Goal: Task Accomplishment & Management: Use online tool/utility

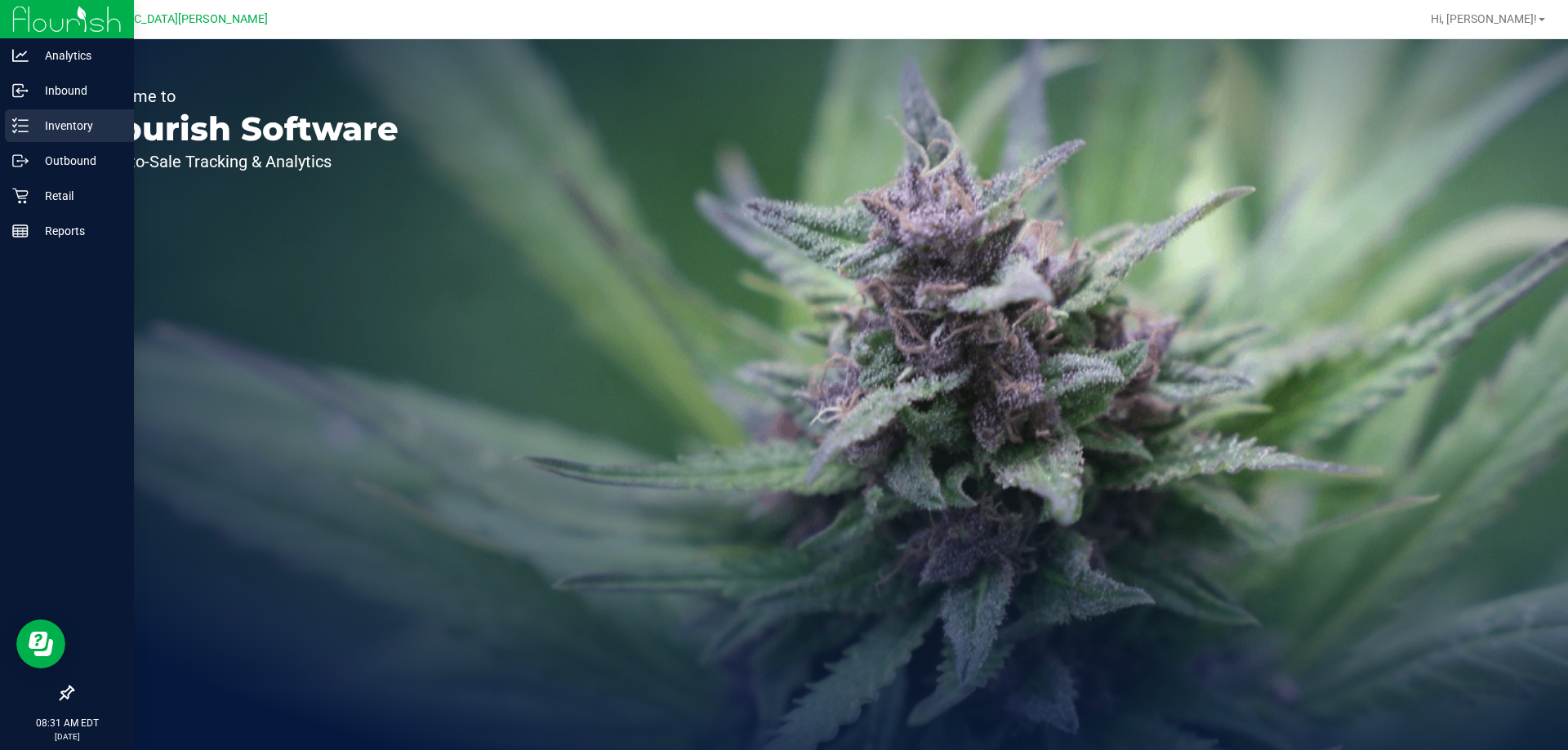
click at [32, 130] on p "Inventory" at bounding box center [77, 126] width 98 height 20
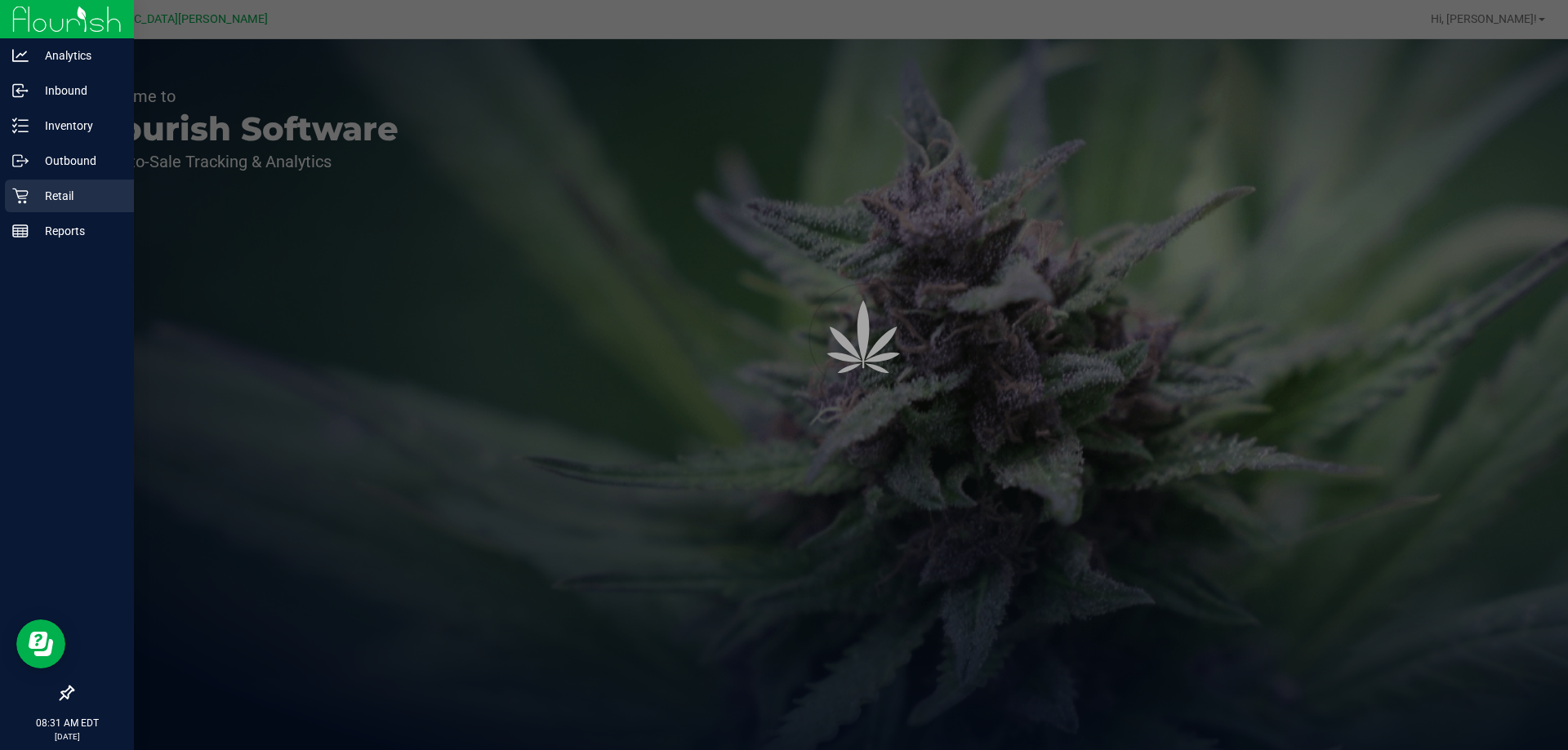
click at [46, 201] on p "Retail" at bounding box center [77, 196] width 98 height 20
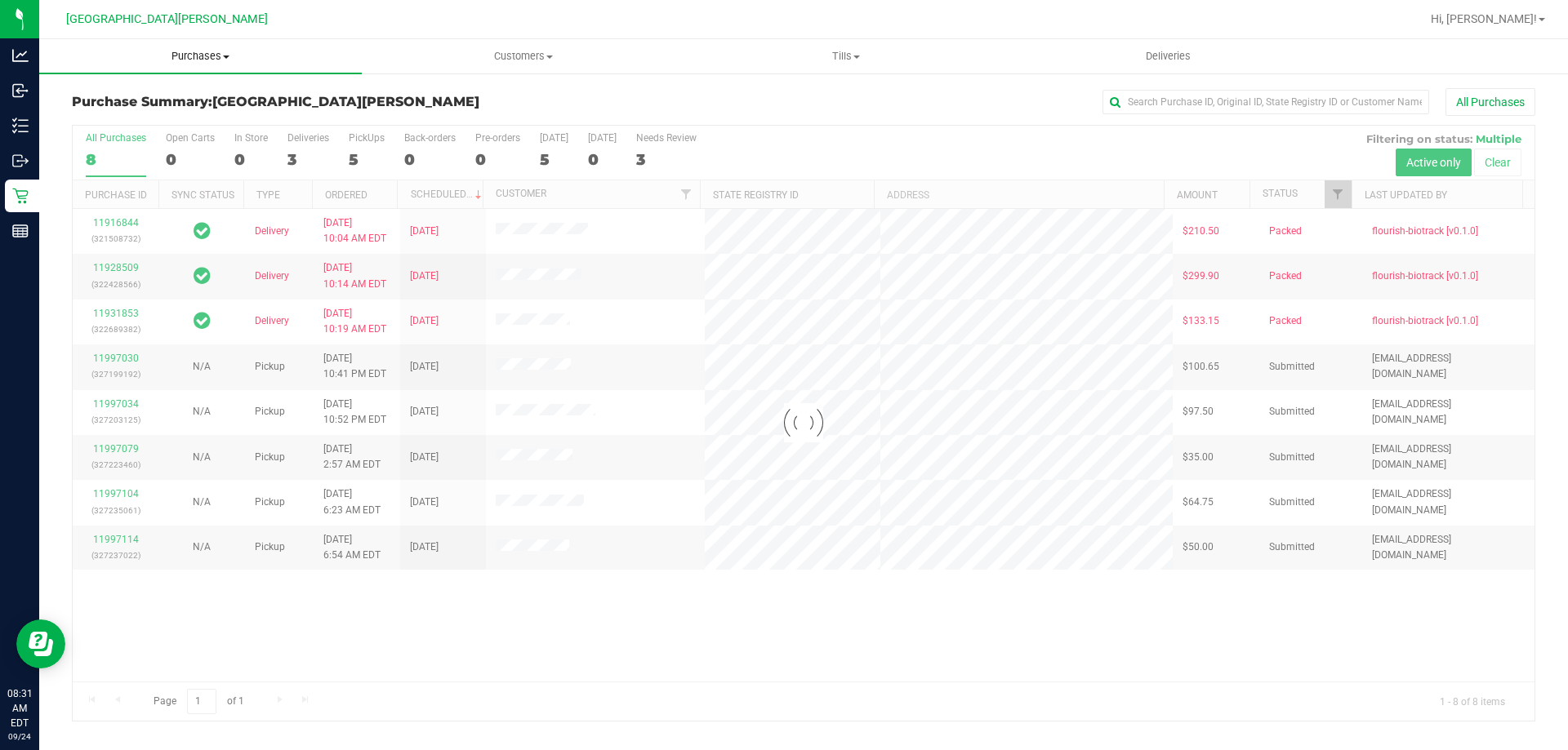
click at [193, 48] on uib-tab-heading "Purchases Summary of purchases Fulfillment All purchases" at bounding box center [200, 56] width 323 height 34
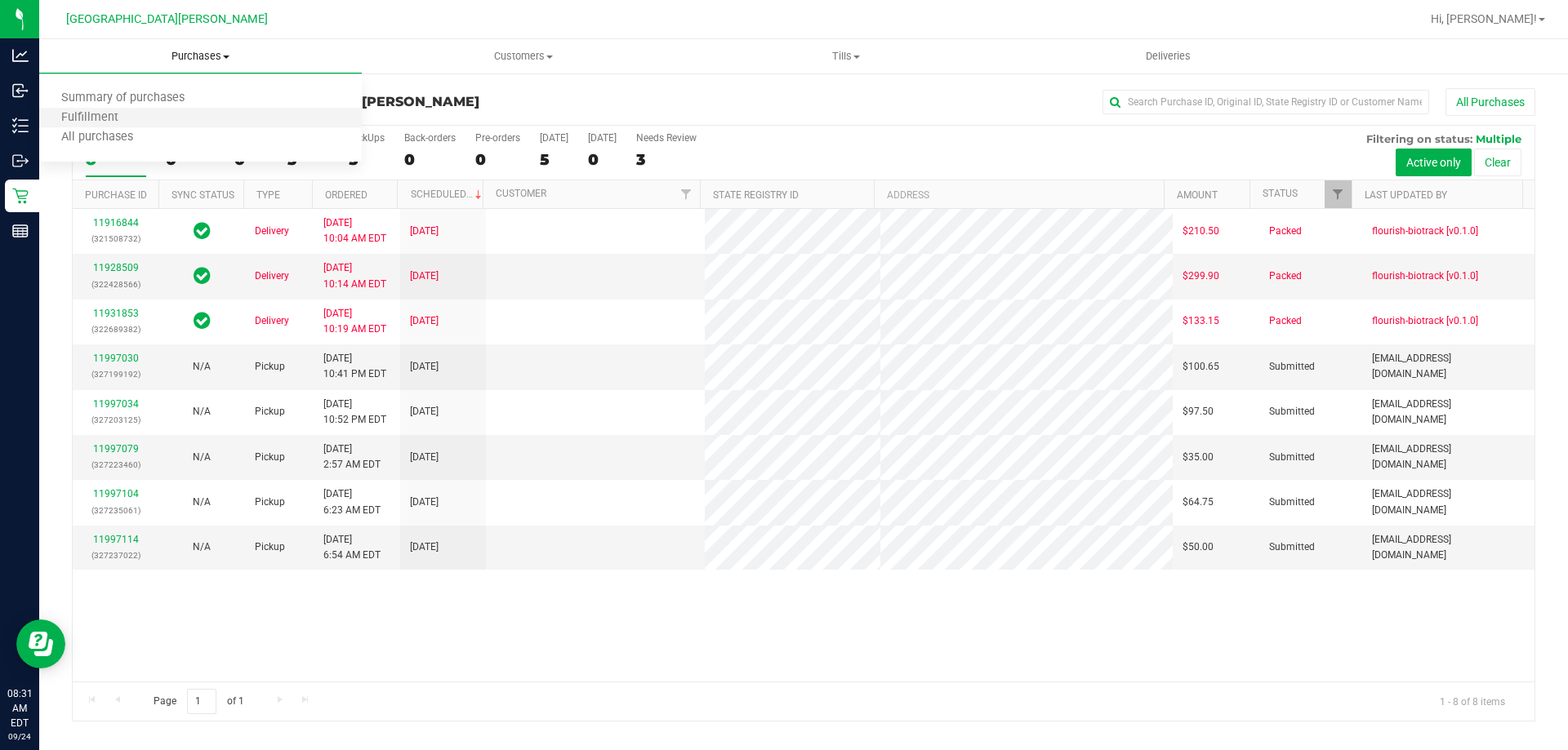
click at [168, 118] on li "Fulfillment" at bounding box center [200, 118] width 323 height 20
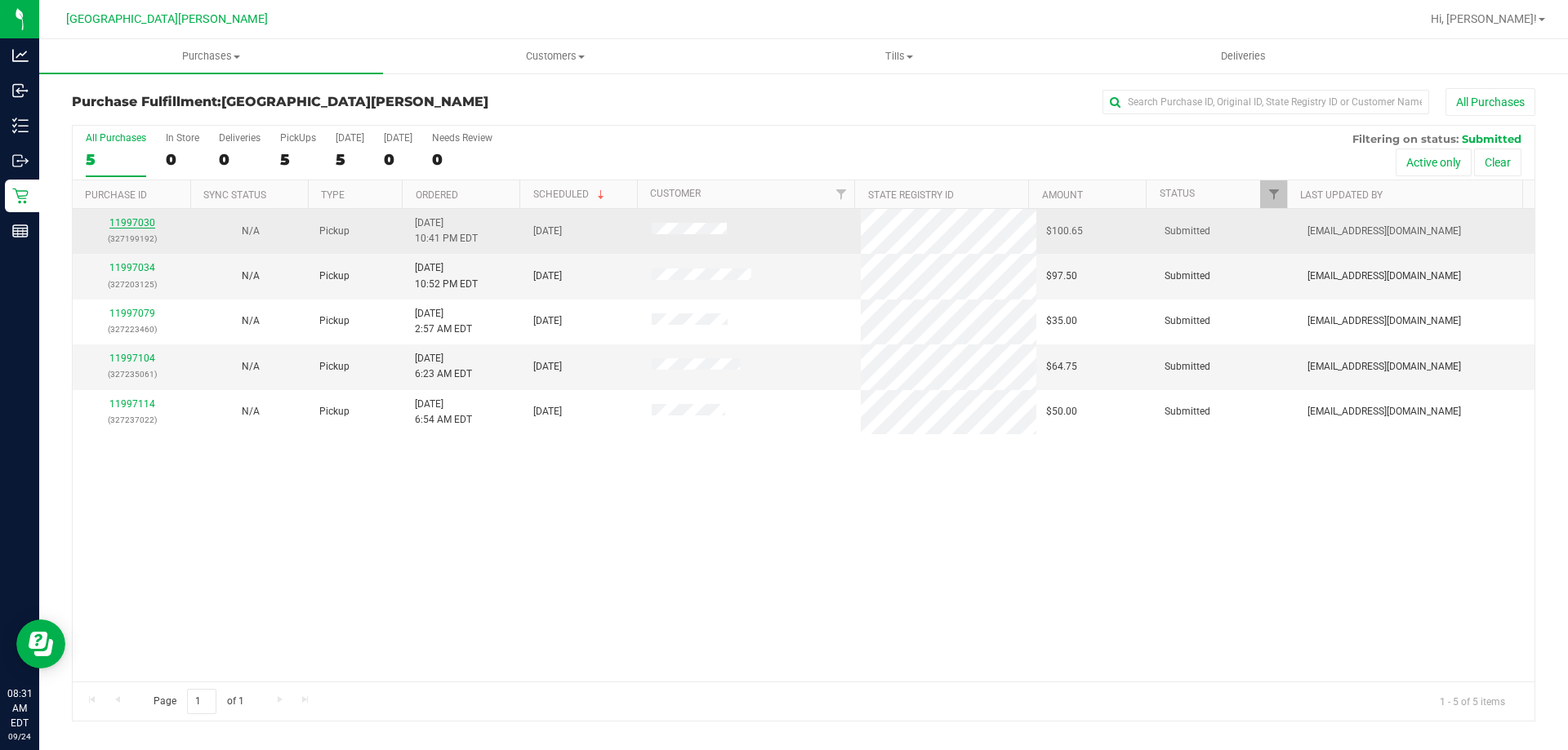
click at [138, 220] on link "11997030" at bounding box center [132, 223] width 46 height 12
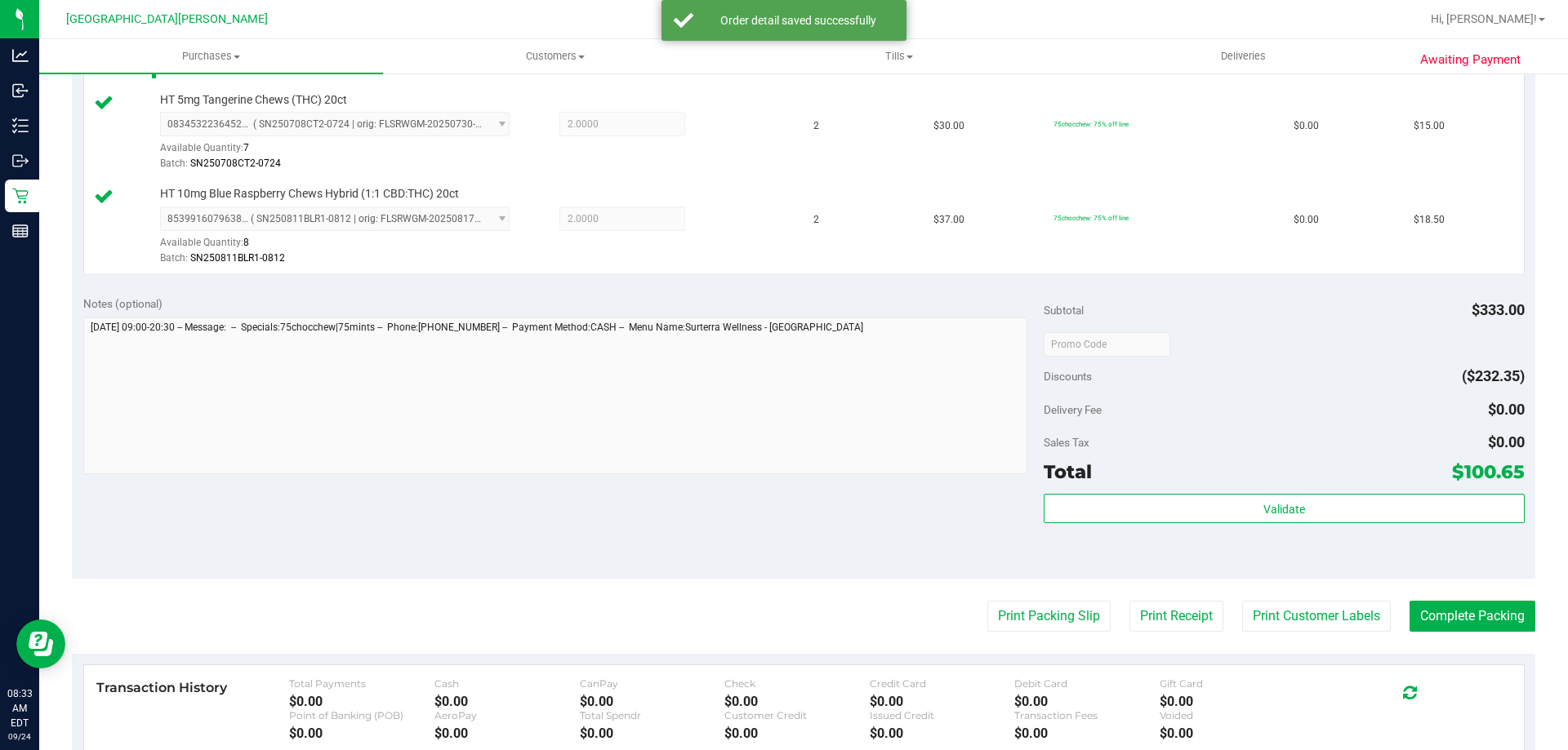
scroll to position [816, 0]
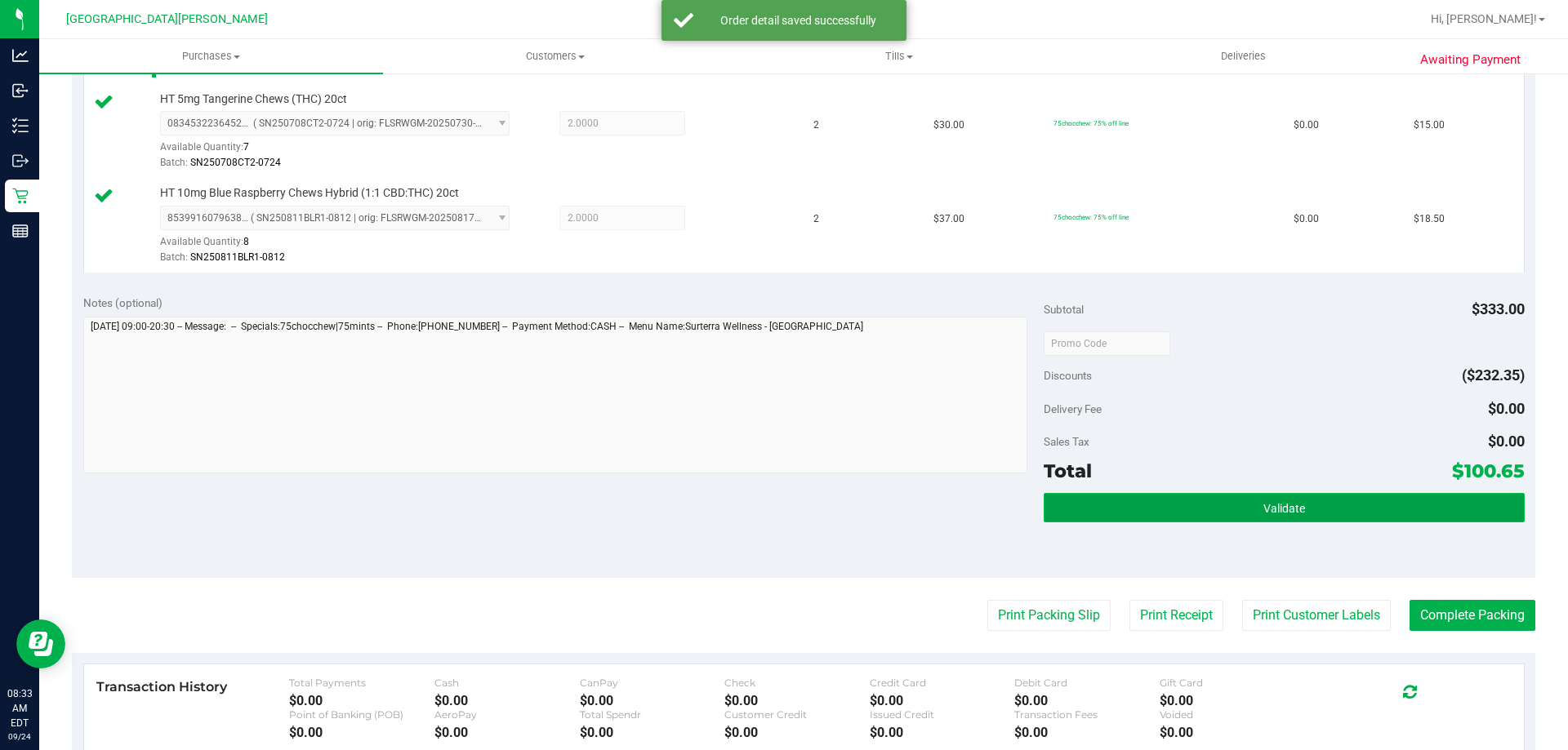
click at [1219, 506] on button "Validate" at bounding box center [1284, 507] width 480 height 29
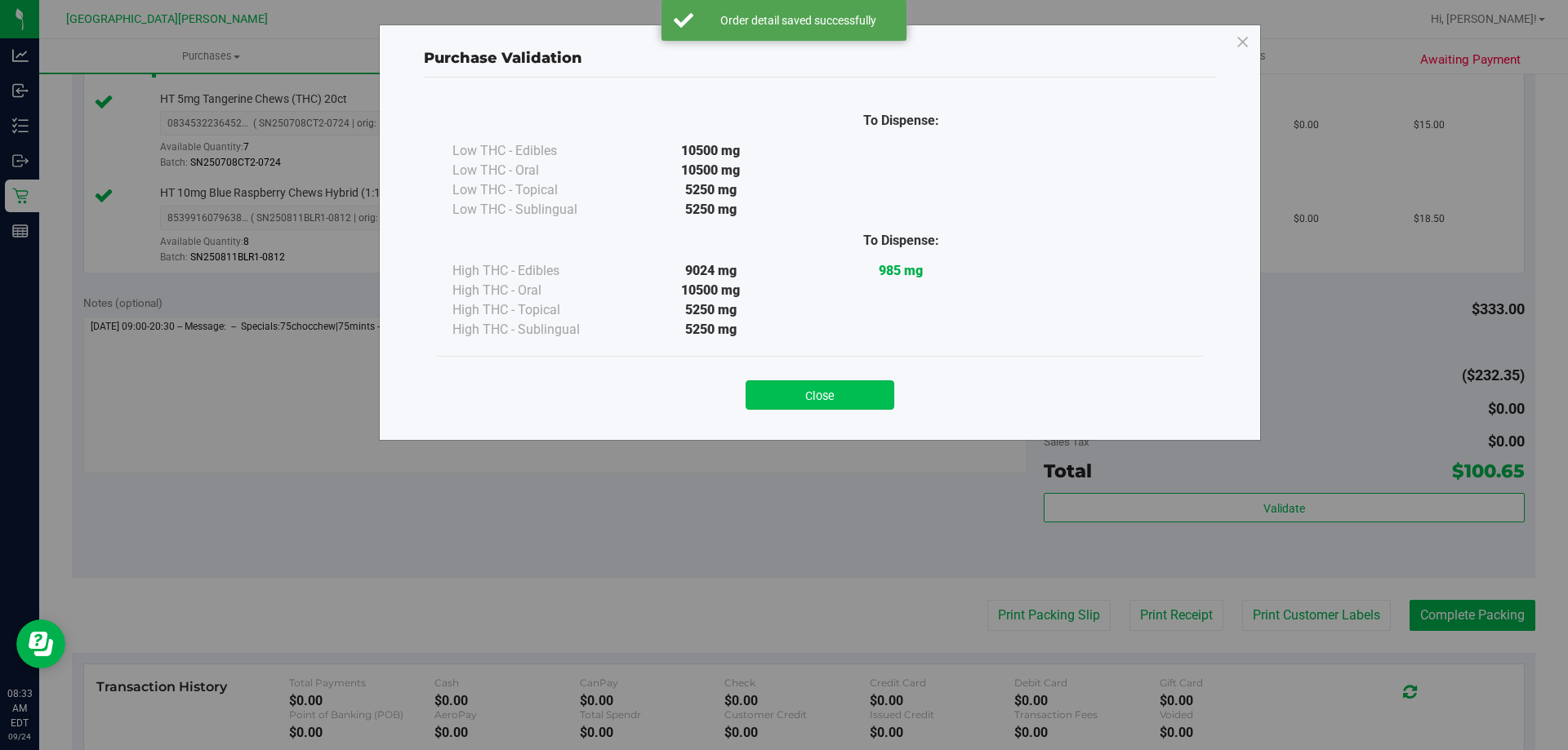
click at [879, 394] on button "Close" at bounding box center [820, 395] width 148 height 29
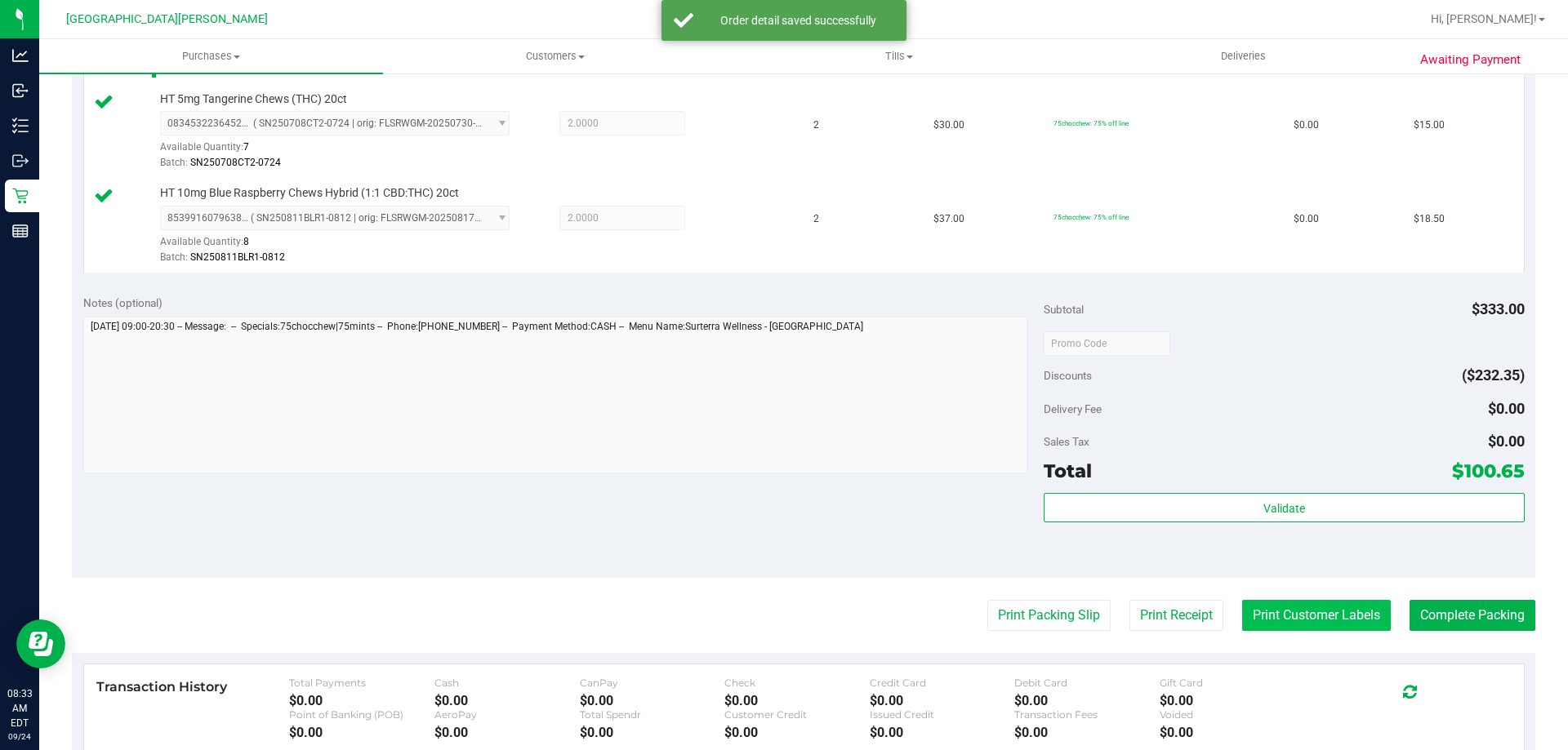
click at [1294, 613] on button "Print Customer Labels" at bounding box center [1316, 615] width 148 height 31
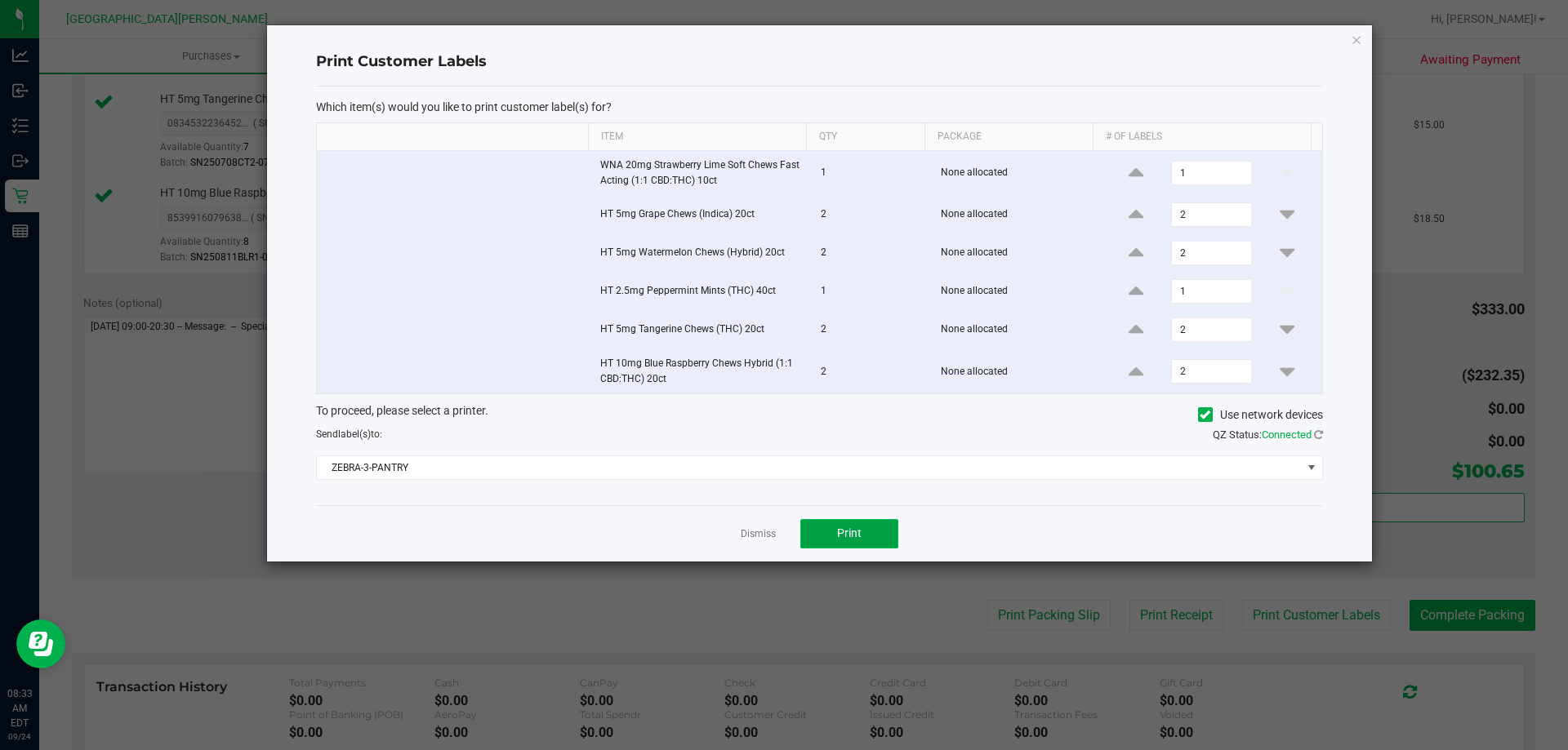
click at [864, 529] on button "Print" at bounding box center [849, 533] width 98 height 29
click at [753, 533] on link "Dismiss" at bounding box center [758, 534] width 35 height 14
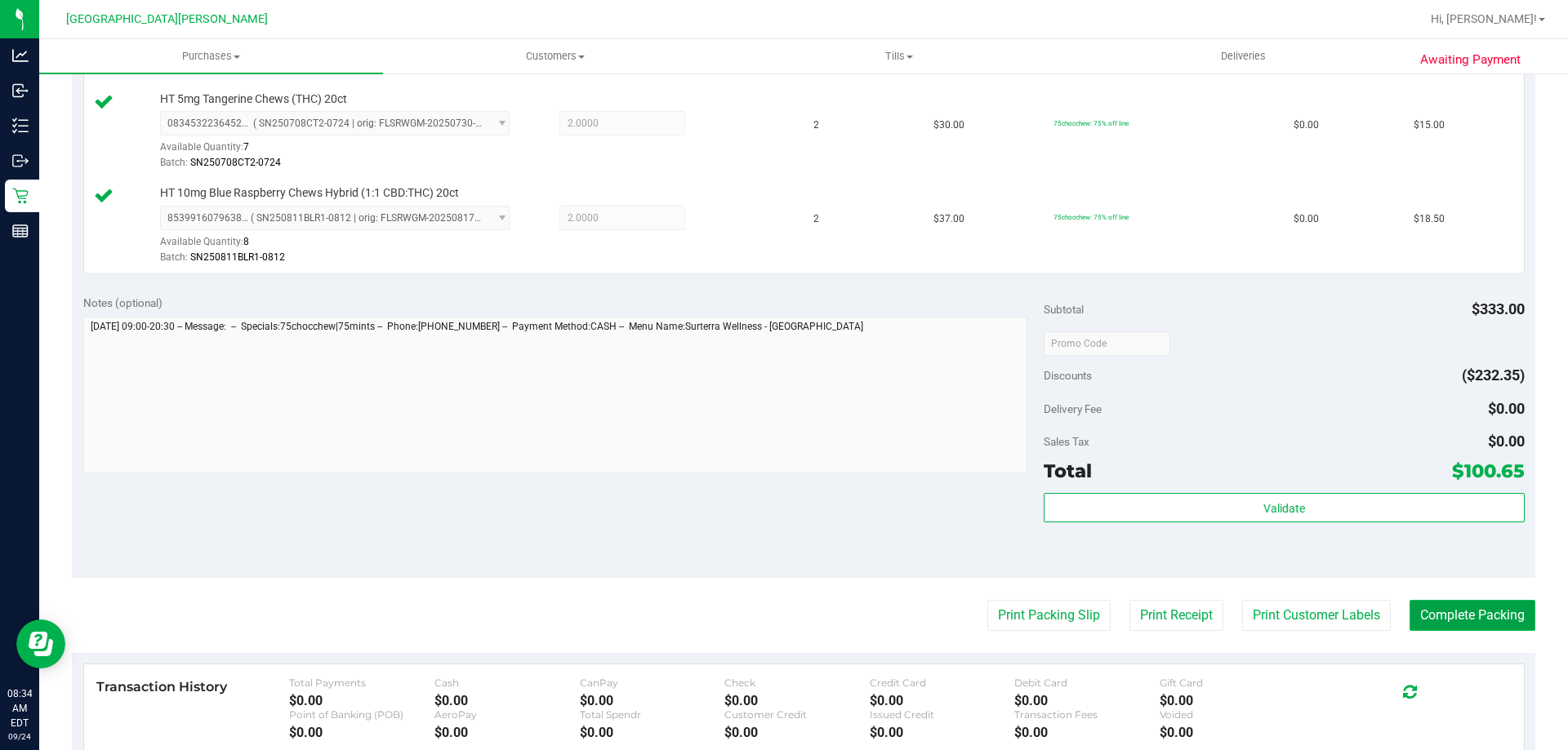
click at [1484, 613] on button "Complete Packing" at bounding box center [1471, 615] width 126 height 31
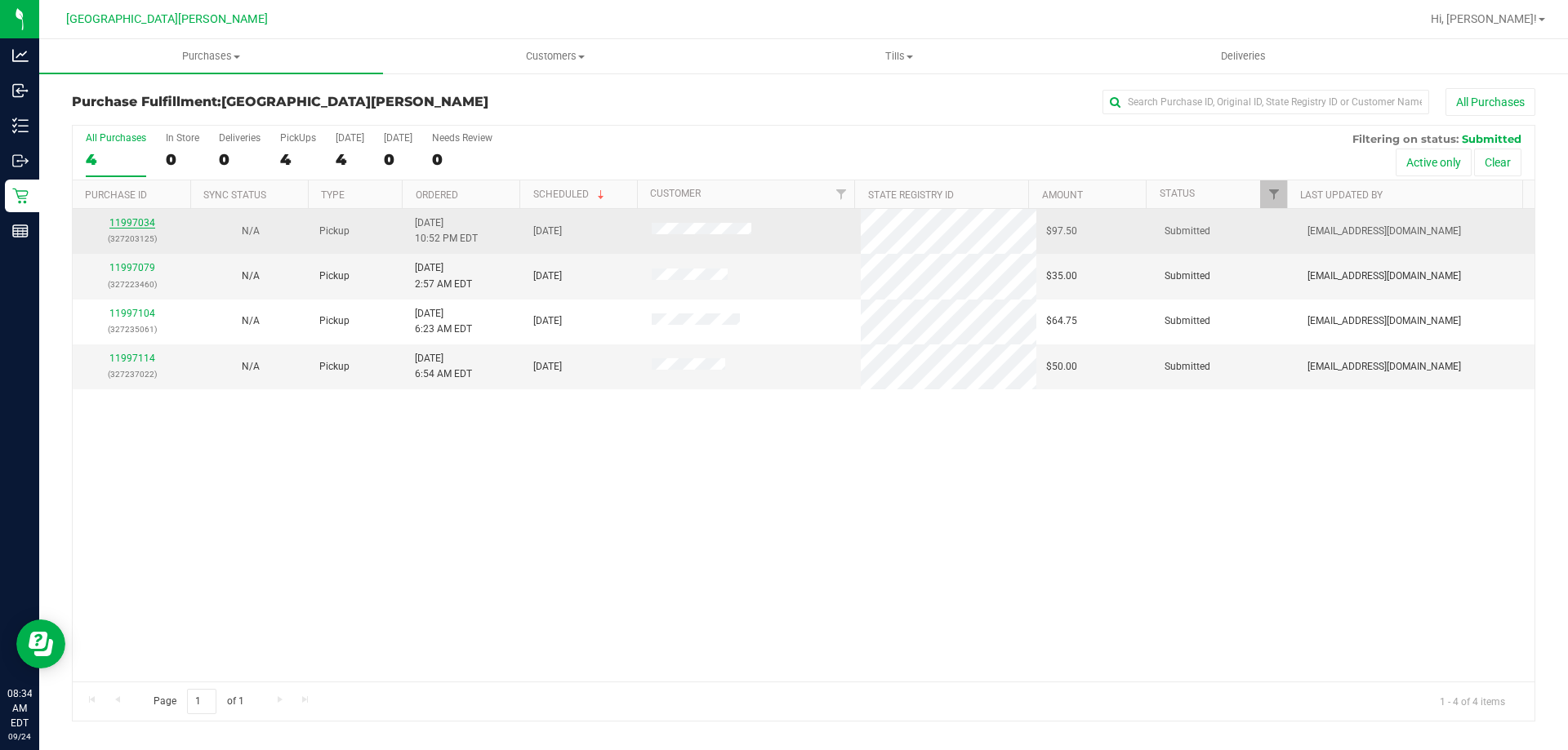
click at [148, 222] on link "11997034" at bounding box center [132, 223] width 46 height 12
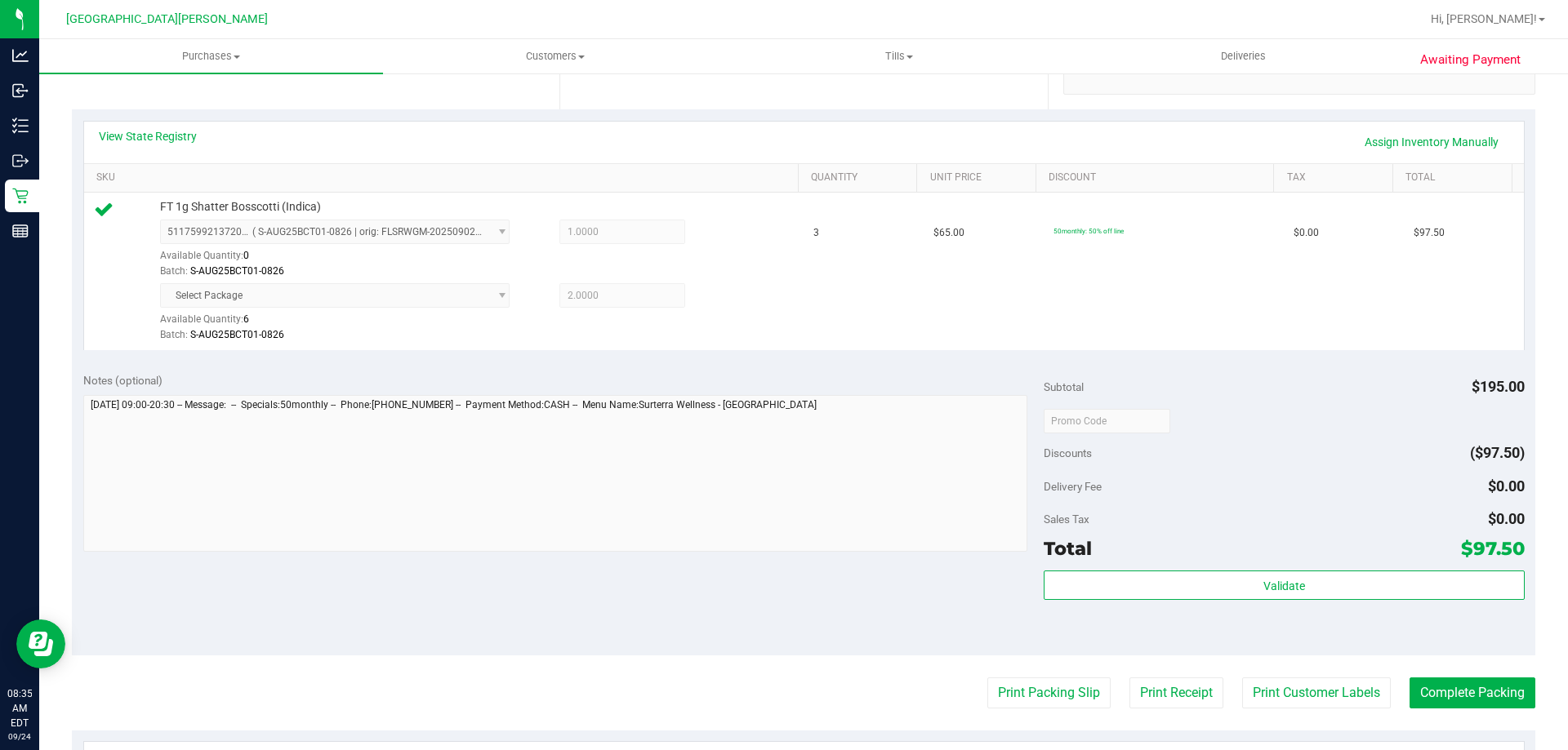
scroll to position [490, 0]
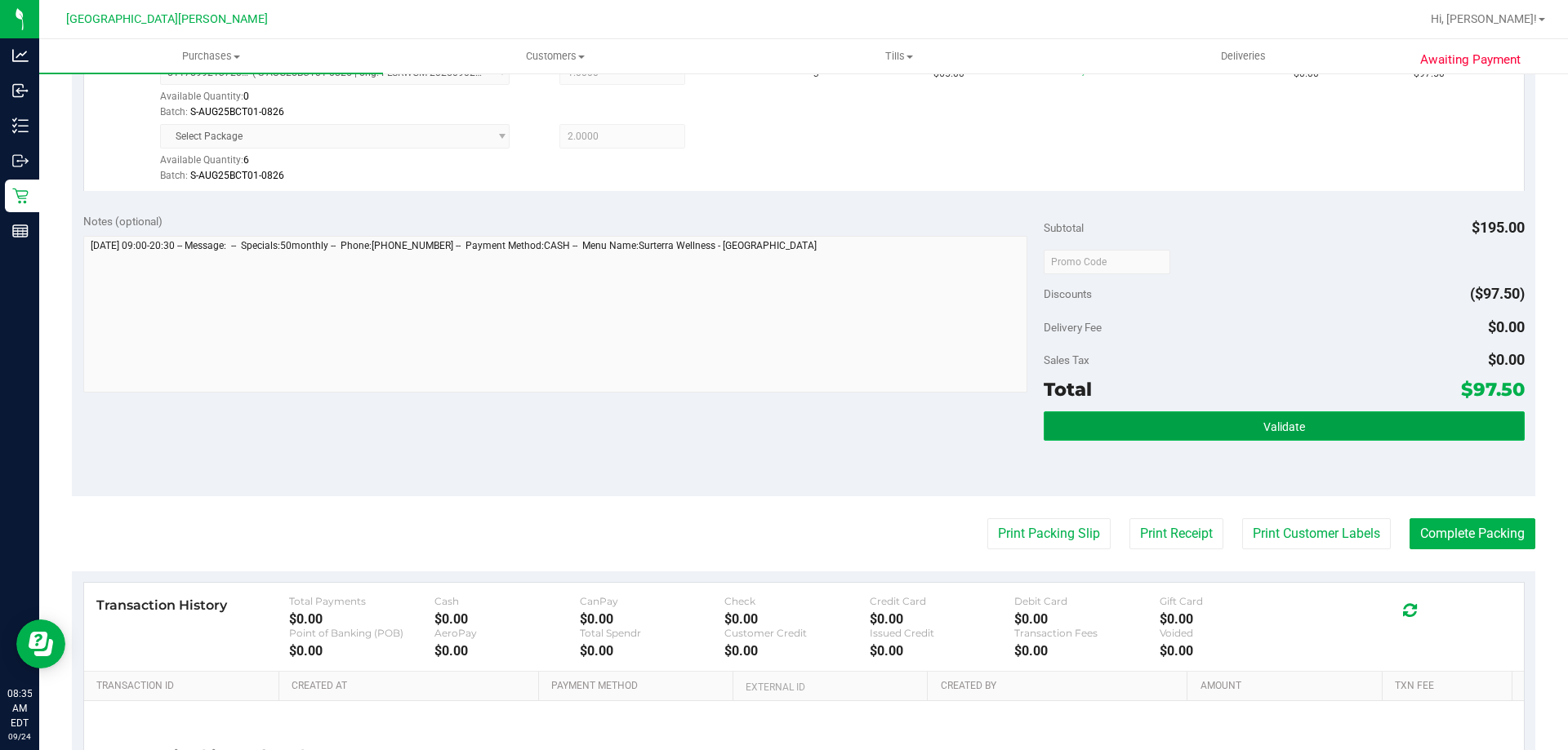
click at [1287, 431] on span "Validate" at bounding box center [1284, 426] width 42 height 13
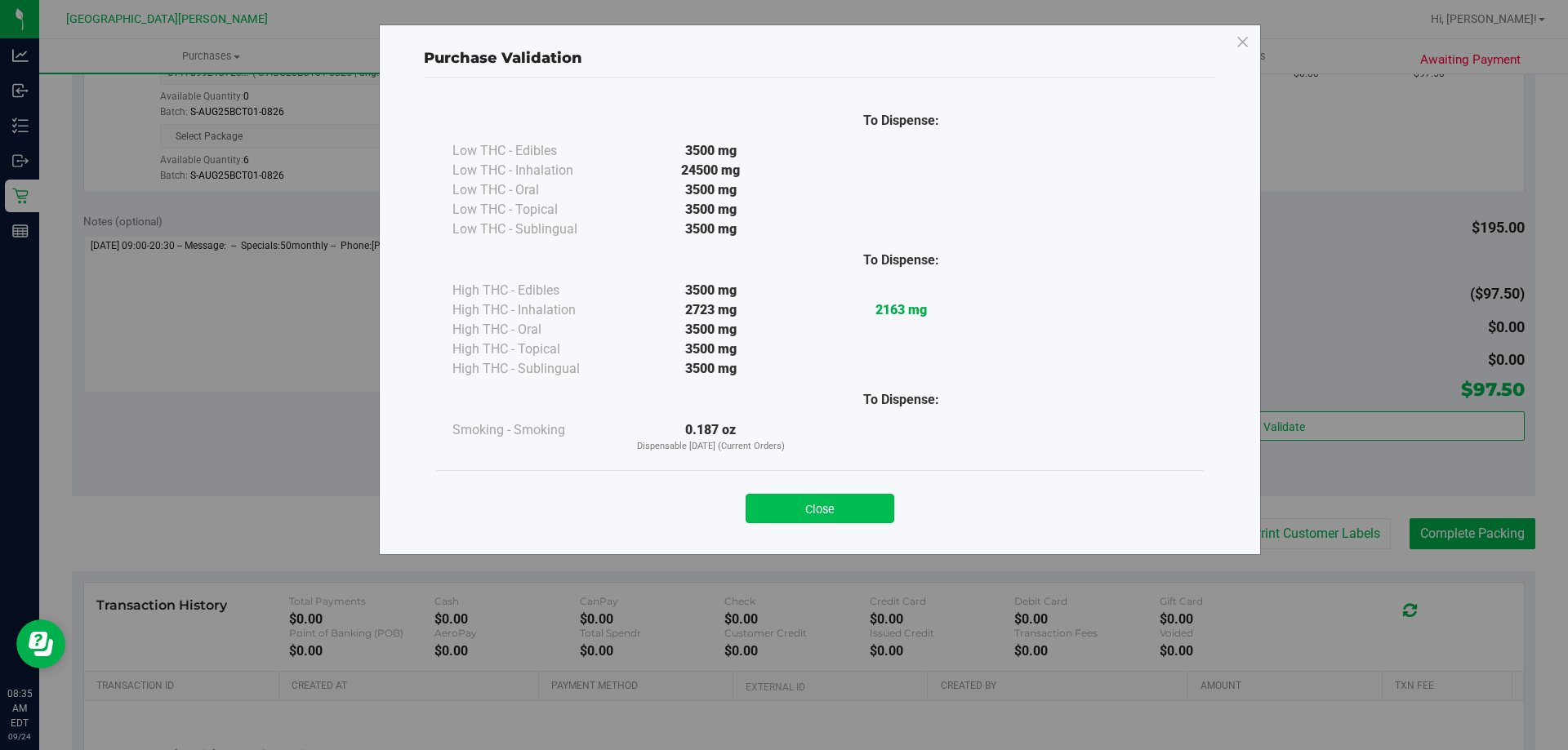
click at [791, 508] on button "Close" at bounding box center [820, 508] width 148 height 29
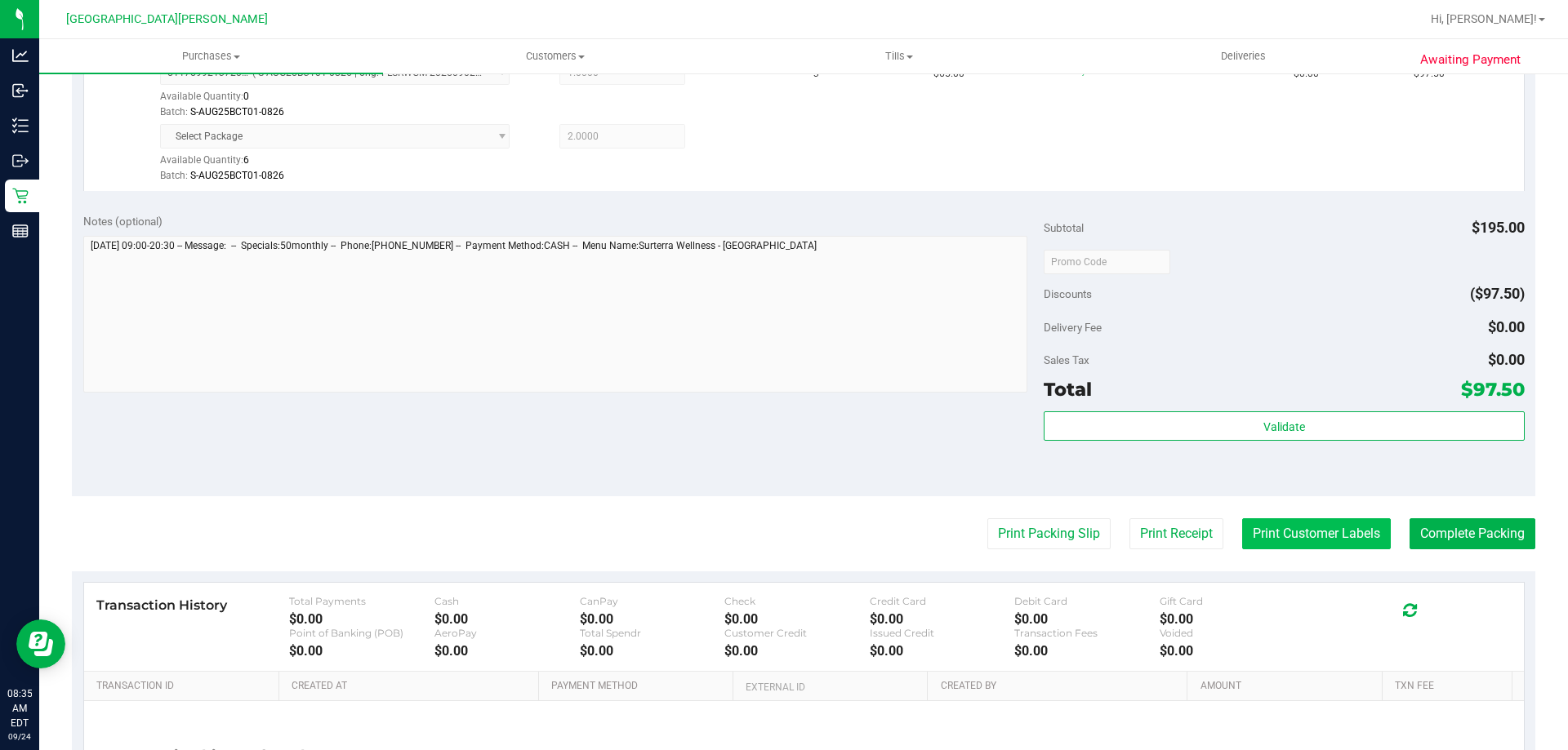
click at [1242, 538] on button "Print Customer Labels" at bounding box center [1316, 533] width 148 height 31
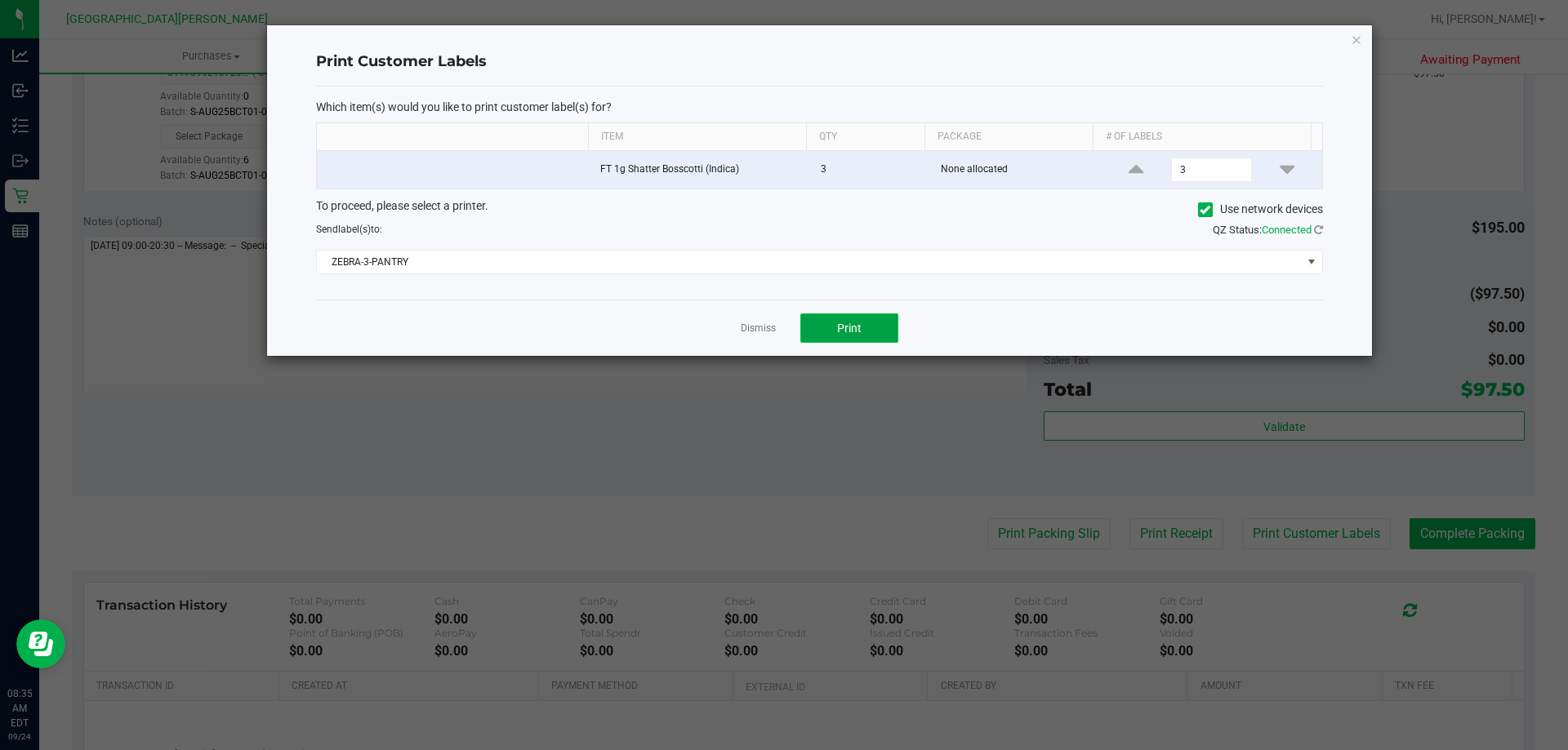
click at [880, 336] on button "Print" at bounding box center [849, 328] width 98 height 29
click at [762, 333] on link "Dismiss" at bounding box center [758, 329] width 35 height 14
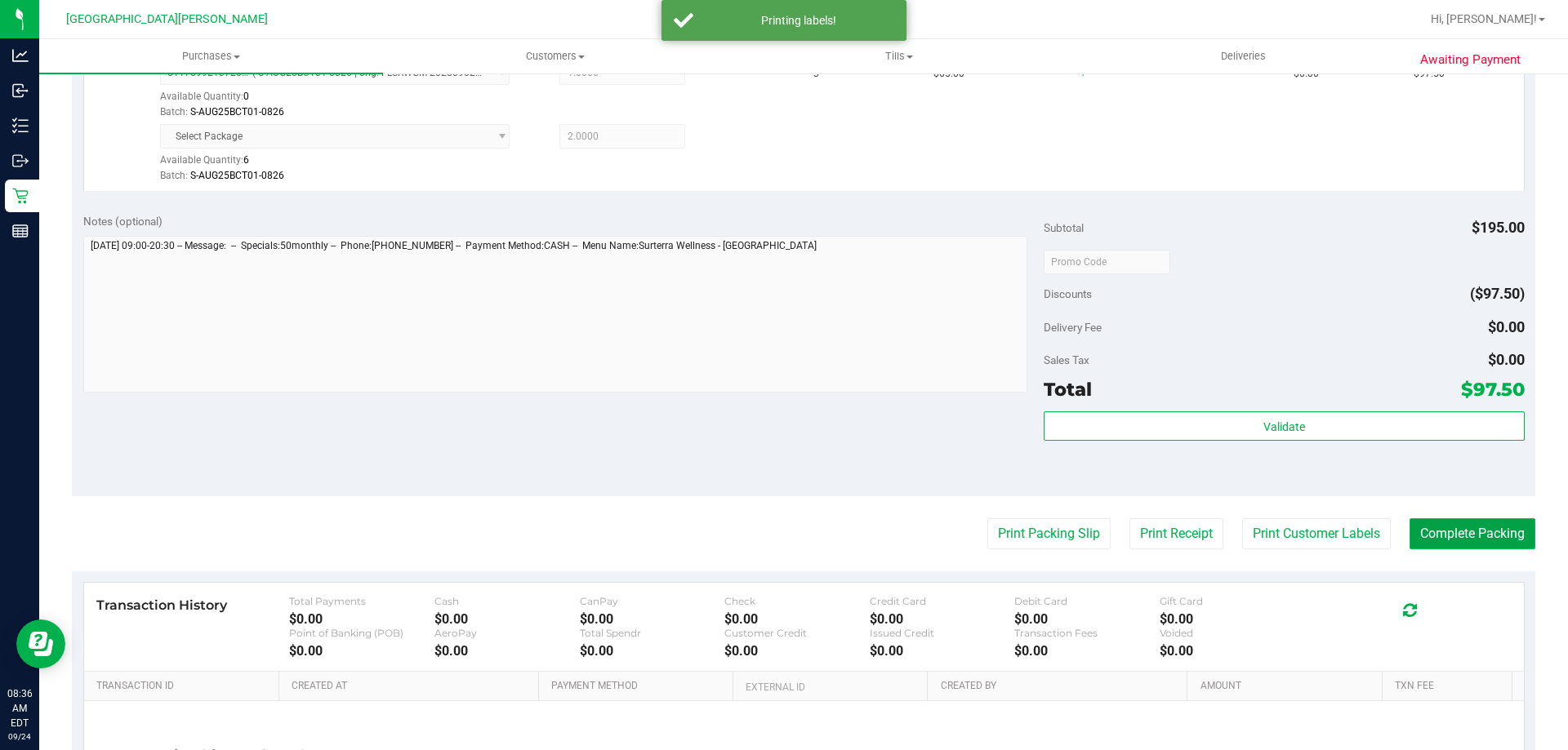
click at [1458, 526] on button "Complete Packing" at bounding box center [1471, 533] width 126 height 31
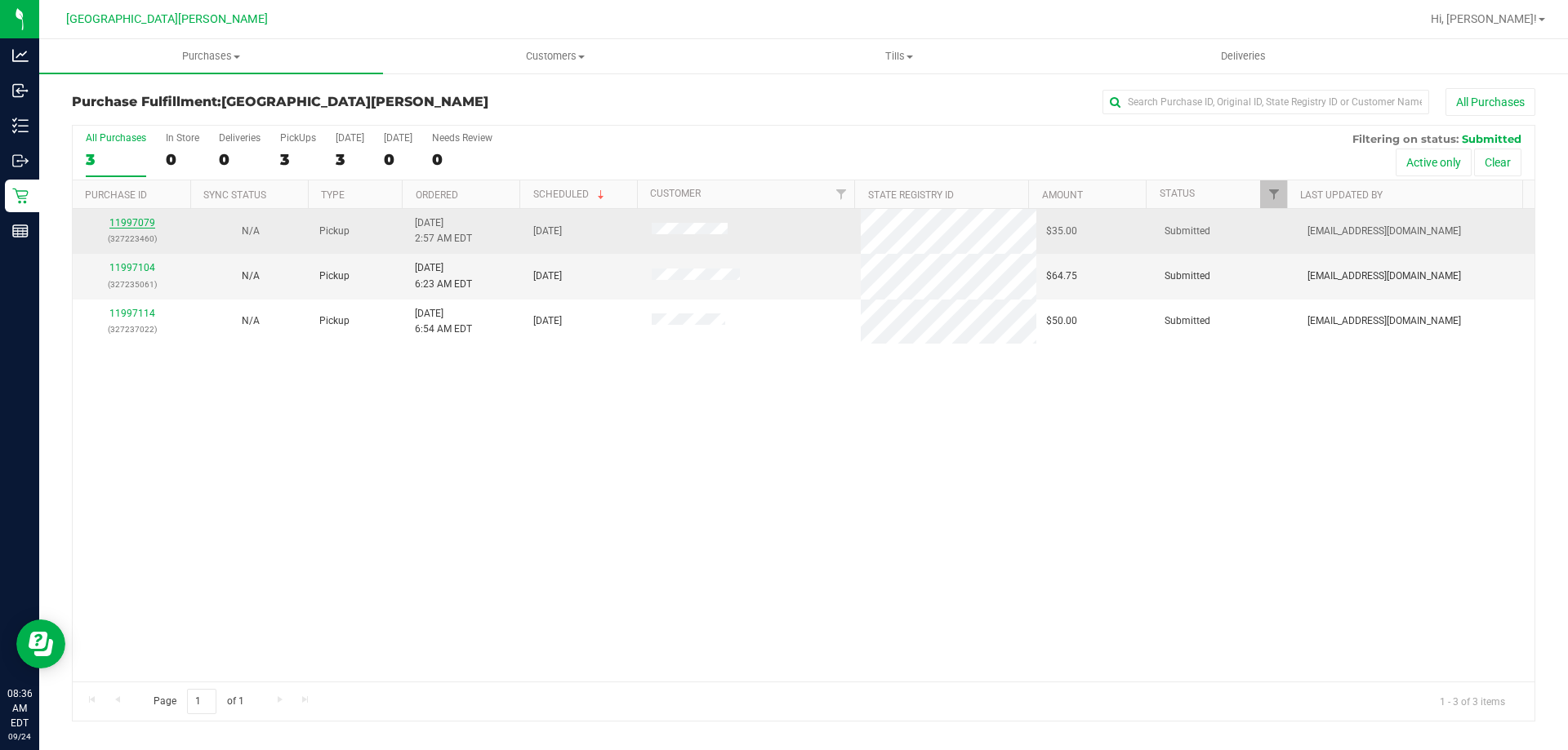
click at [139, 227] on link "11997079" at bounding box center [132, 223] width 46 height 12
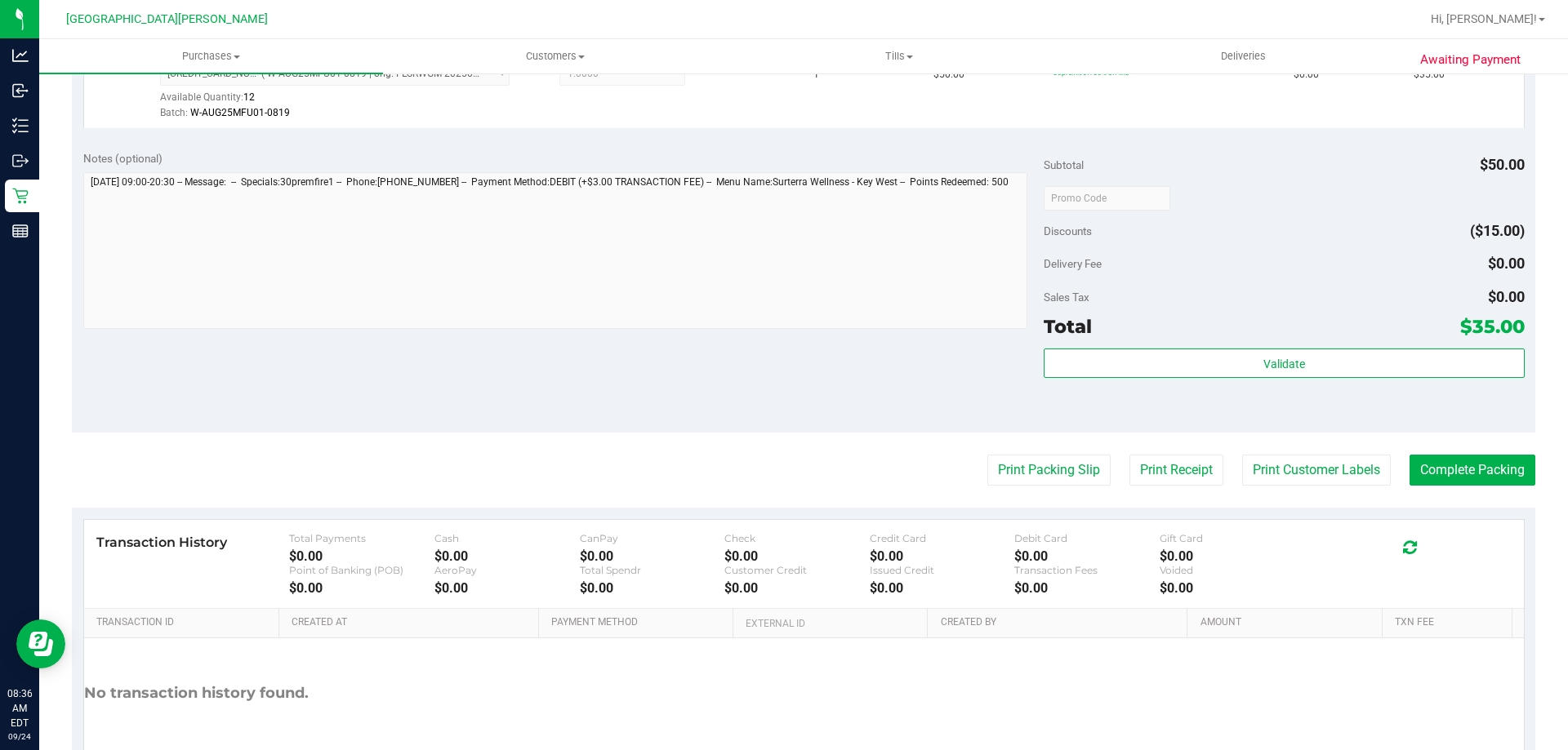
scroll to position [490, 0]
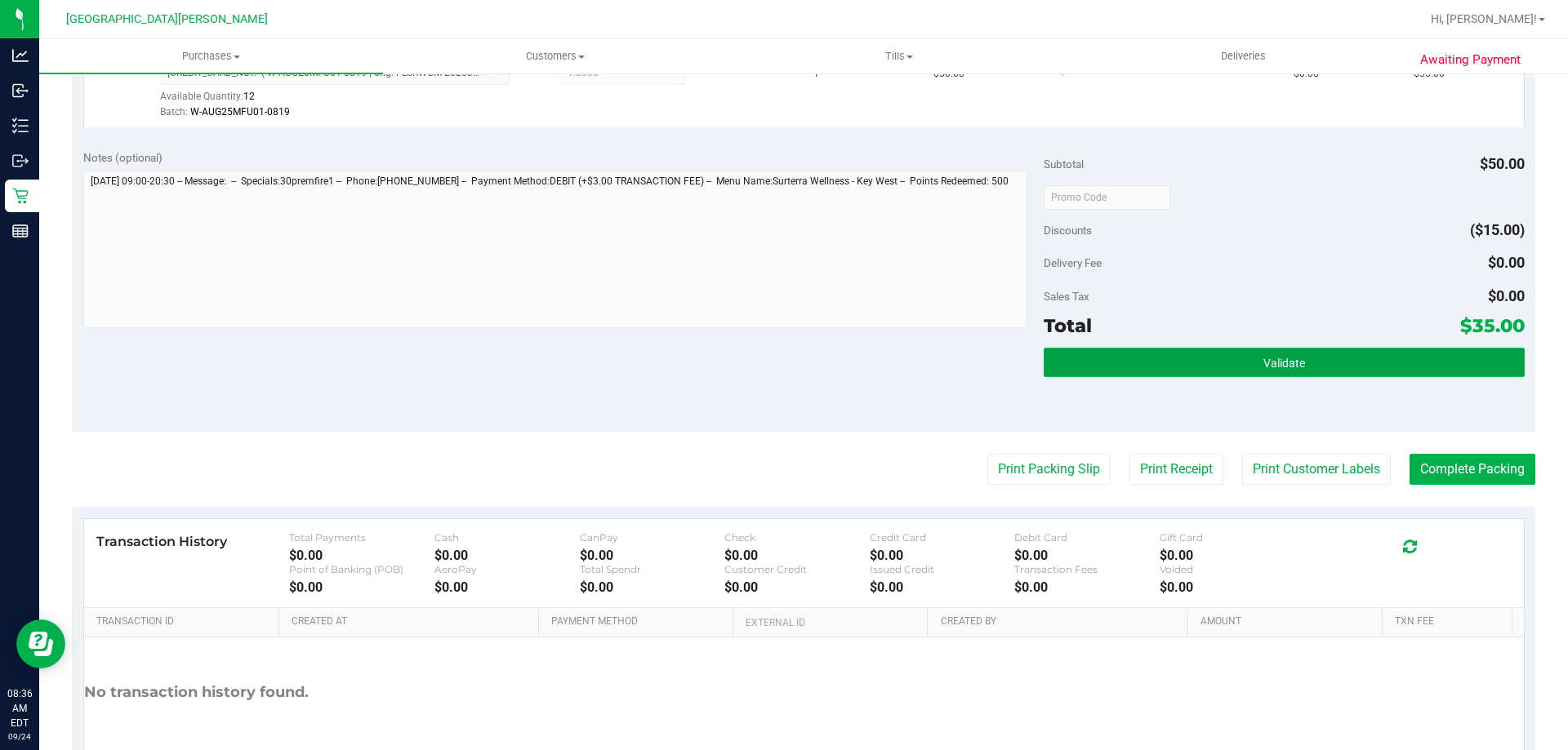
click at [1212, 353] on button "Validate" at bounding box center [1284, 363] width 480 height 29
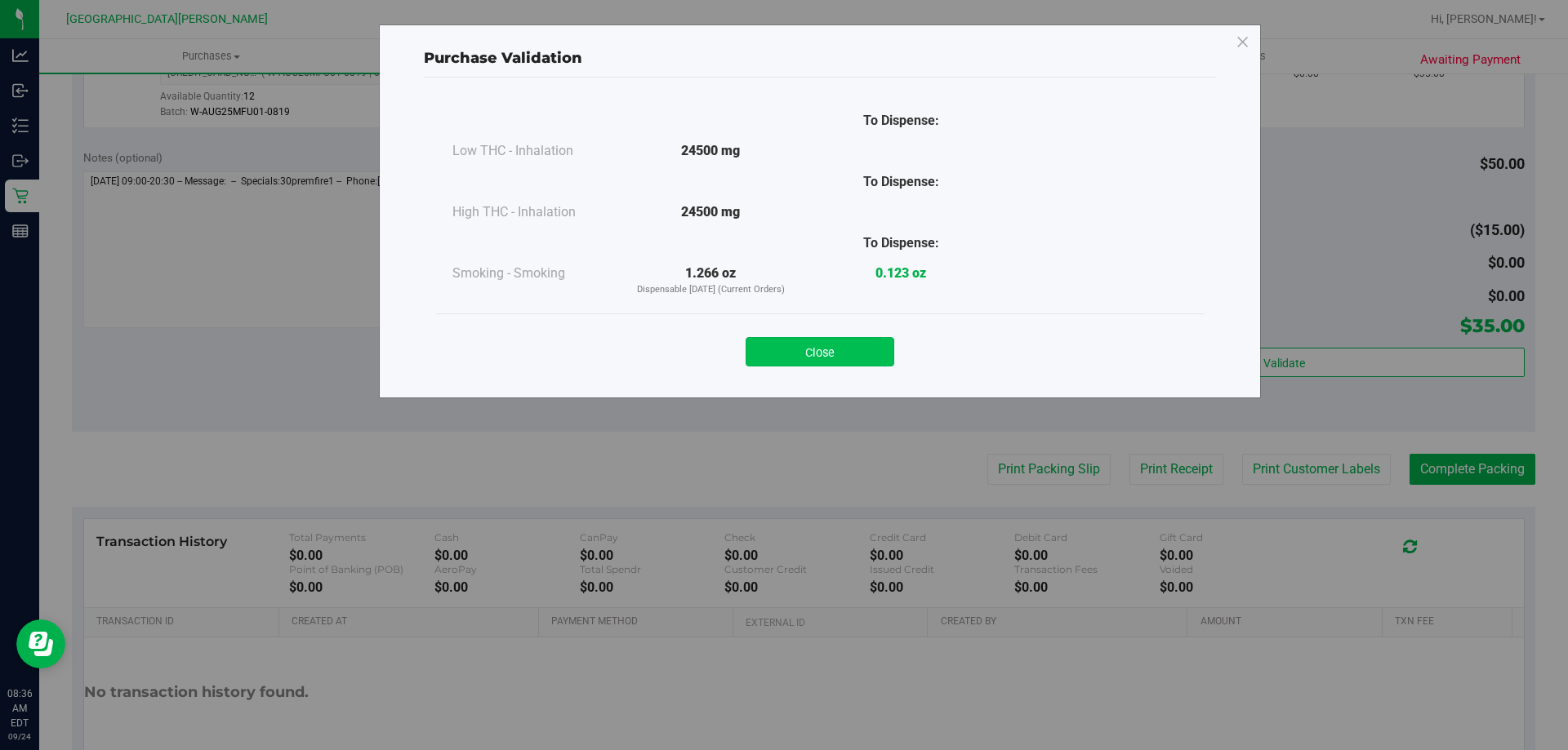
click at [803, 350] on button "Close" at bounding box center [820, 352] width 148 height 29
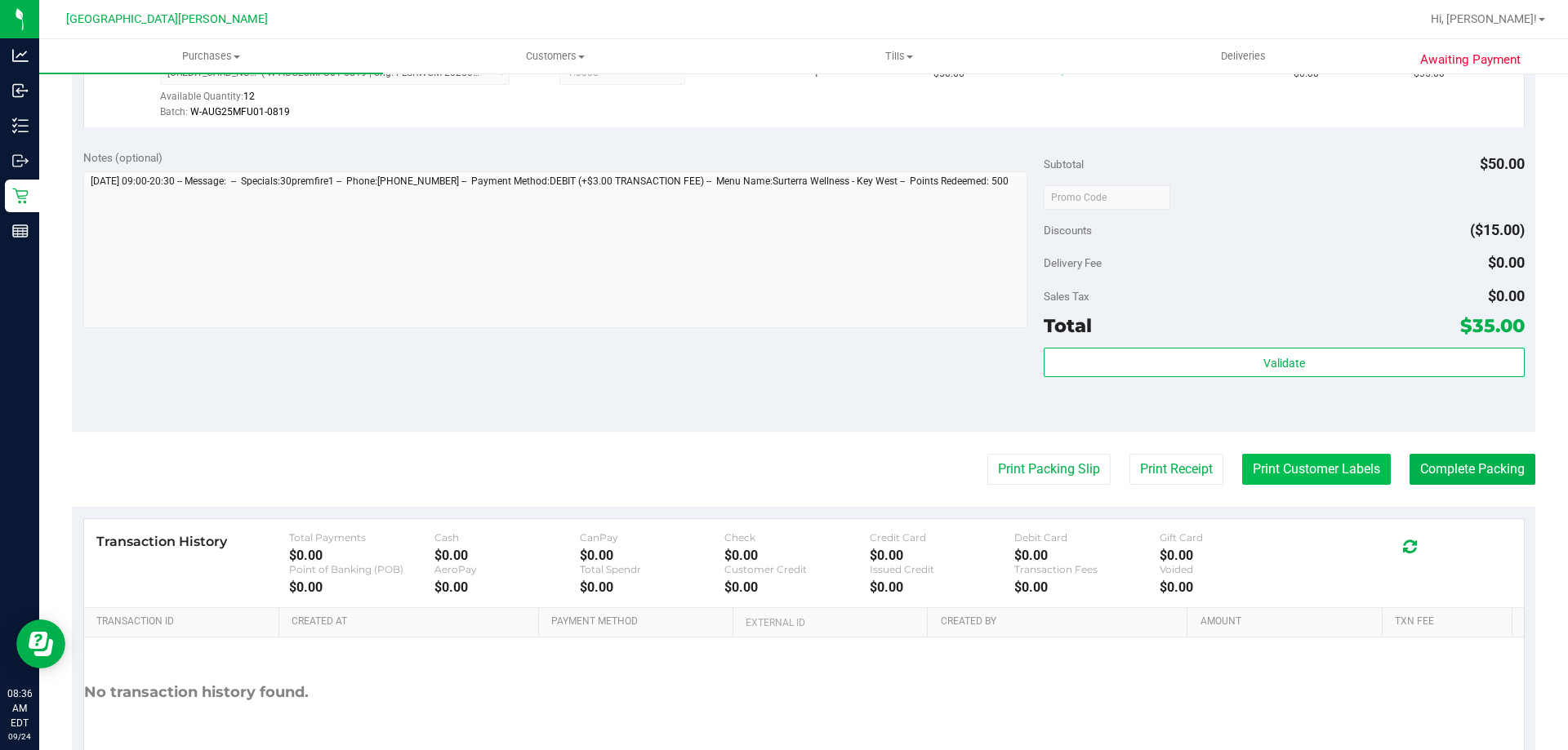
click at [1290, 458] on button "Print Customer Labels" at bounding box center [1316, 469] width 148 height 31
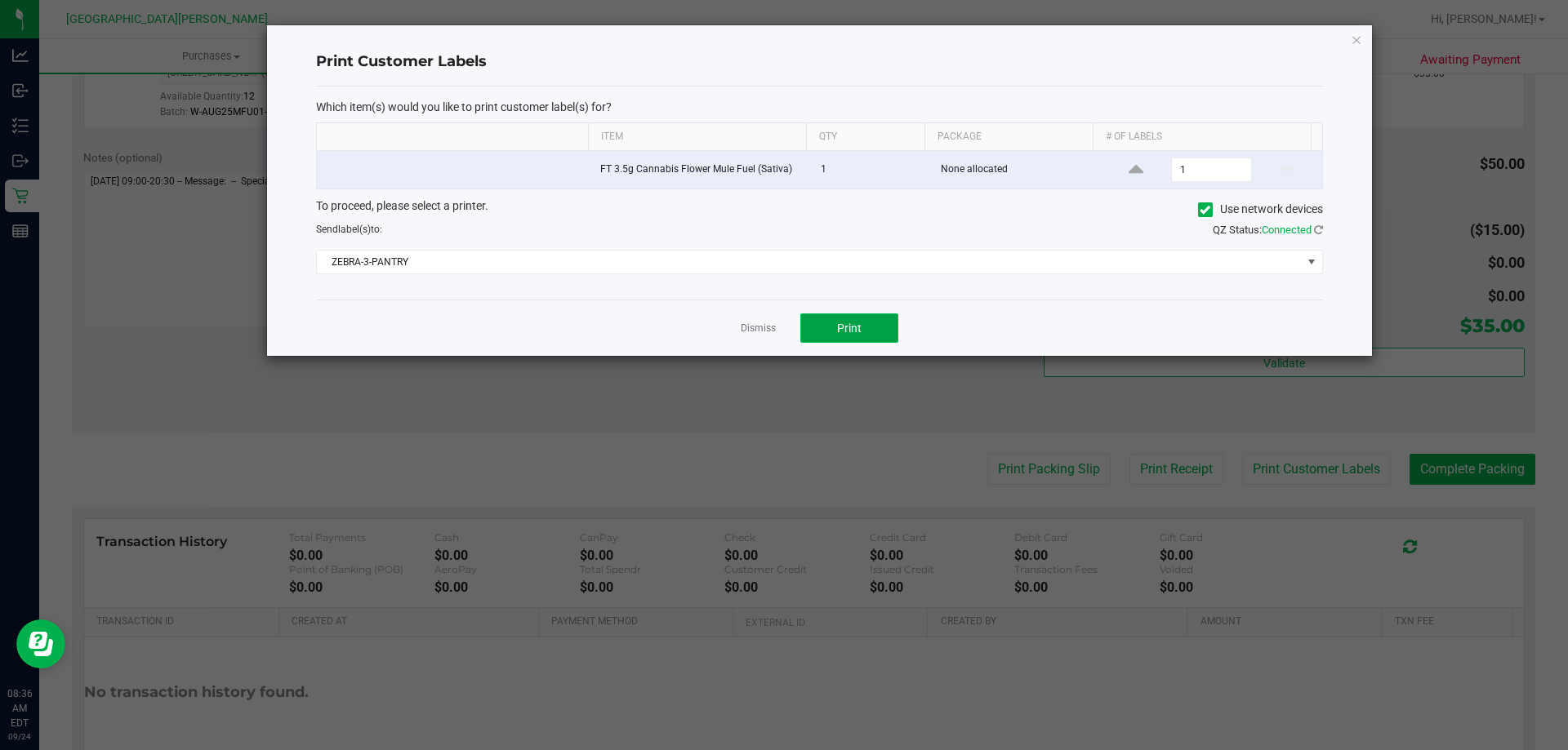
click at [834, 326] on button "Print" at bounding box center [849, 328] width 98 height 29
click at [759, 330] on link "Dismiss" at bounding box center [758, 329] width 35 height 14
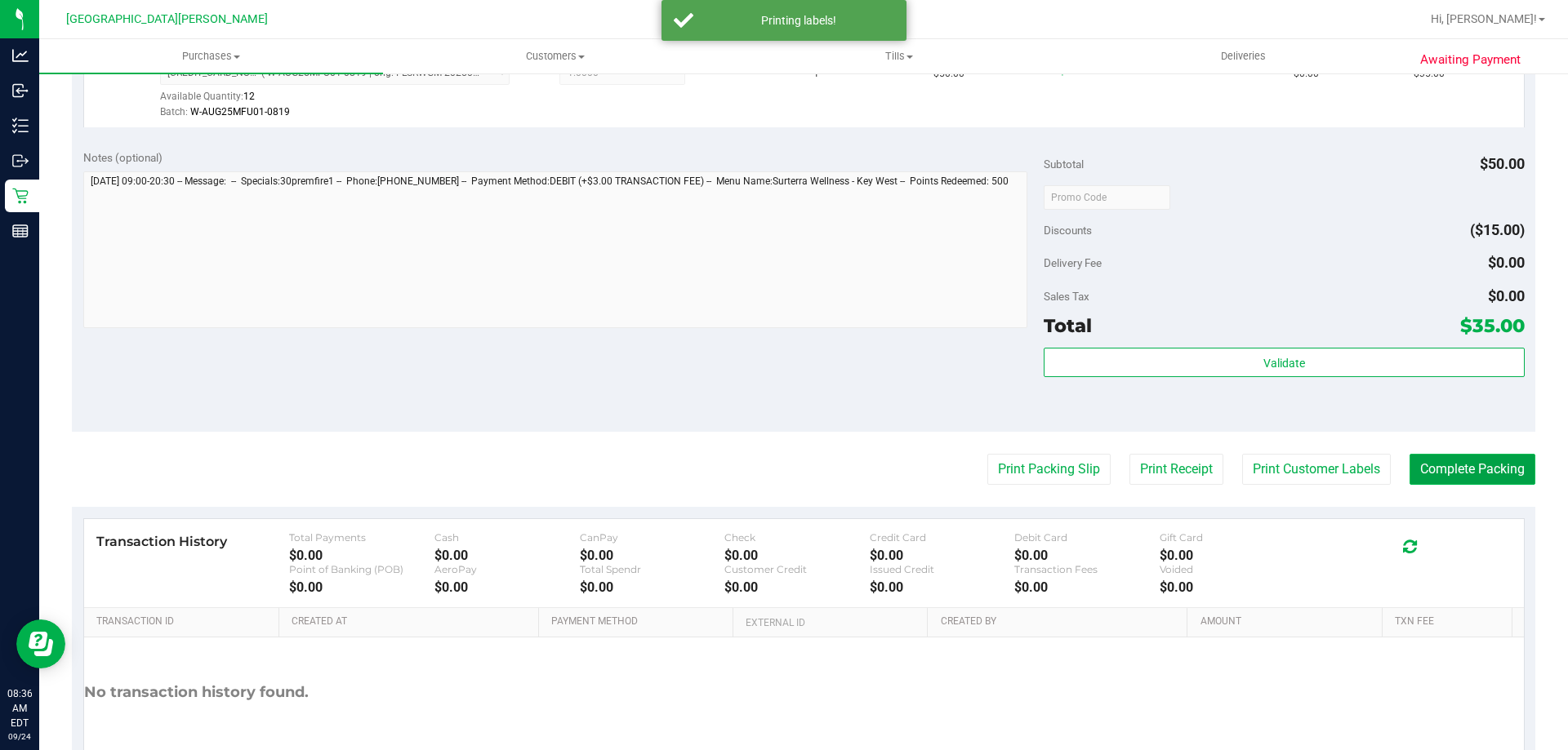
click at [1473, 463] on button "Complete Packing" at bounding box center [1471, 469] width 126 height 31
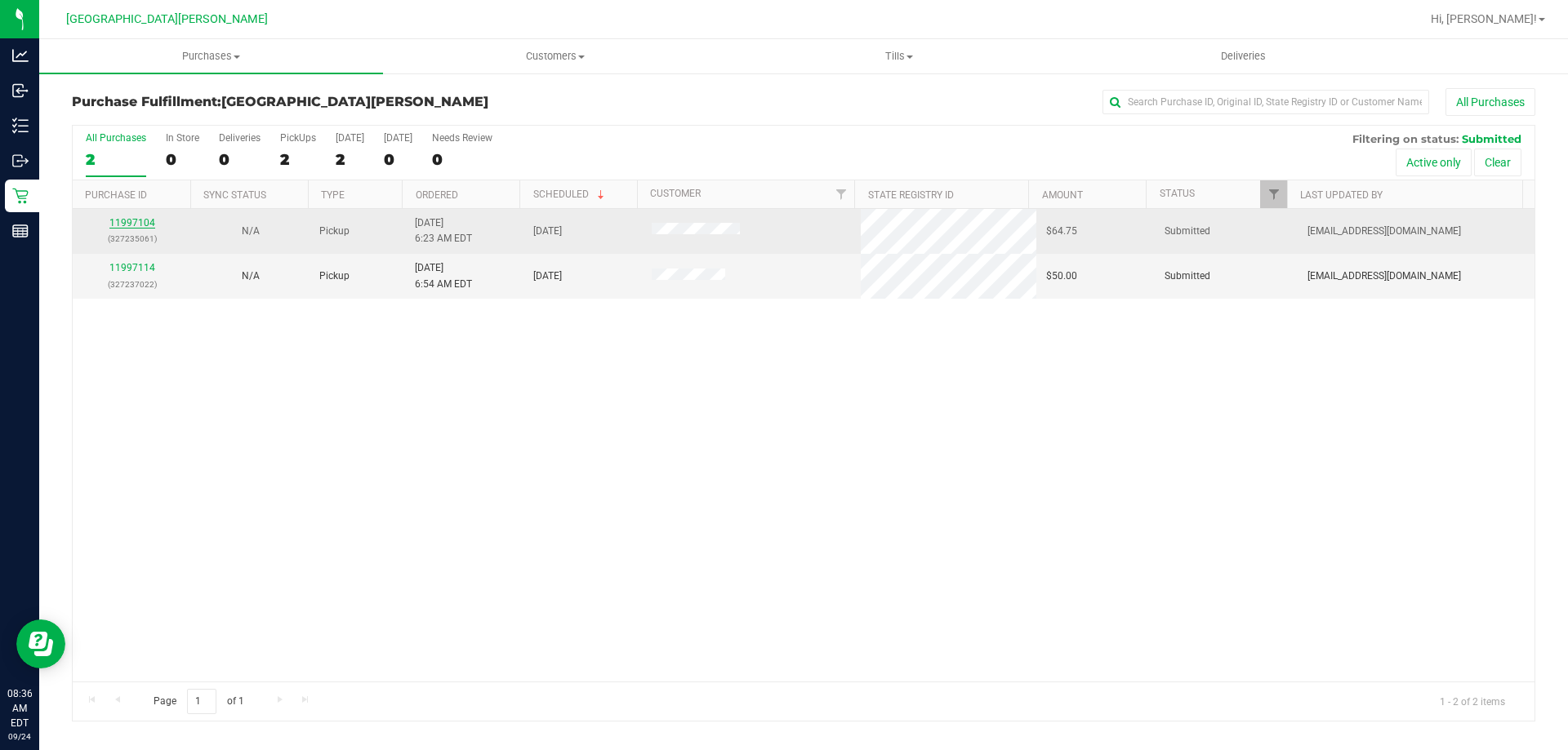
click at [138, 222] on link "11997104" at bounding box center [132, 223] width 46 height 12
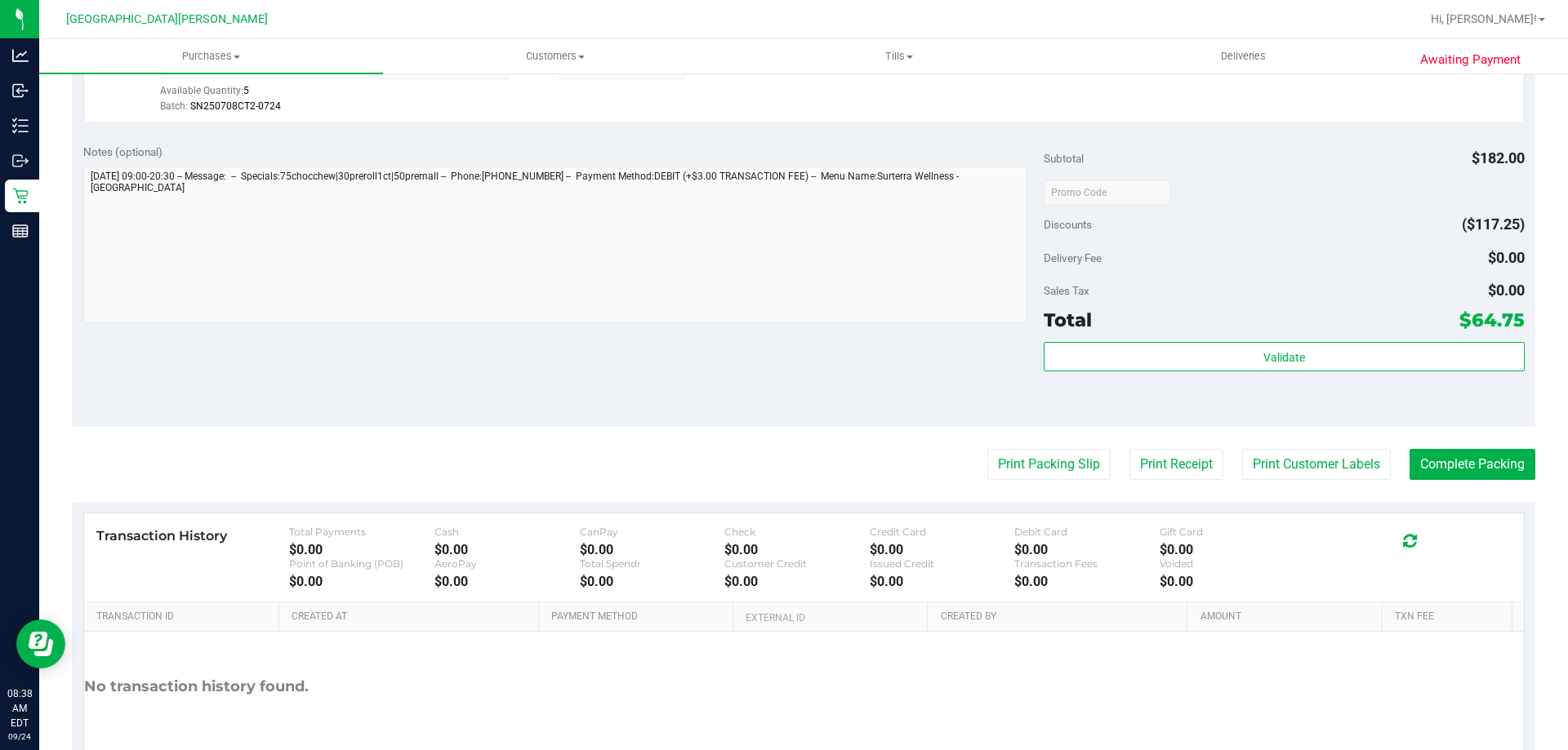
scroll to position [898, 0]
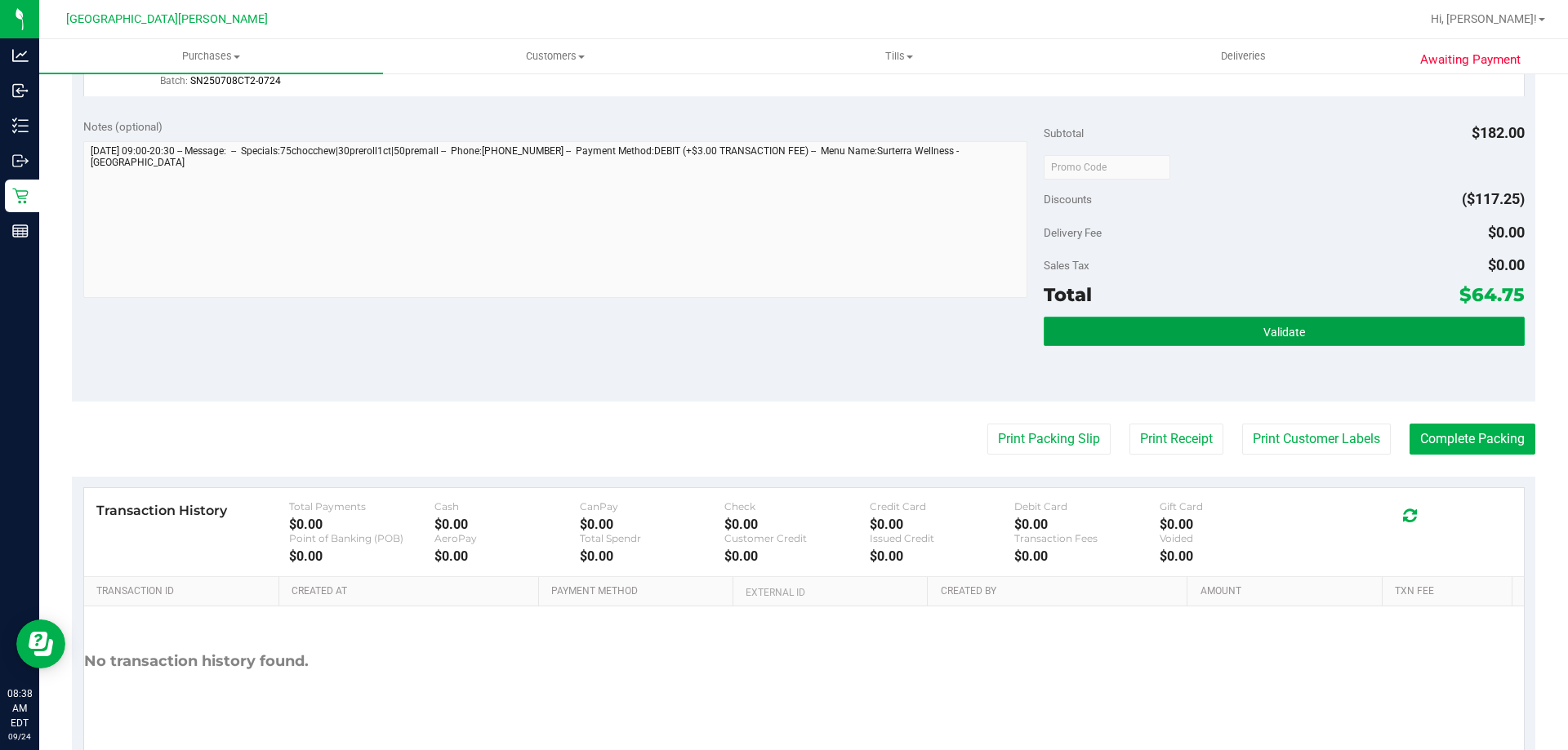
click at [1171, 337] on button "Validate" at bounding box center [1284, 332] width 480 height 29
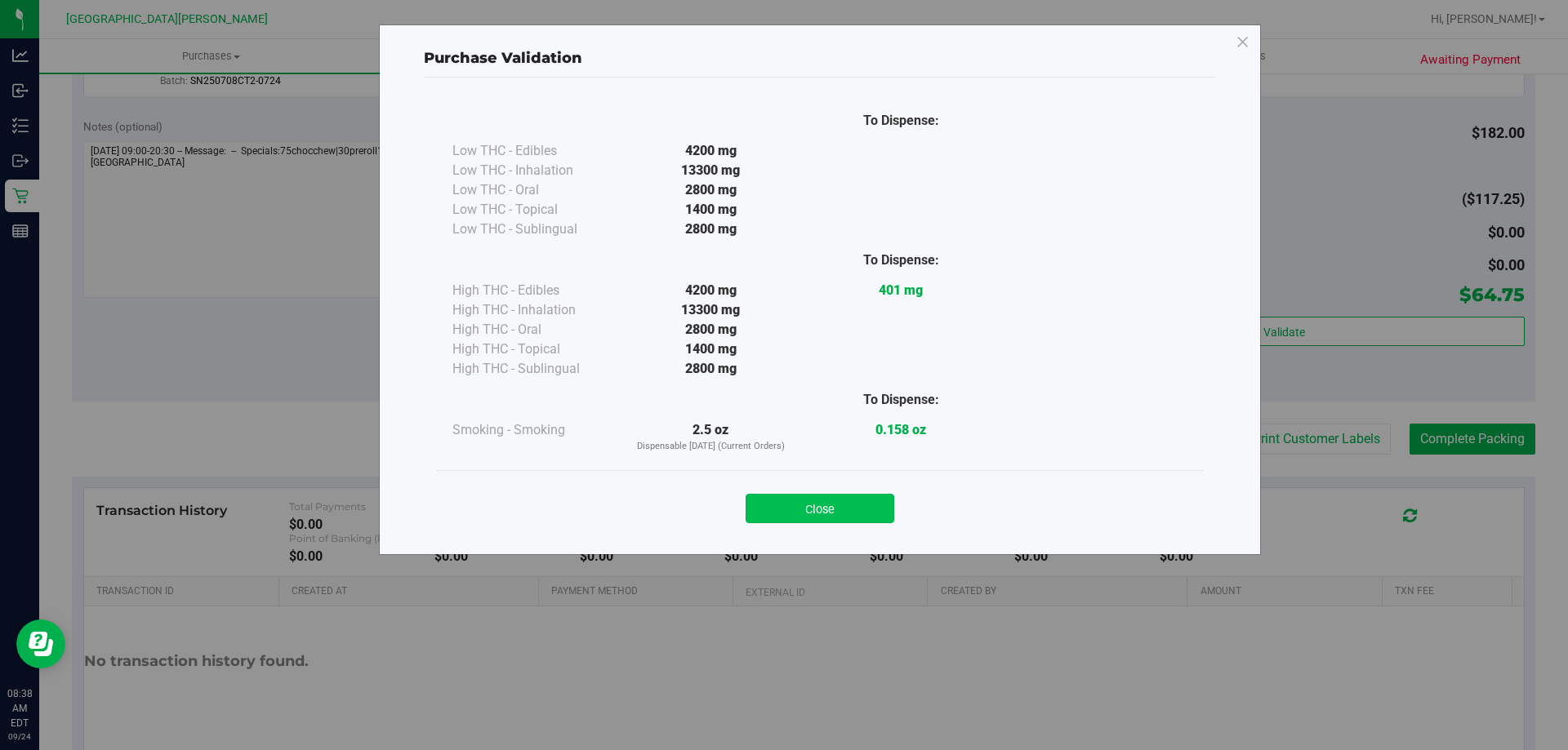
click at [812, 508] on button "Close" at bounding box center [820, 508] width 148 height 29
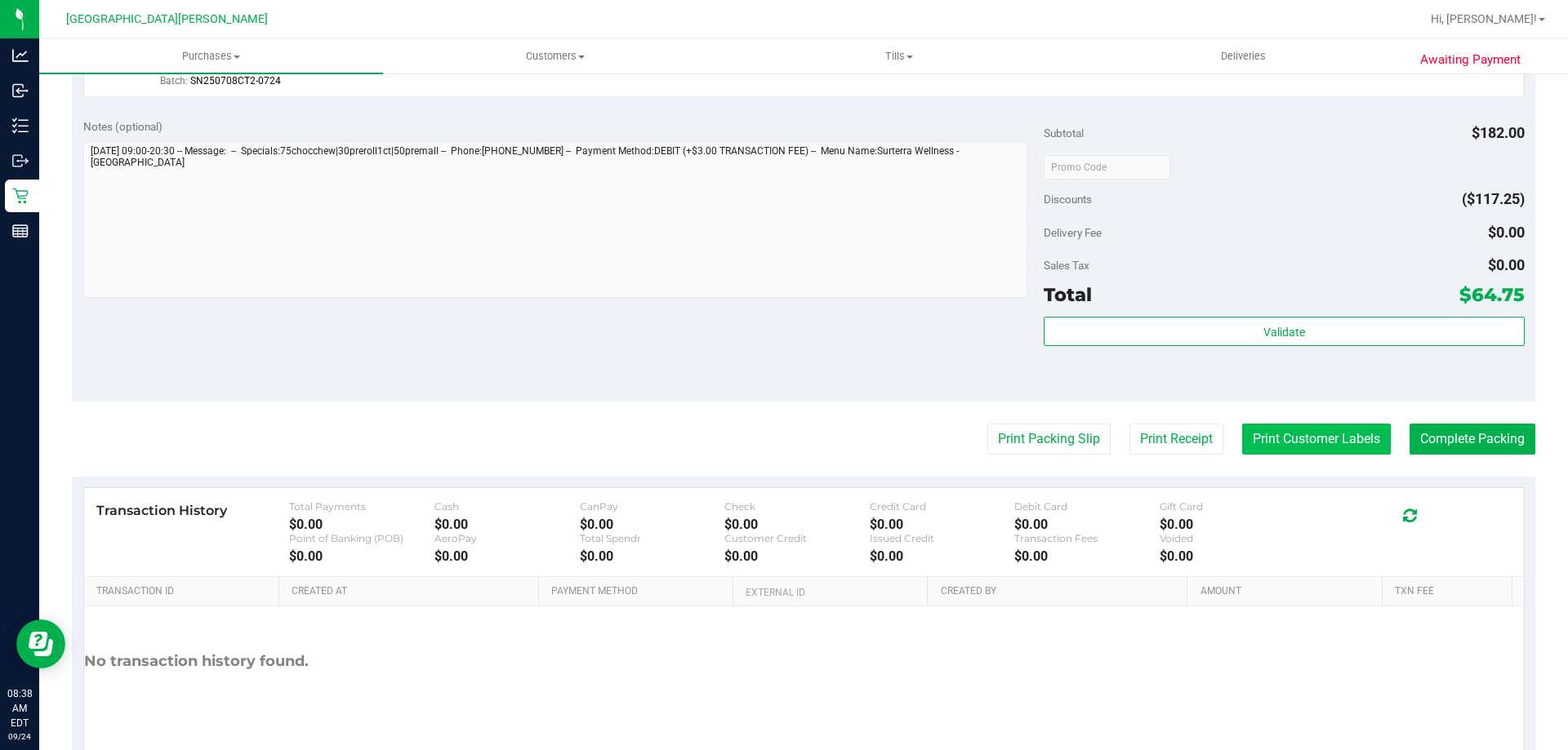
click at [1326, 450] on button "Print Customer Labels" at bounding box center [1316, 439] width 148 height 31
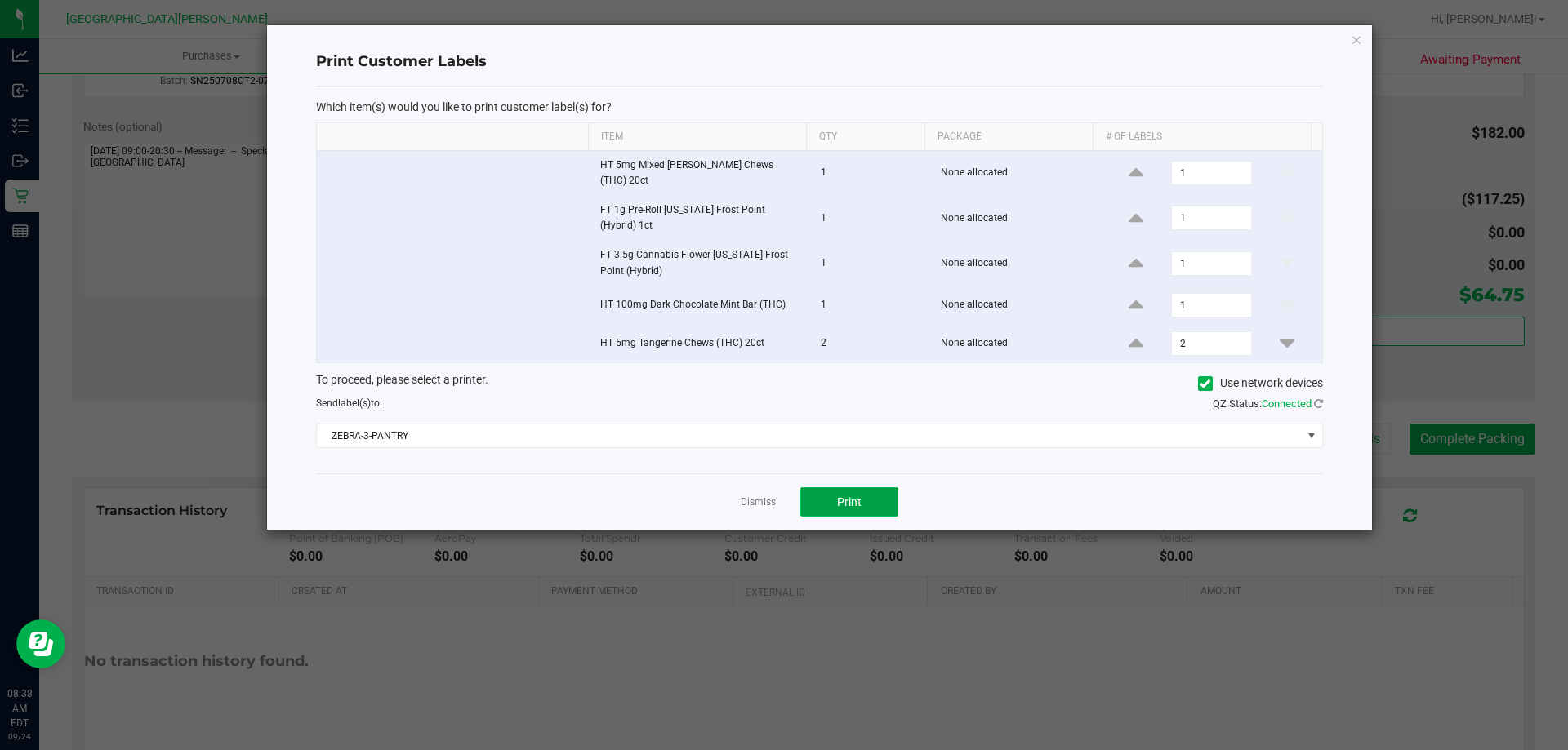
click at [860, 495] on span "Print" at bounding box center [849, 501] width 24 height 13
click at [757, 495] on link "Dismiss" at bounding box center [758, 502] width 35 height 14
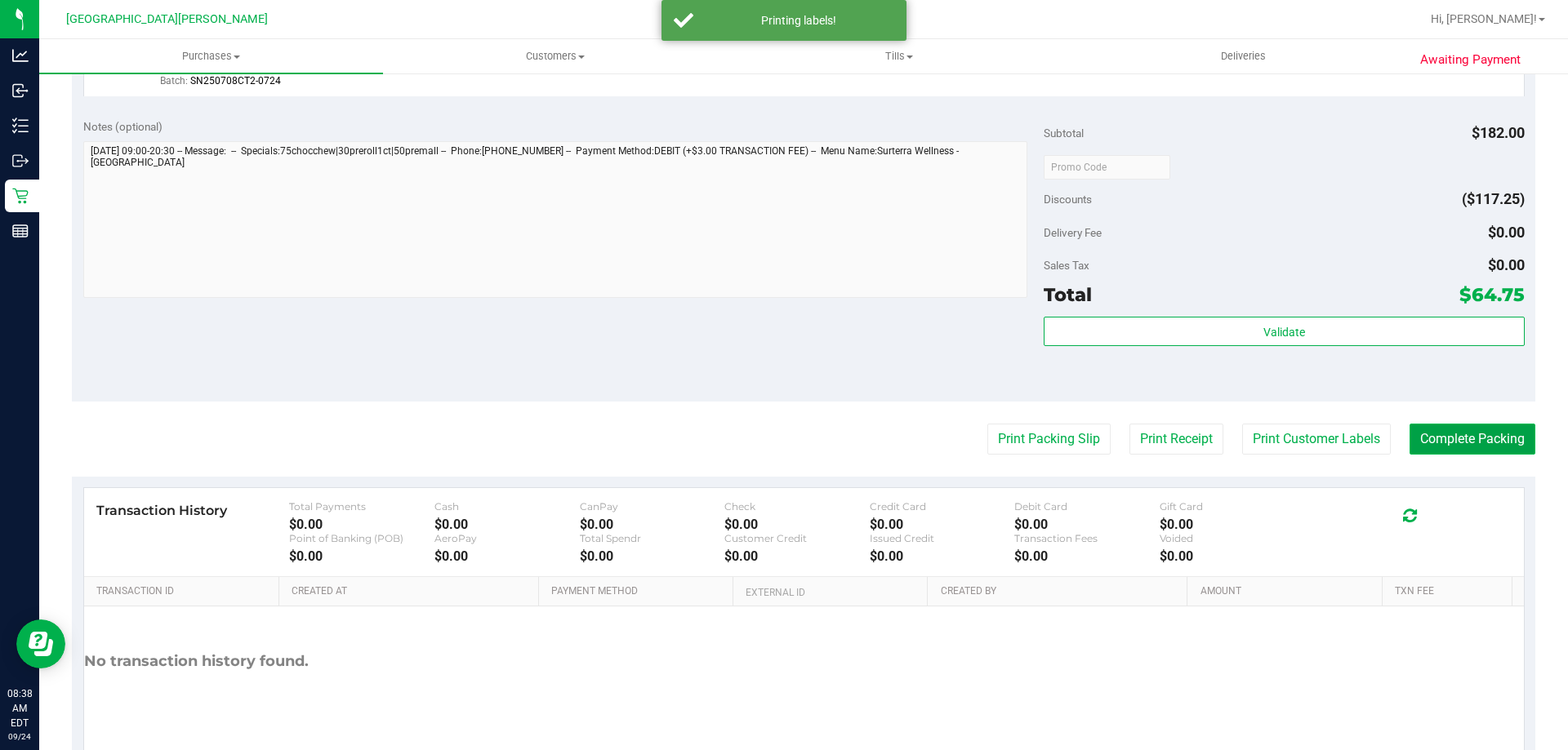
click at [1472, 439] on button "Complete Packing" at bounding box center [1471, 439] width 126 height 31
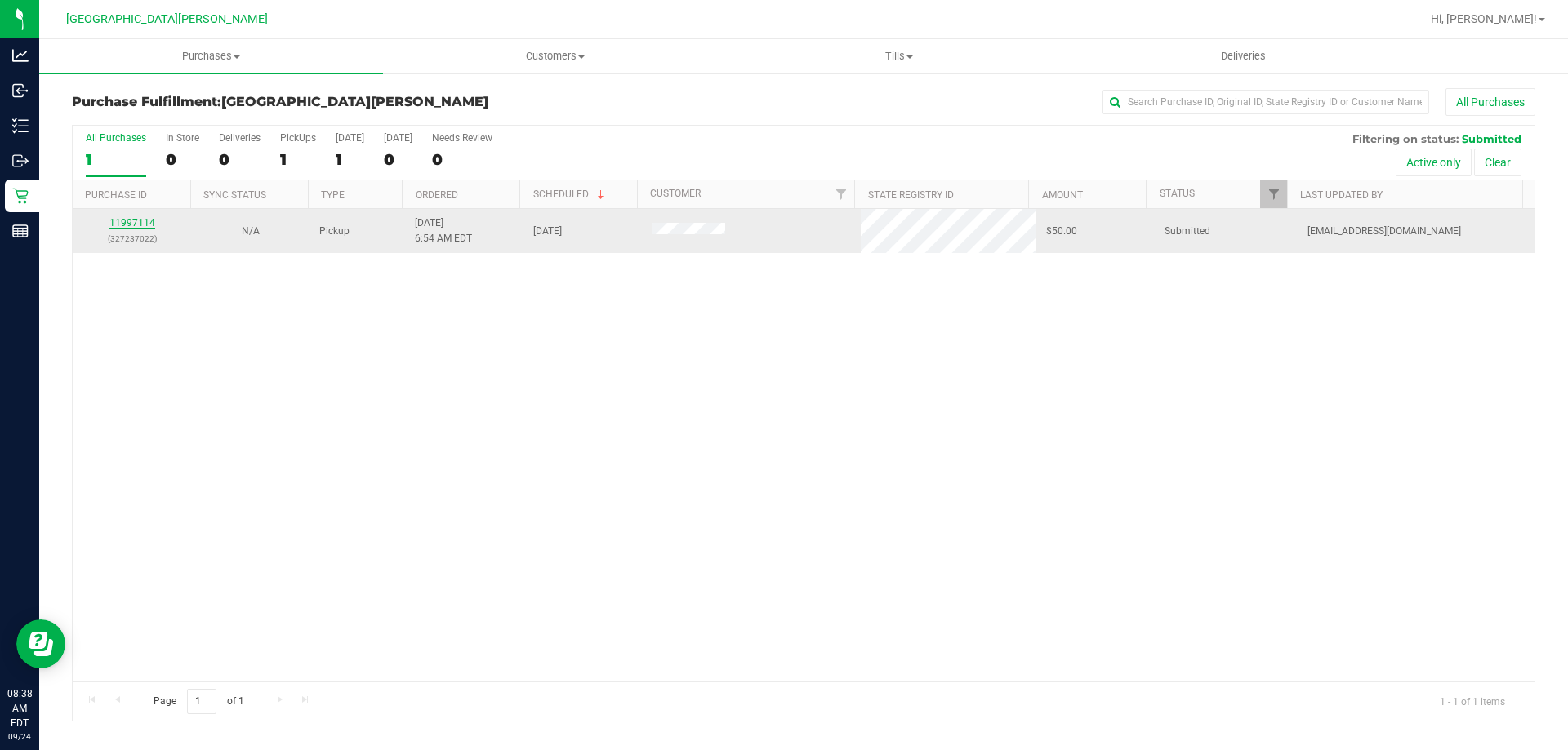
click at [122, 223] on link "11997114" at bounding box center [132, 223] width 46 height 12
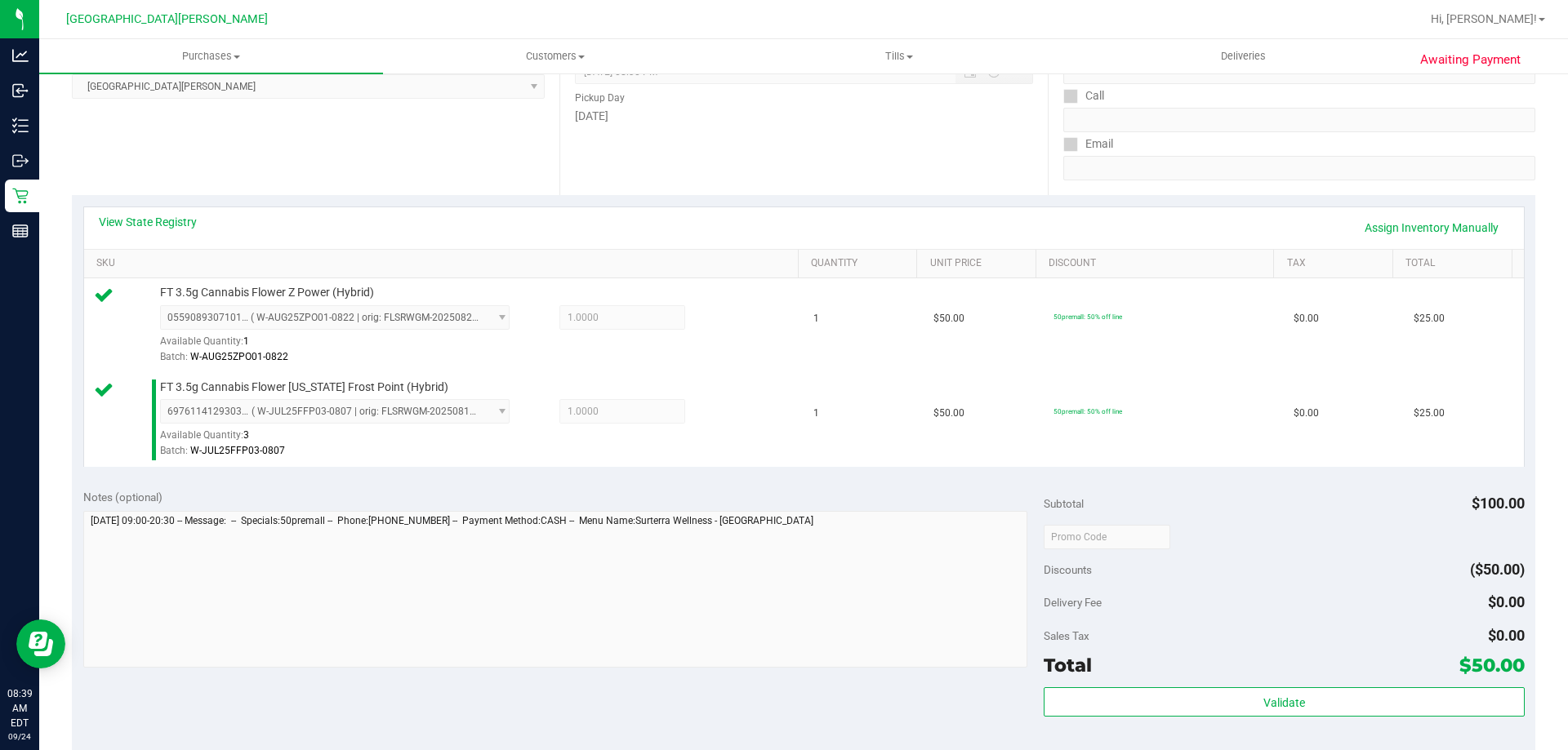
scroll to position [490, 0]
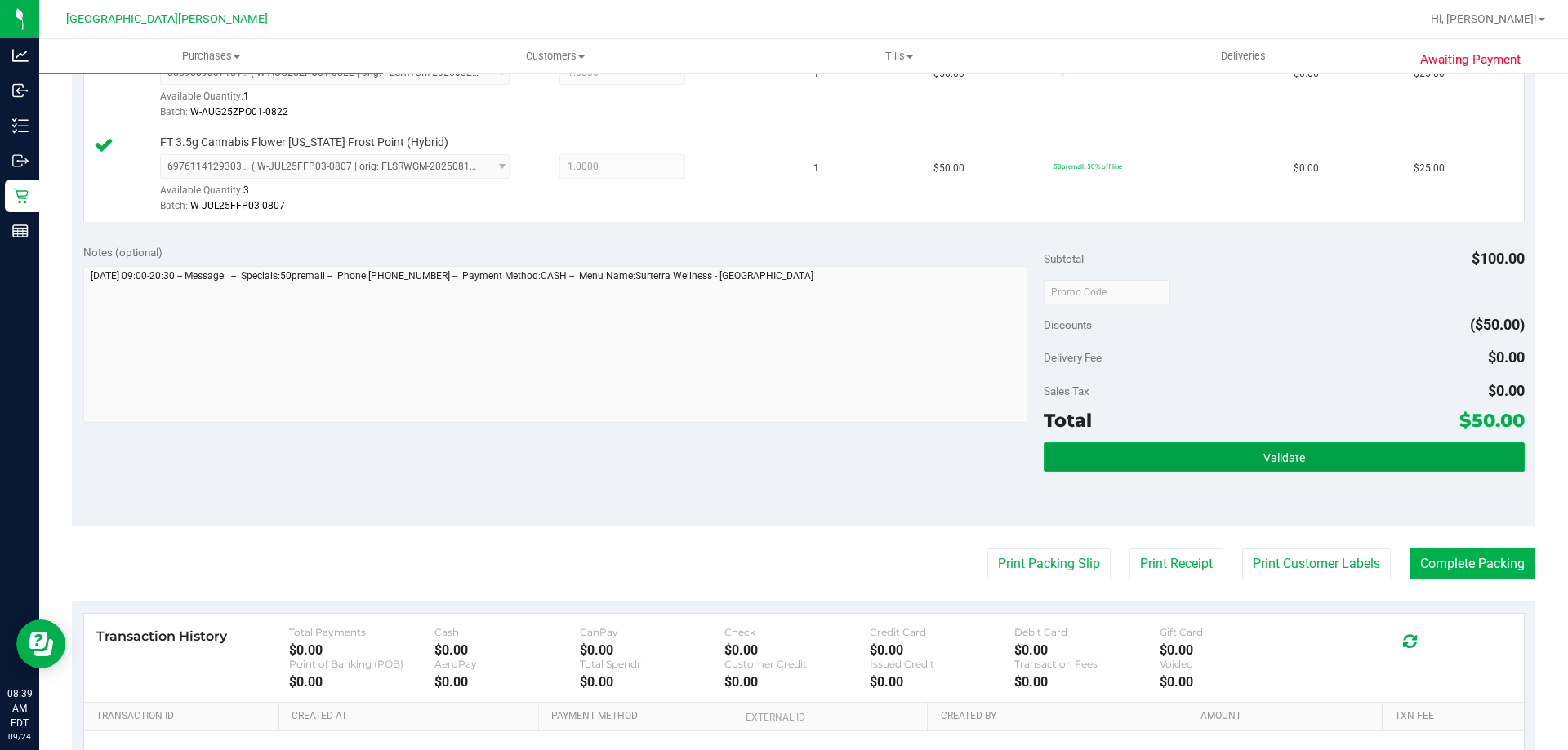
click at [1219, 457] on button "Validate" at bounding box center [1284, 457] width 480 height 29
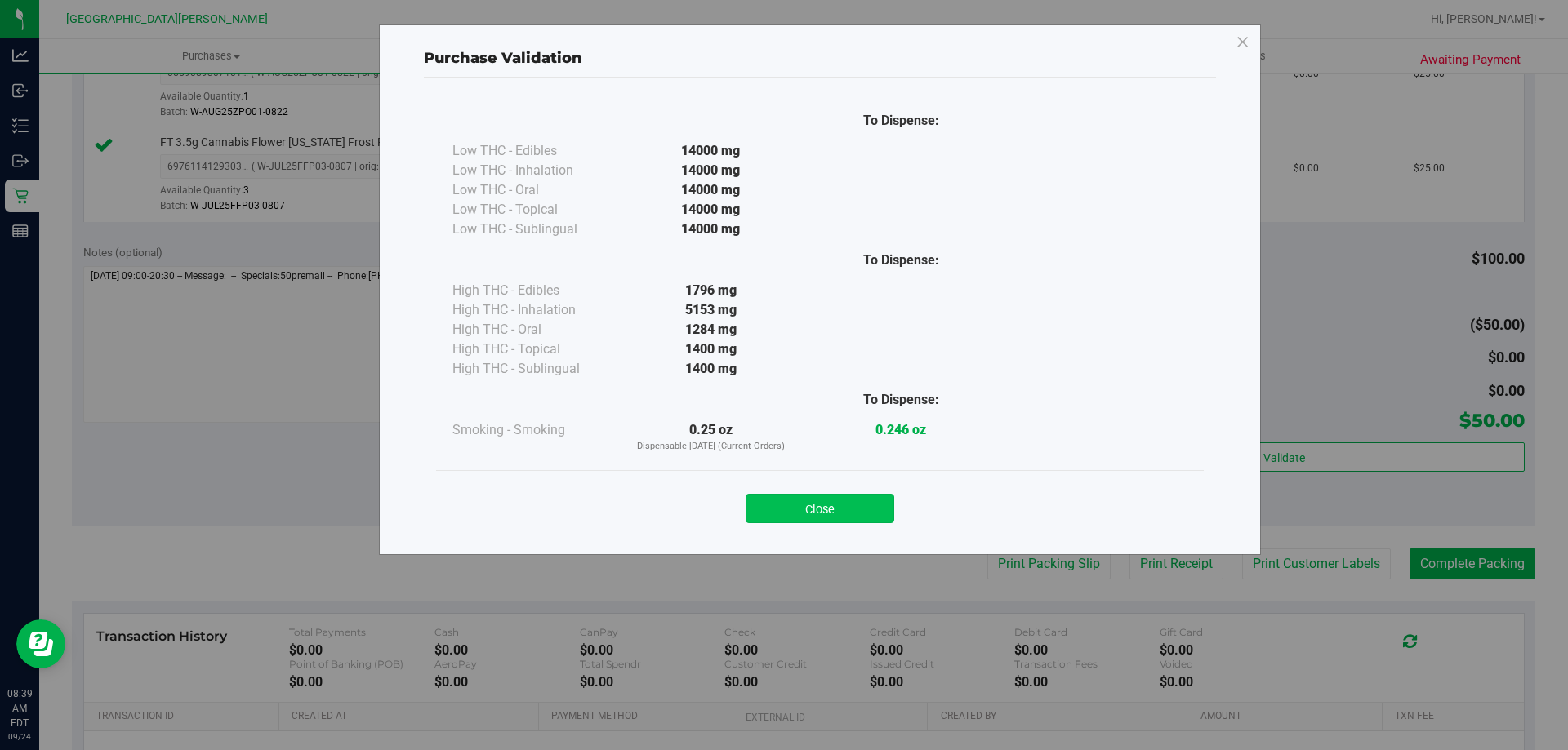
click at [837, 503] on button "Close" at bounding box center [820, 508] width 148 height 29
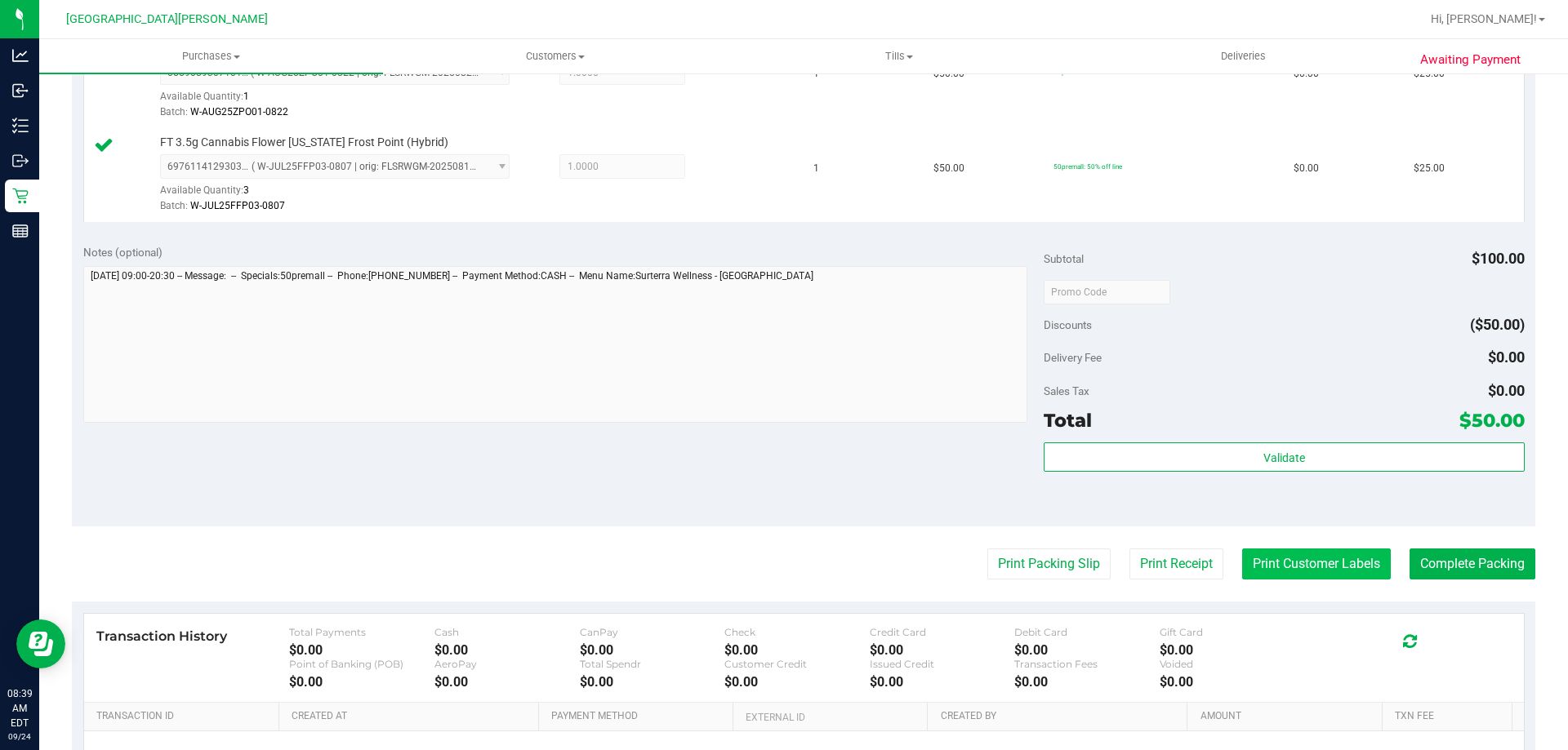
click at [1320, 561] on button "Print Customer Labels" at bounding box center [1316, 564] width 148 height 31
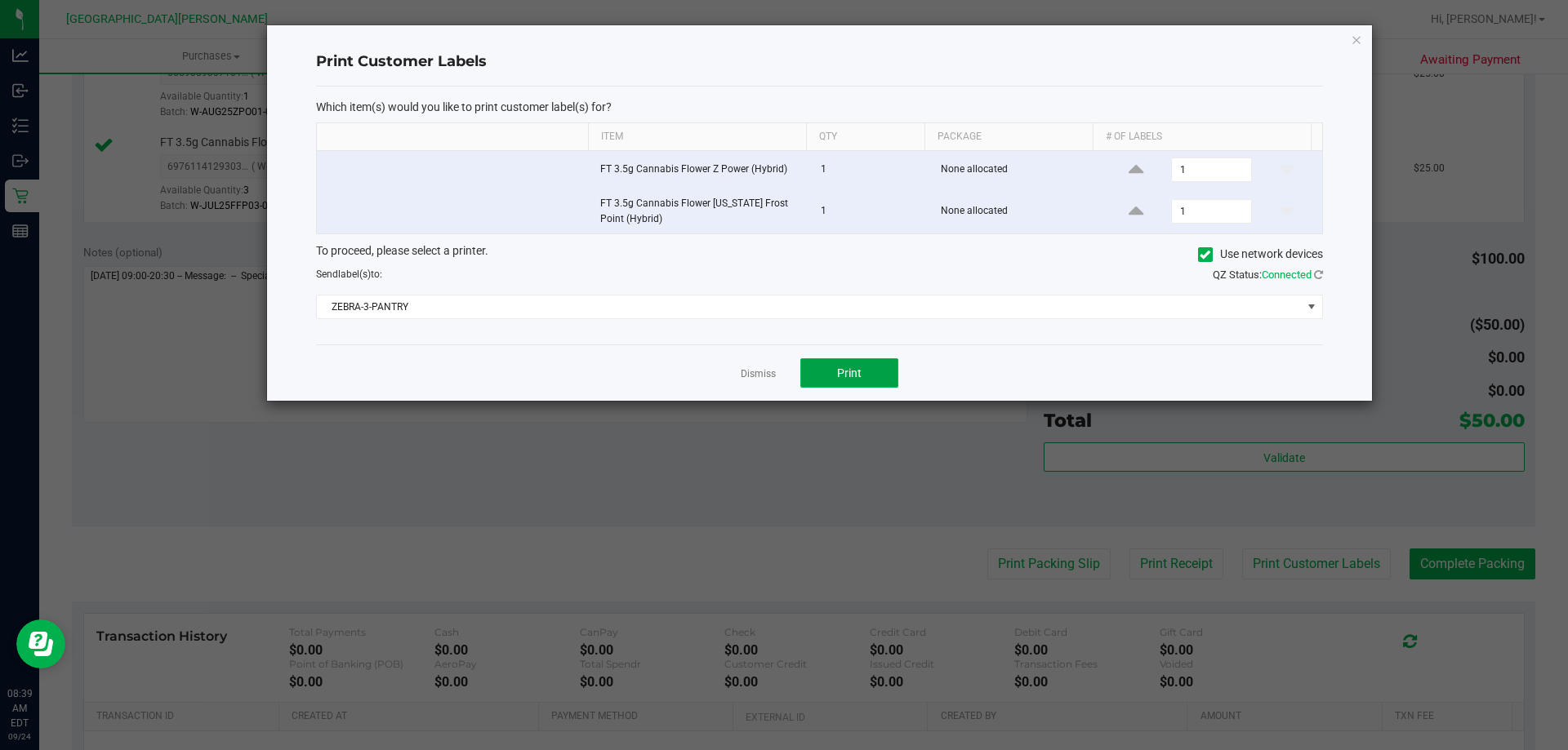
click at [835, 372] on button "Print" at bounding box center [849, 373] width 98 height 29
click at [764, 376] on link "Dismiss" at bounding box center [758, 375] width 35 height 14
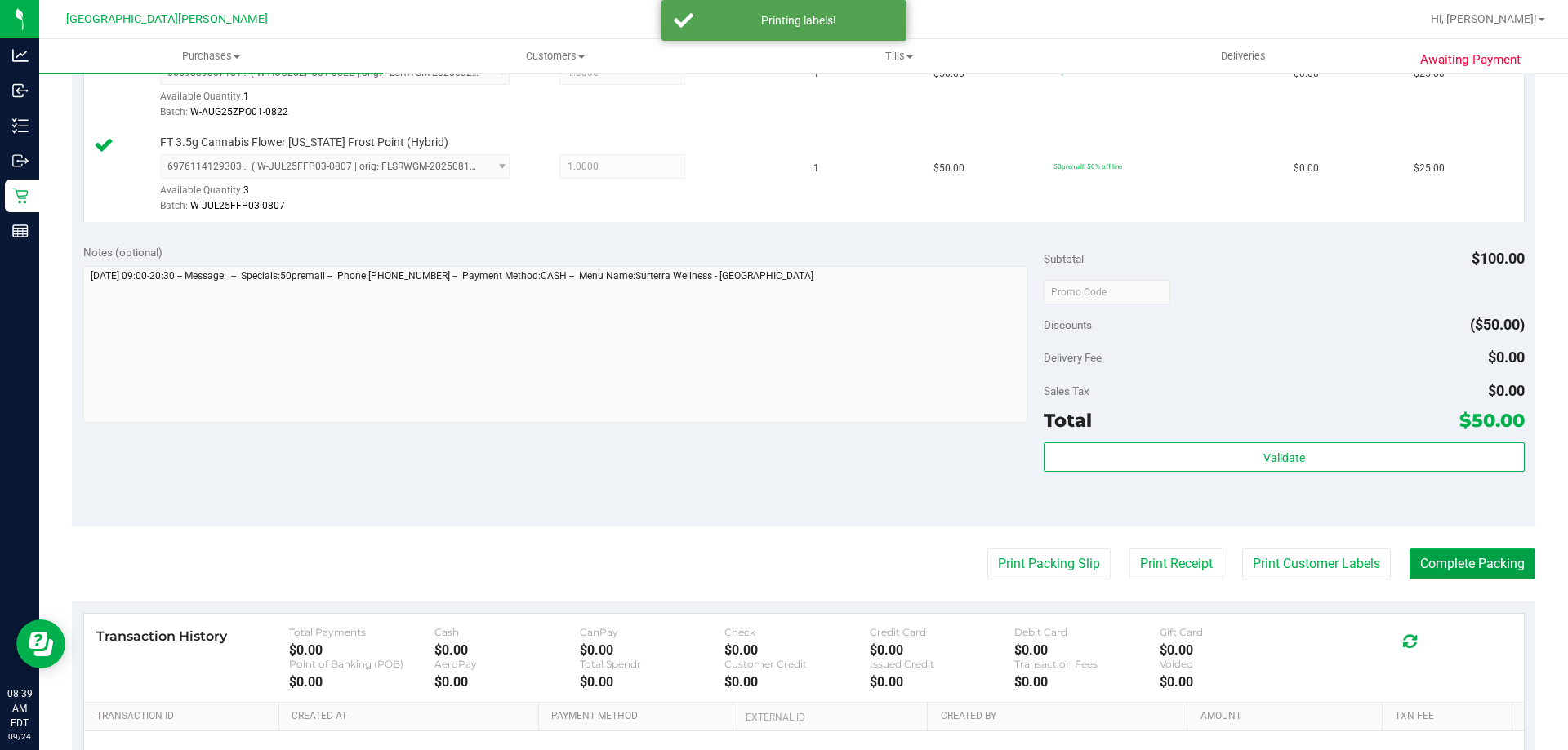
click at [1467, 562] on button "Complete Packing" at bounding box center [1471, 564] width 126 height 31
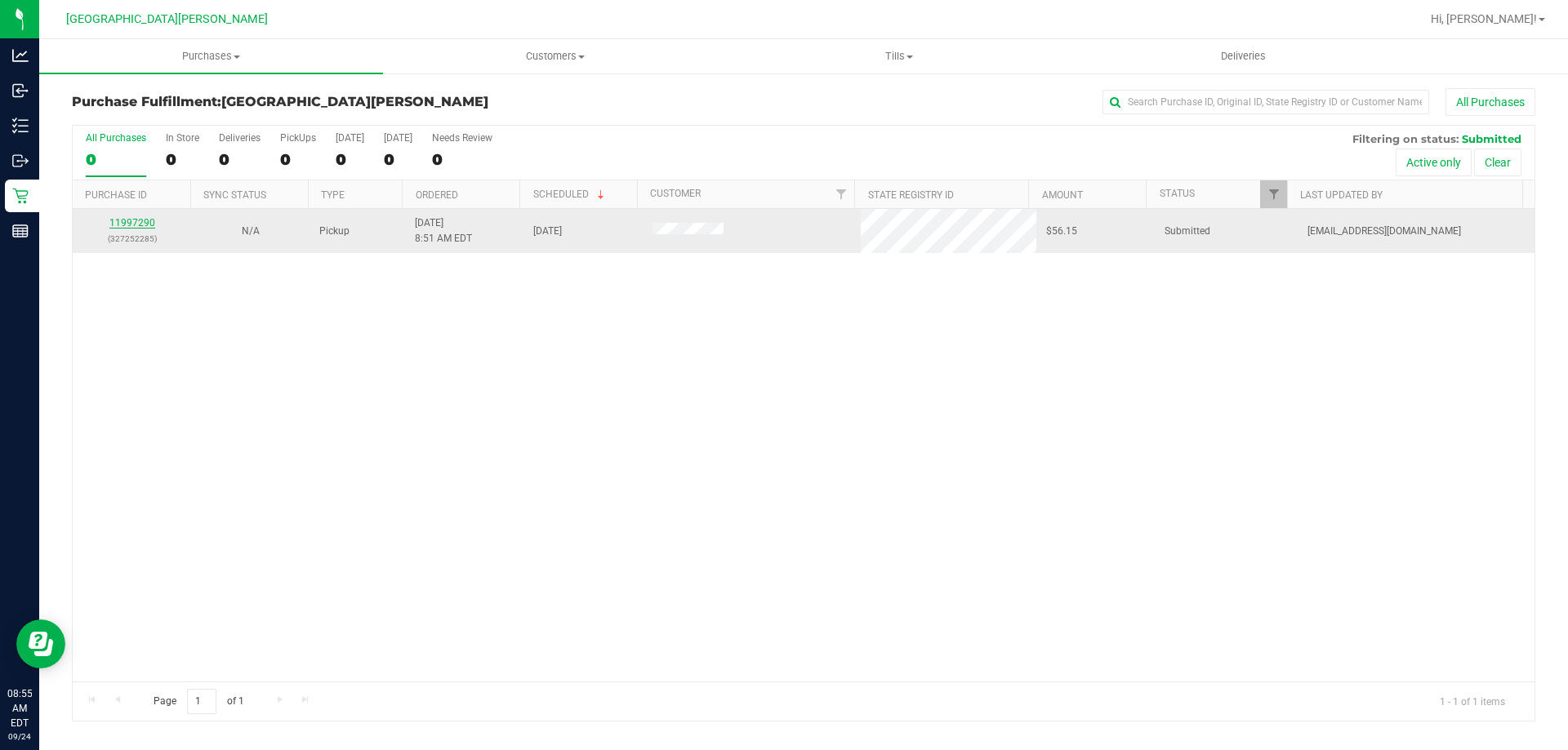
click at [140, 219] on link "11997290" at bounding box center [132, 223] width 46 height 12
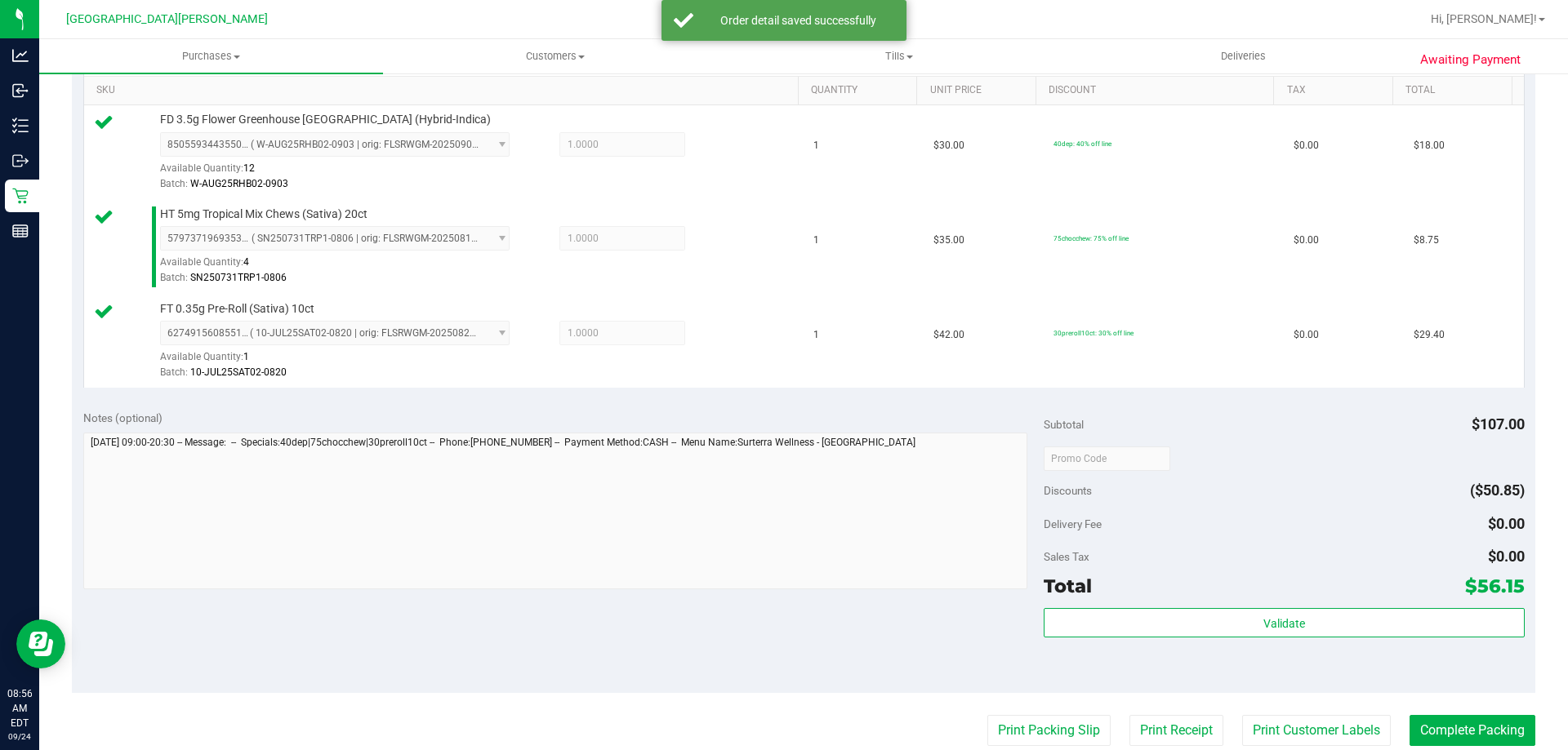
scroll to position [490, 0]
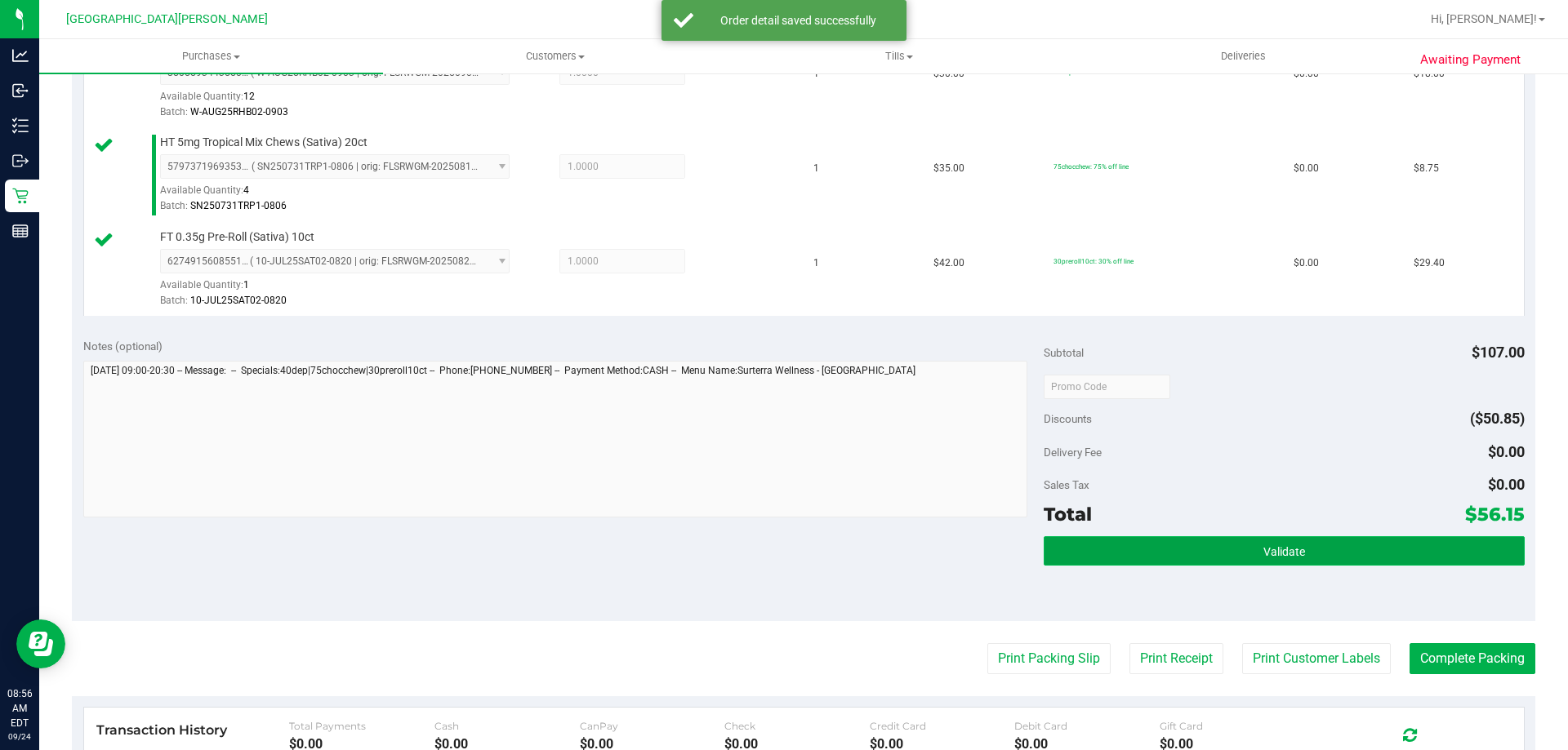
click at [1149, 563] on button "Validate" at bounding box center [1284, 551] width 480 height 29
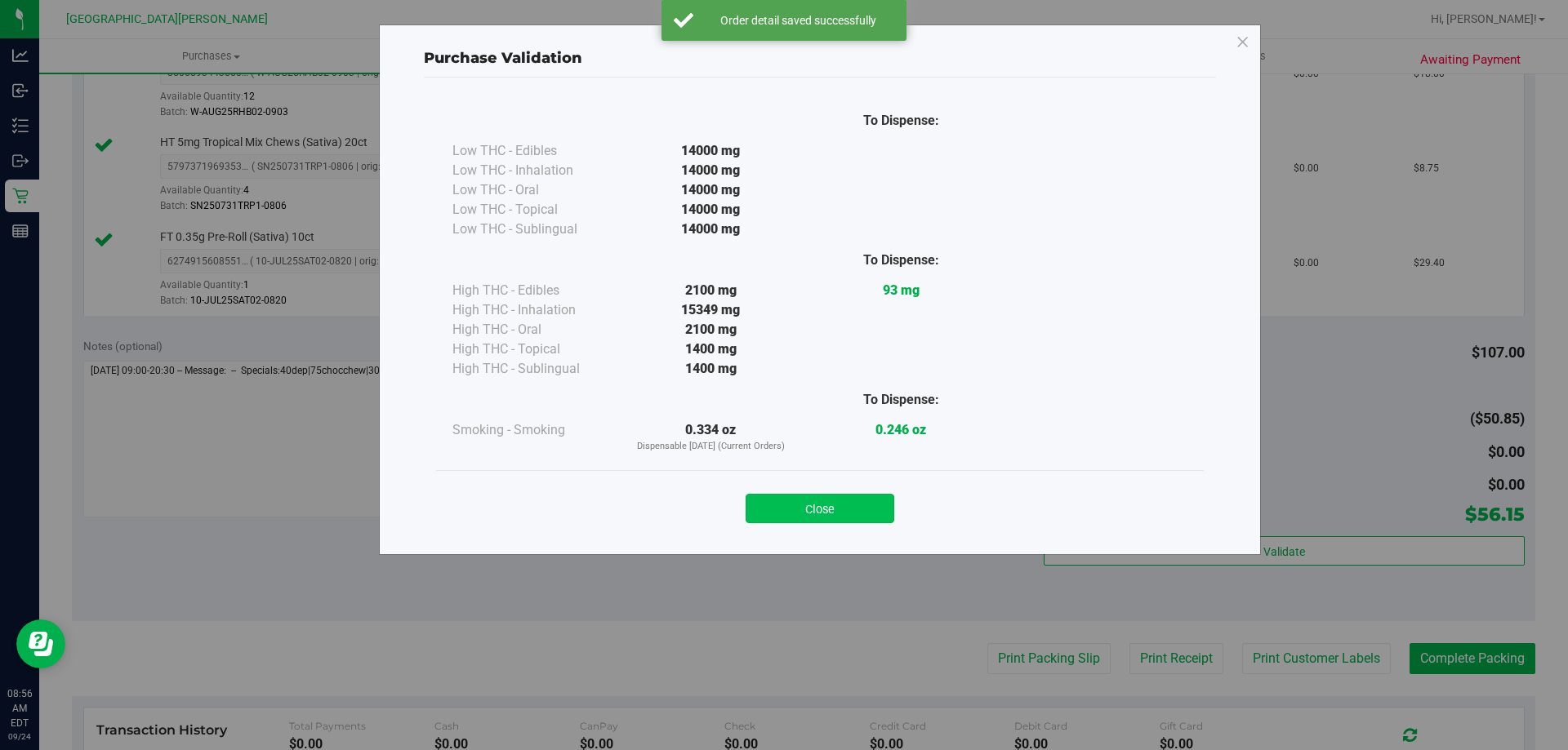
click at [824, 508] on button "Close" at bounding box center [820, 508] width 148 height 29
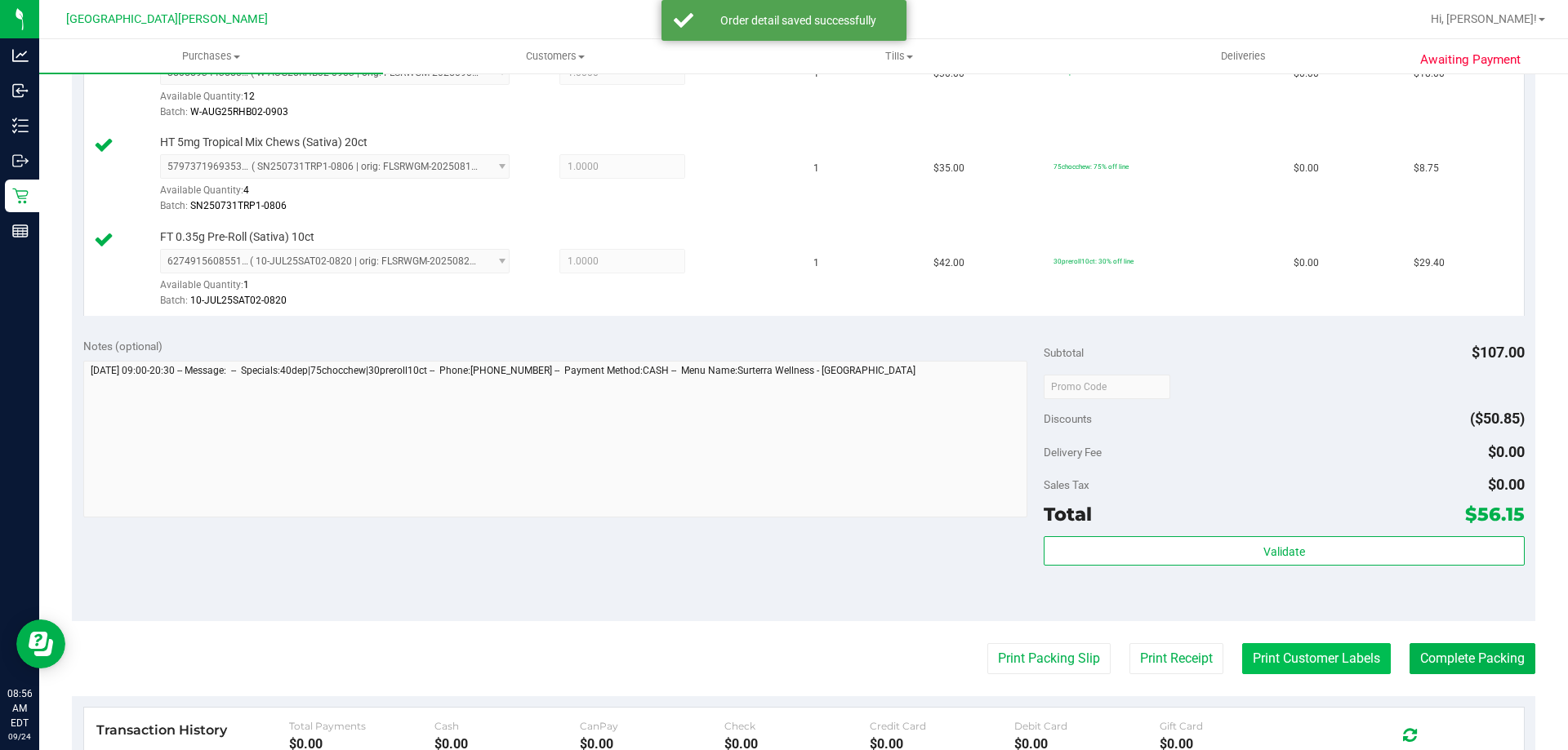
click at [1276, 655] on button "Print Customer Labels" at bounding box center [1316, 658] width 148 height 31
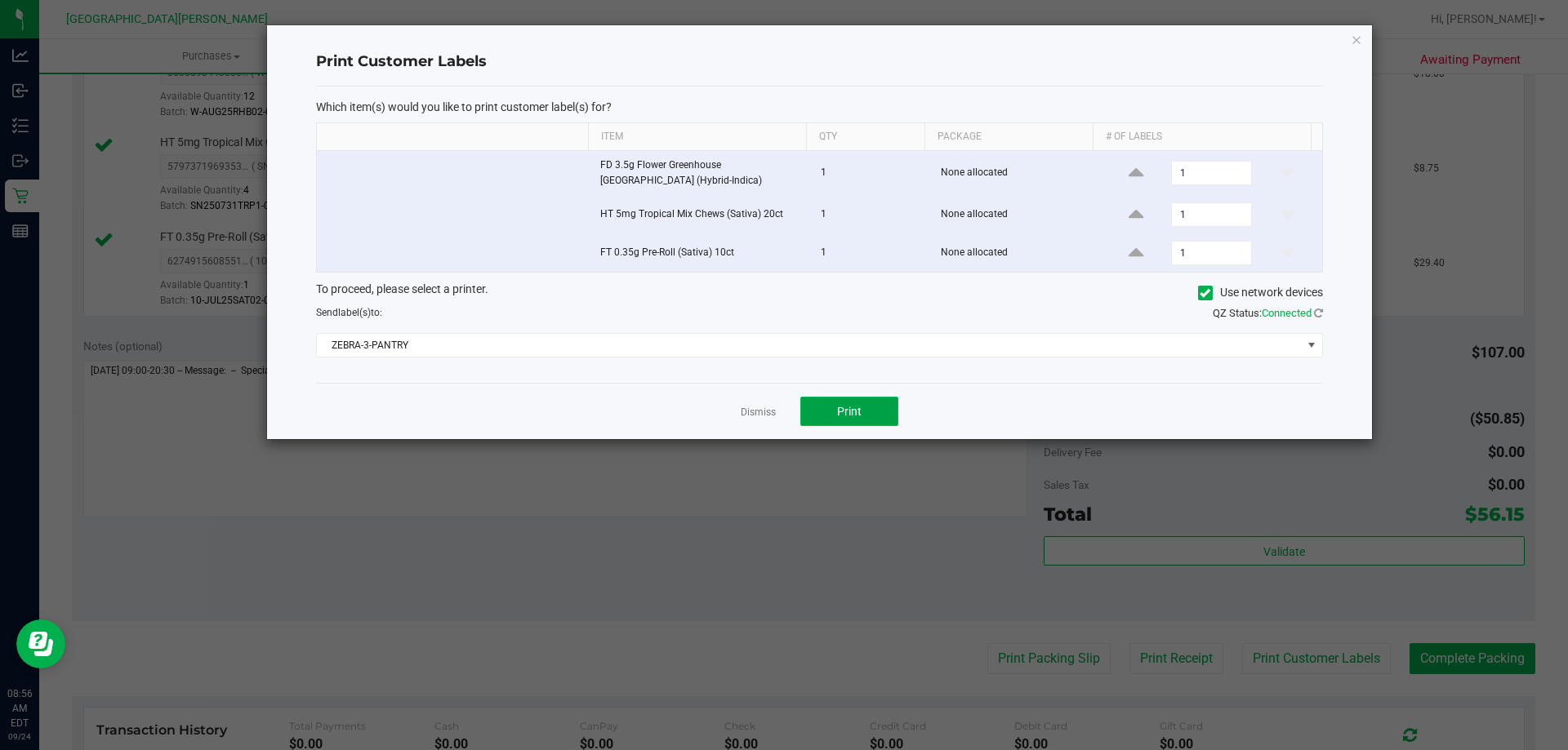
click at [861, 409] on span "Print" at bounding box center [849, 411] width 24 height 13
click at [750, 411] on link "Dismiss" at bounding box center [758, 413] width 35 height 14
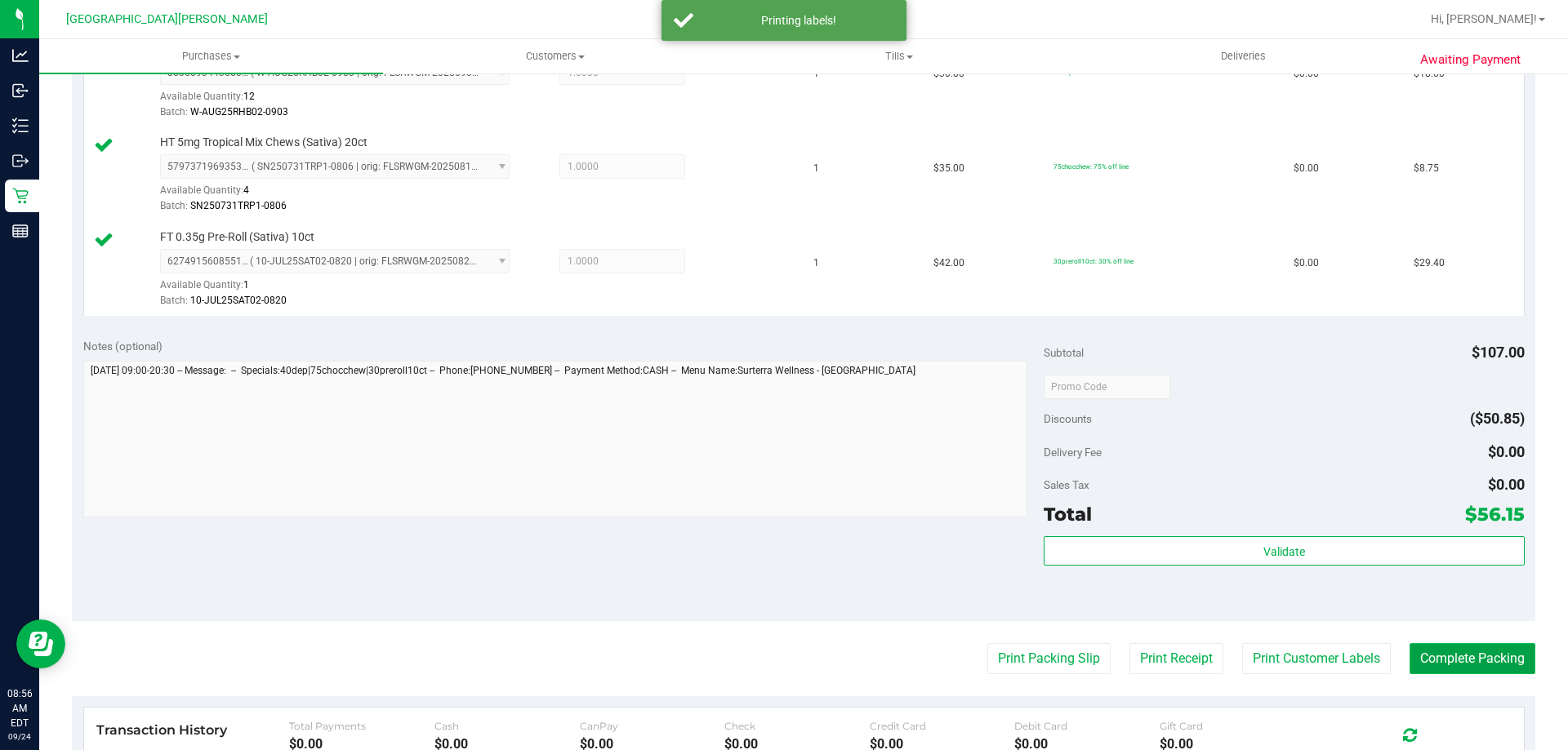
click at [1487, 658] on button "Complete Packing" at bounding box center [1471, 658] width 126 height 31
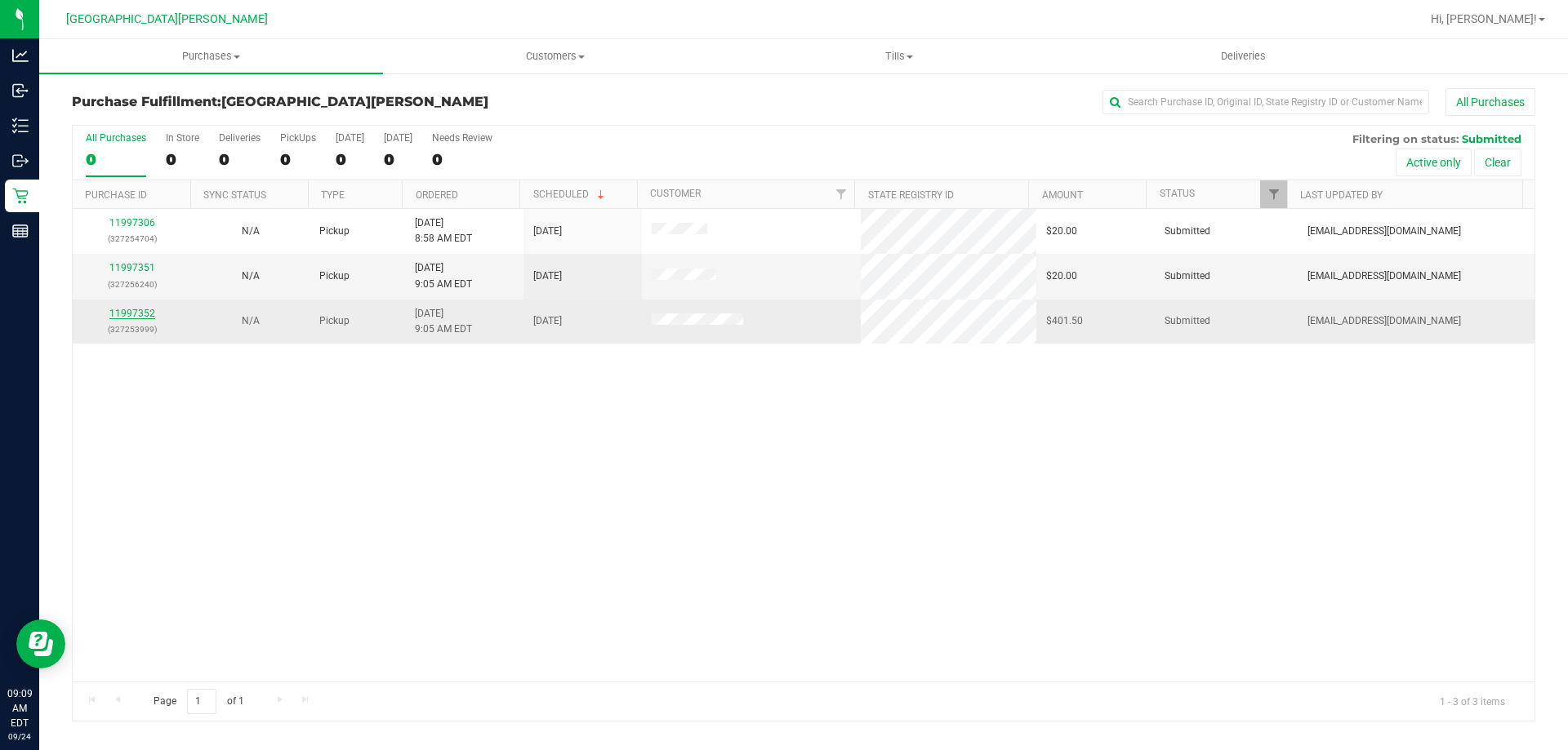
click at [116, 318] on link "11997352" at bounding box center [132, 314] width 46 height 12
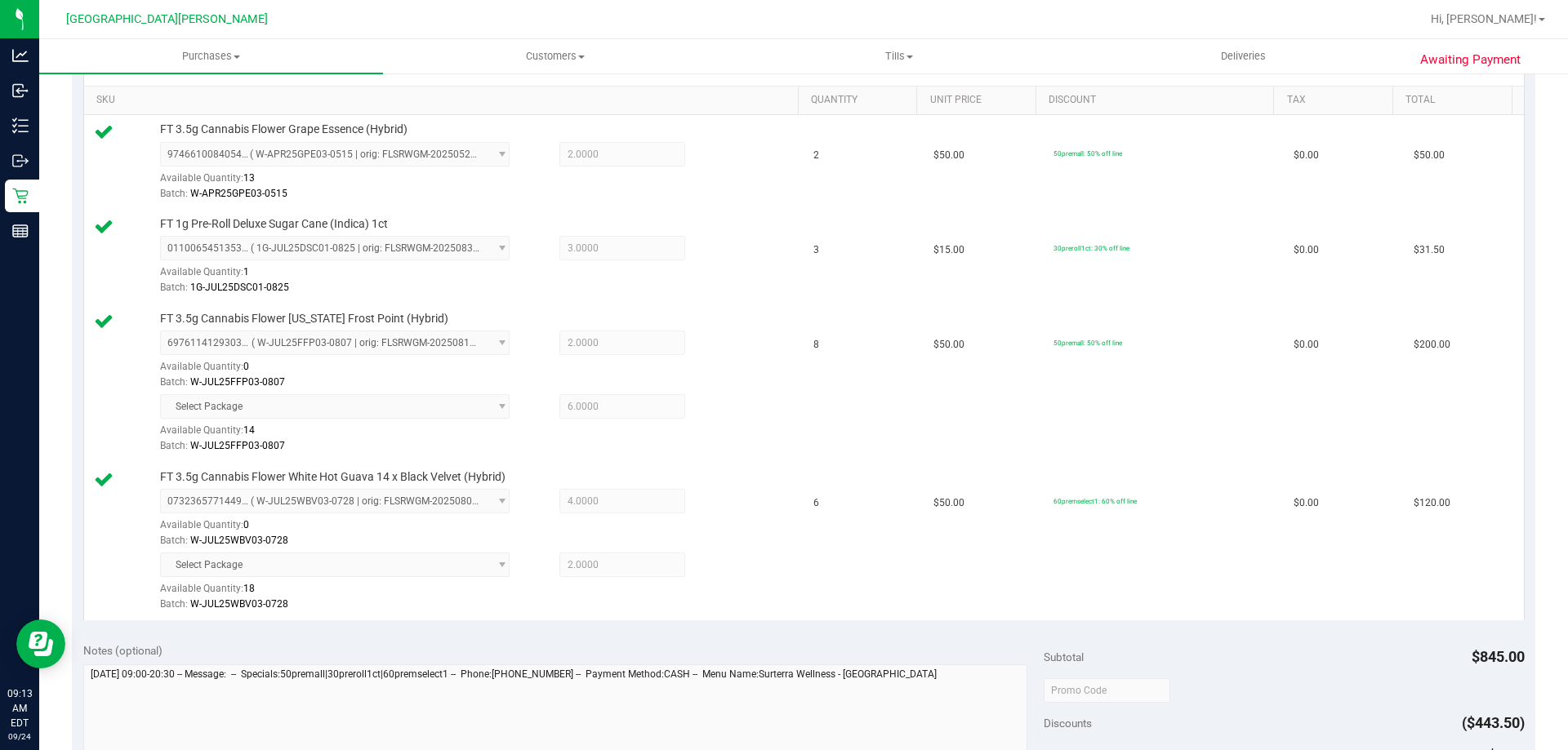
scroll to position [898, 0]
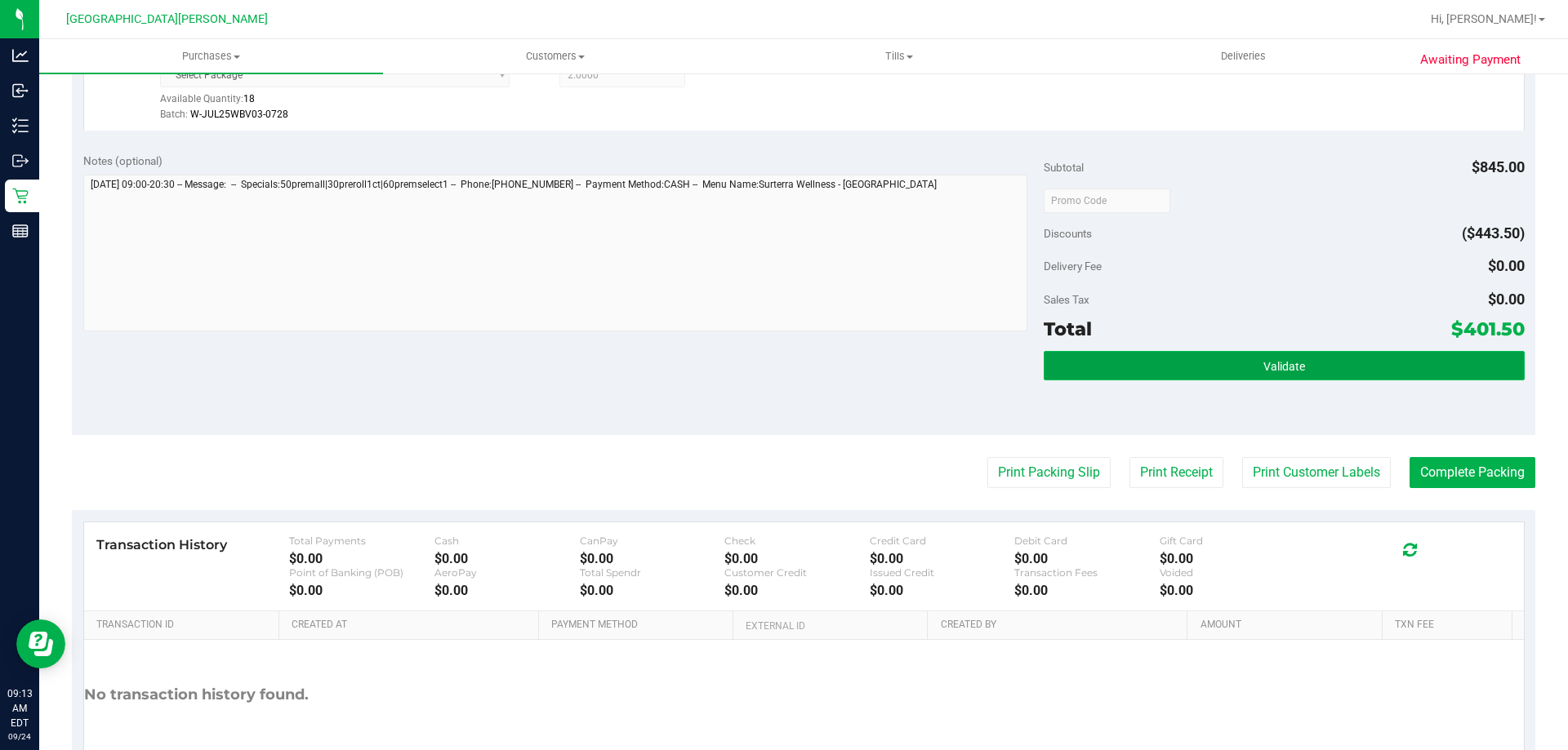
click at [1264, 365] on span "Validate" at bounding box center [1284, 366] width 42 height 13
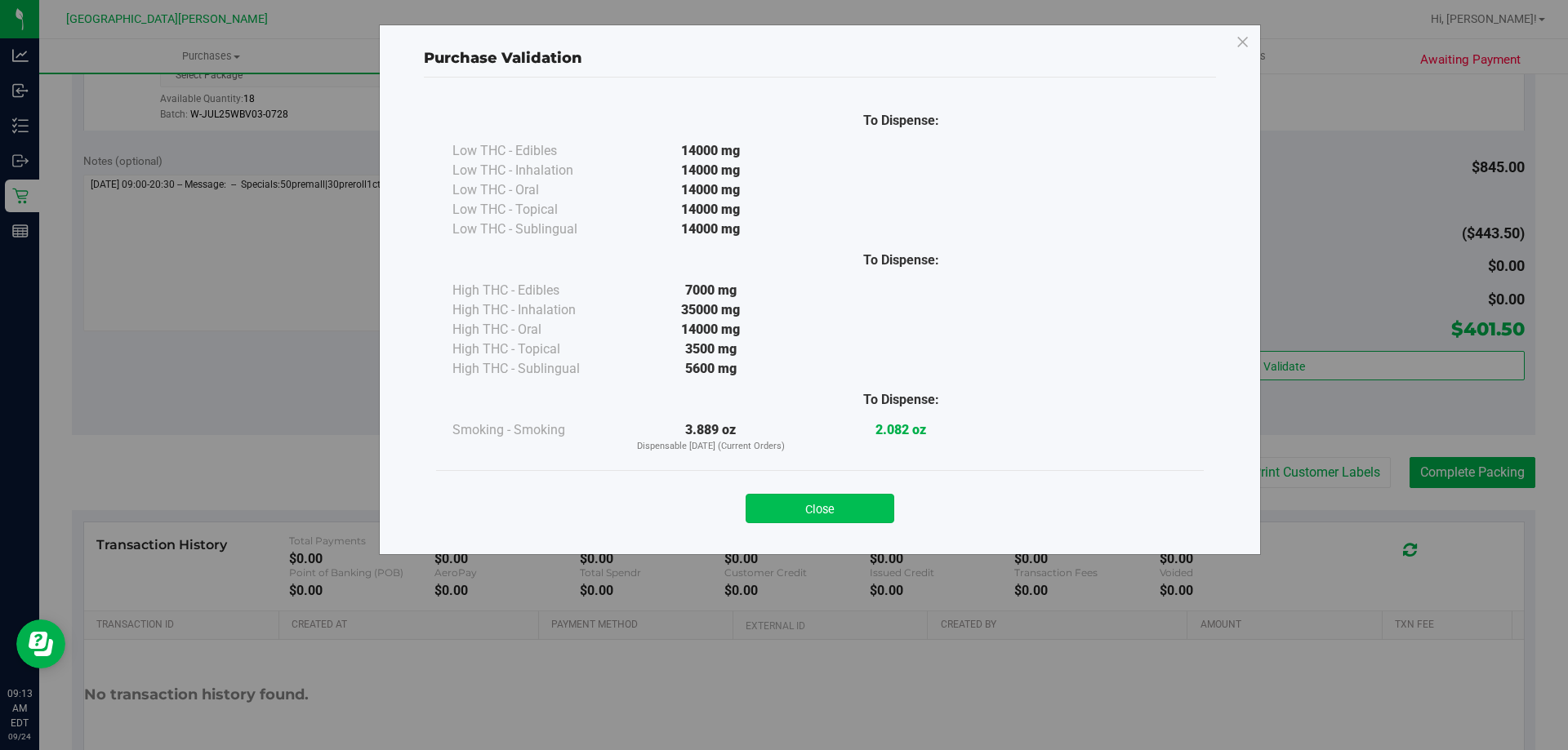
click at [838, 508] on button "Close" at bounding box center [820, 508] width 148 height 29
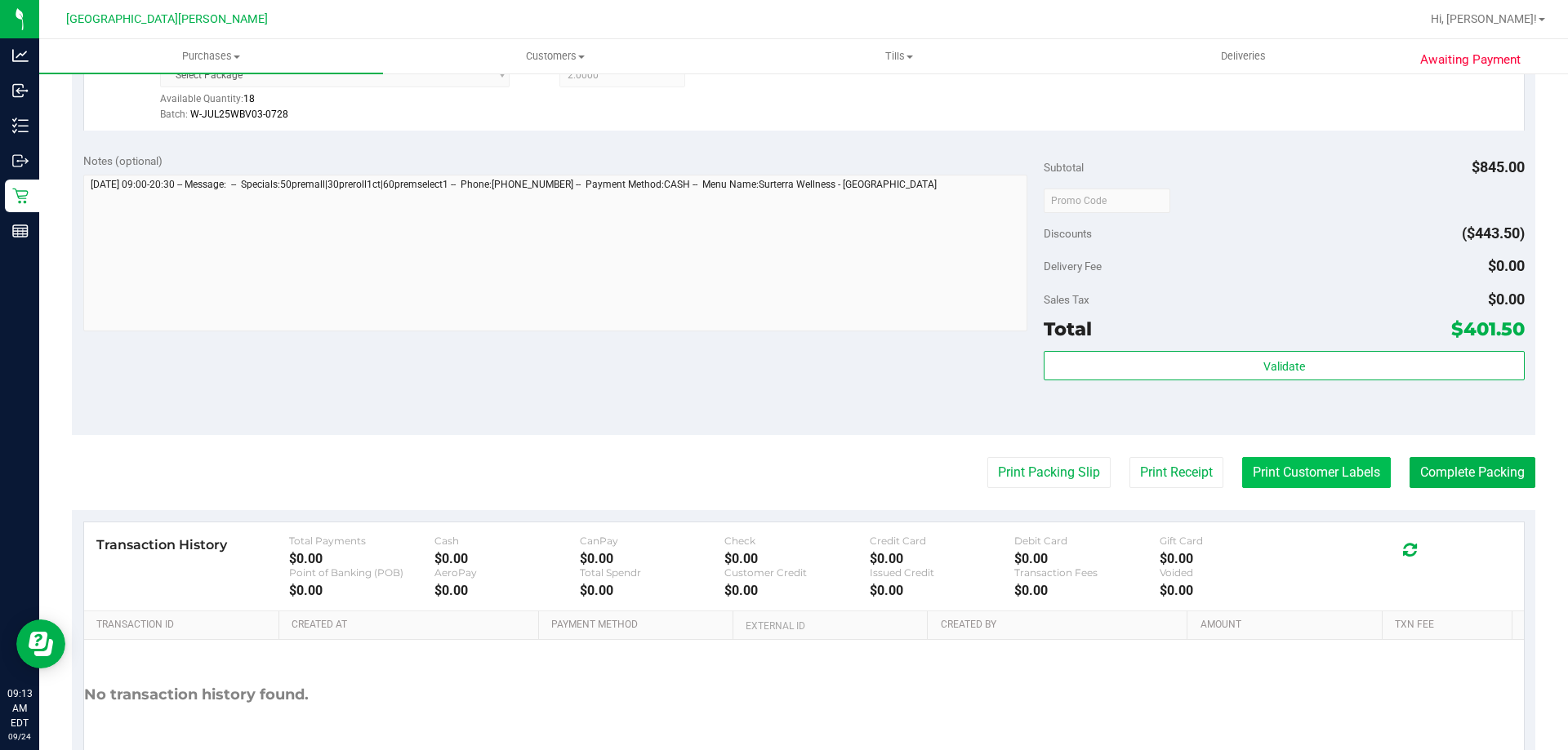
click at [1289, 477] on button "Print Customer Labels" at bounding box center [1316, 473] width 148 height 31
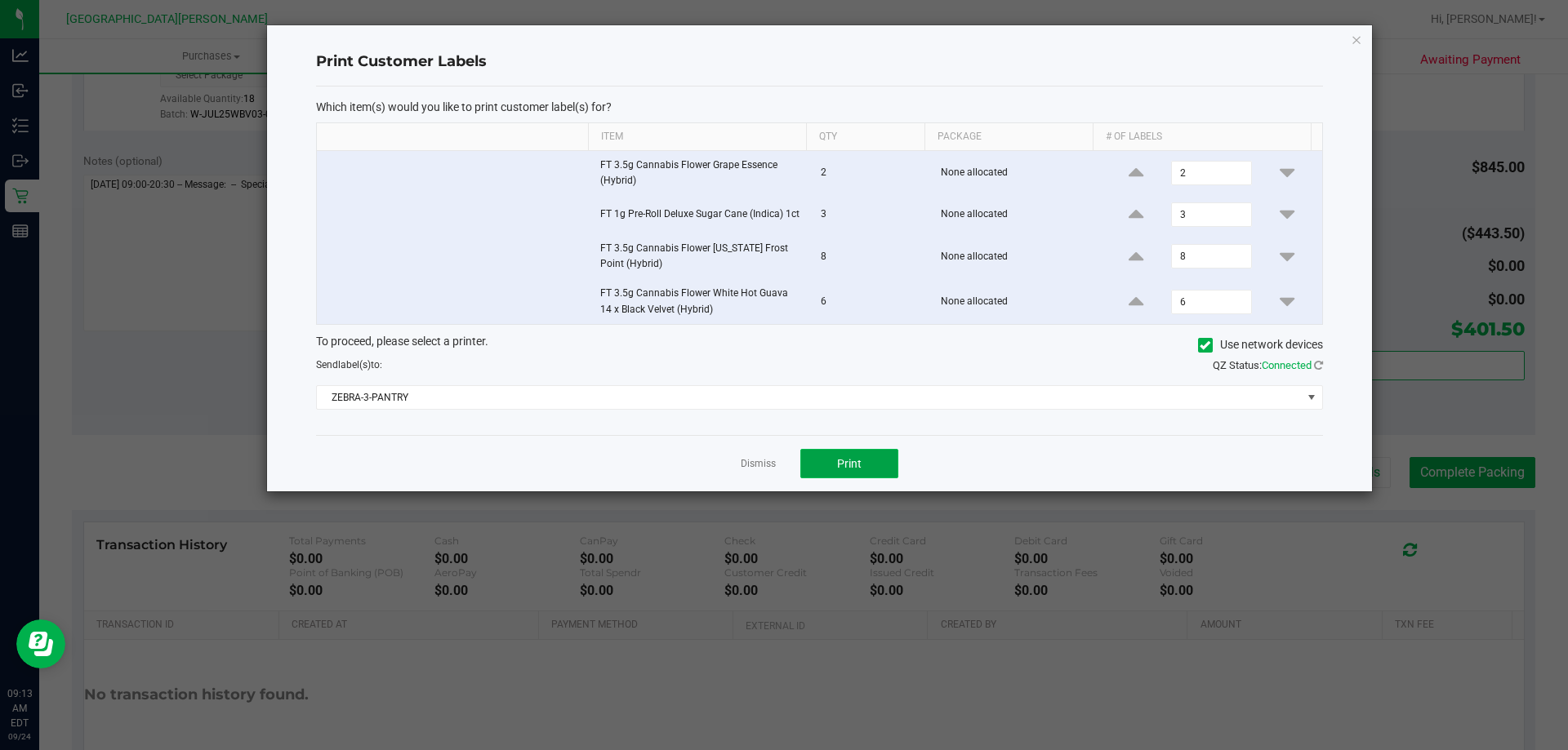
click at [856, 472] on button "Print" at bounding box center [849, 463] width 98 height 29
click at [752, 467] on link "Dismiss" at bounding box center [758, 464] width 35 height 14
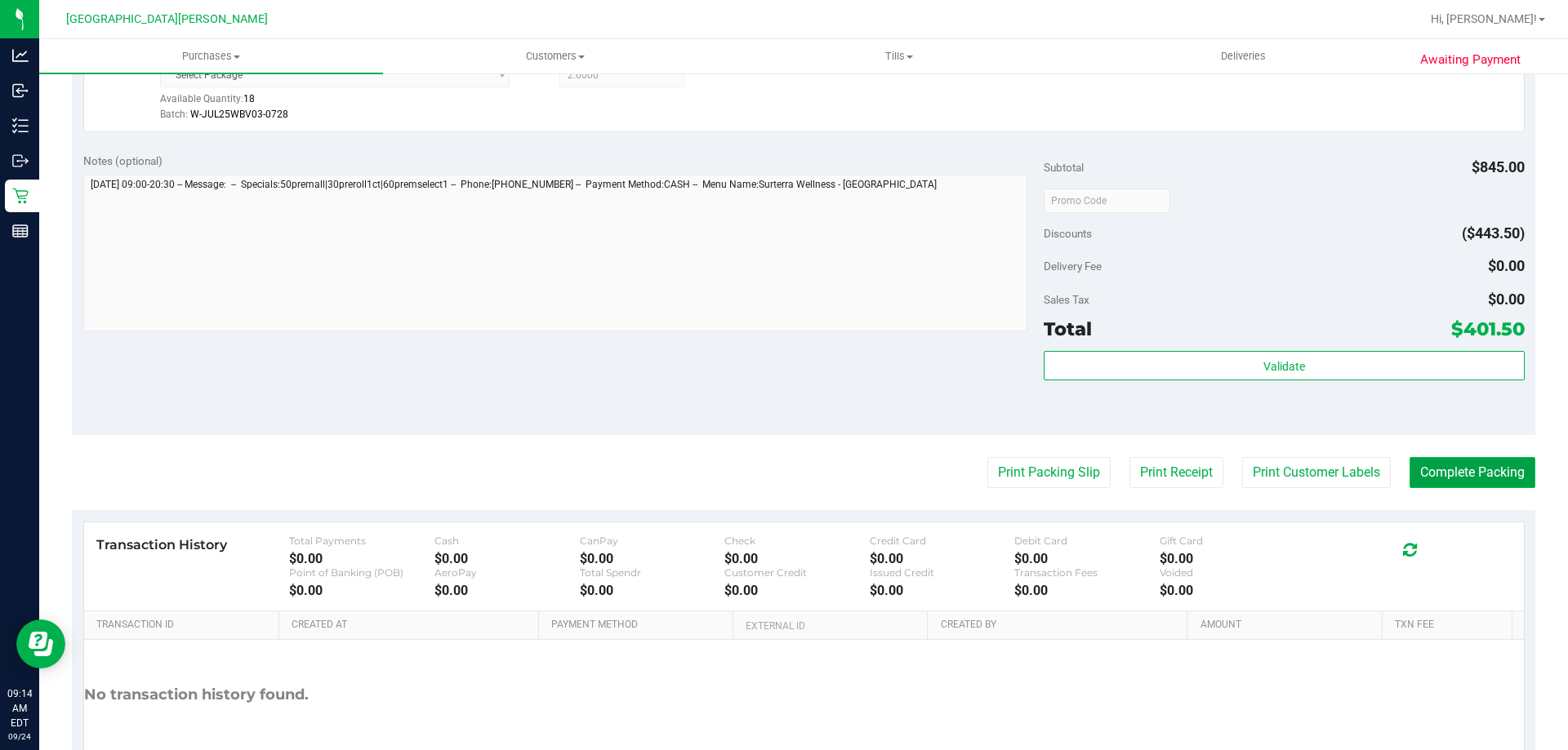
click at [1460, 458] on button "Complete Packing" at bounding box center [1471, 473] width 126 height 31
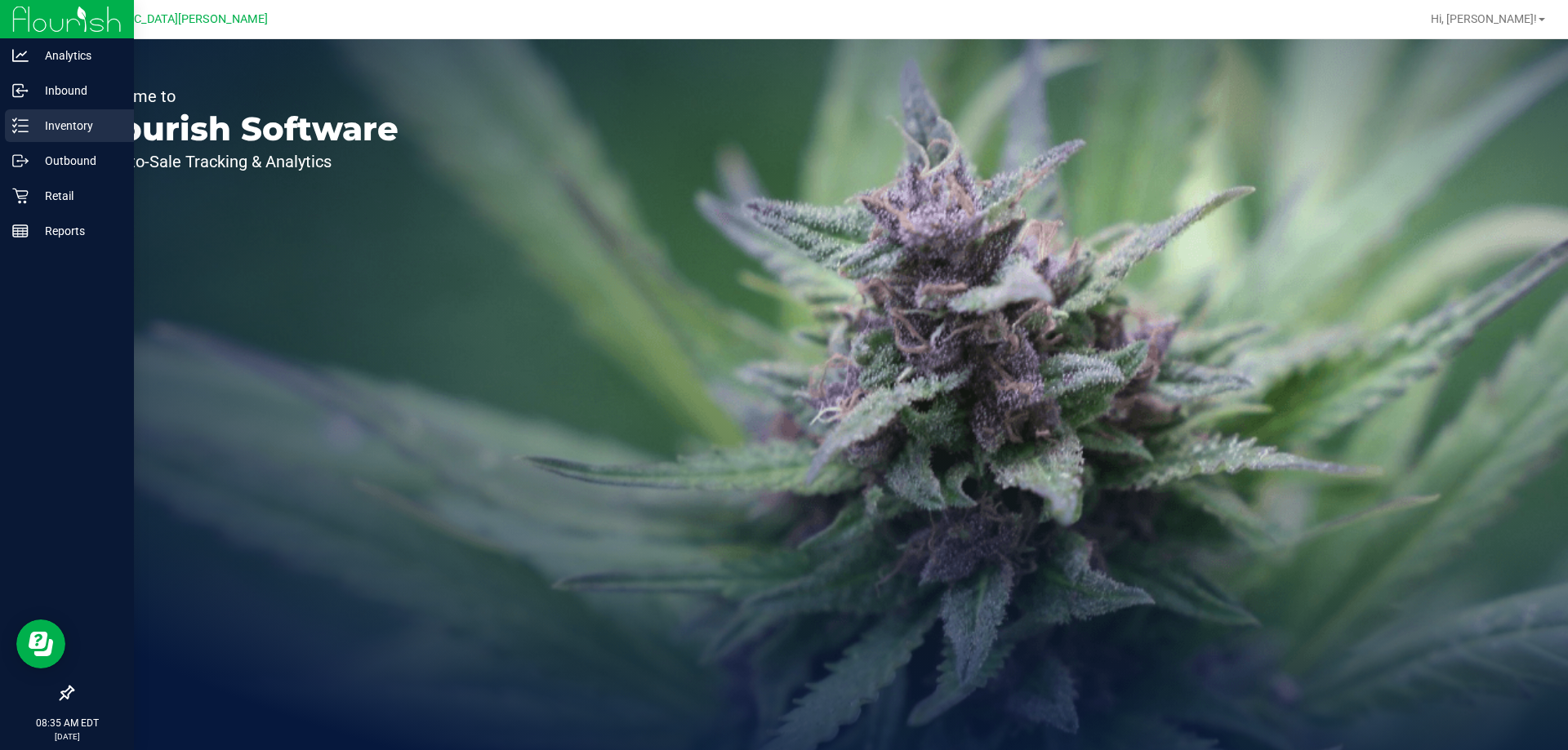
click at [39, 128] on p "Inventory" at bounding box center [77, 126] width 98 height 20
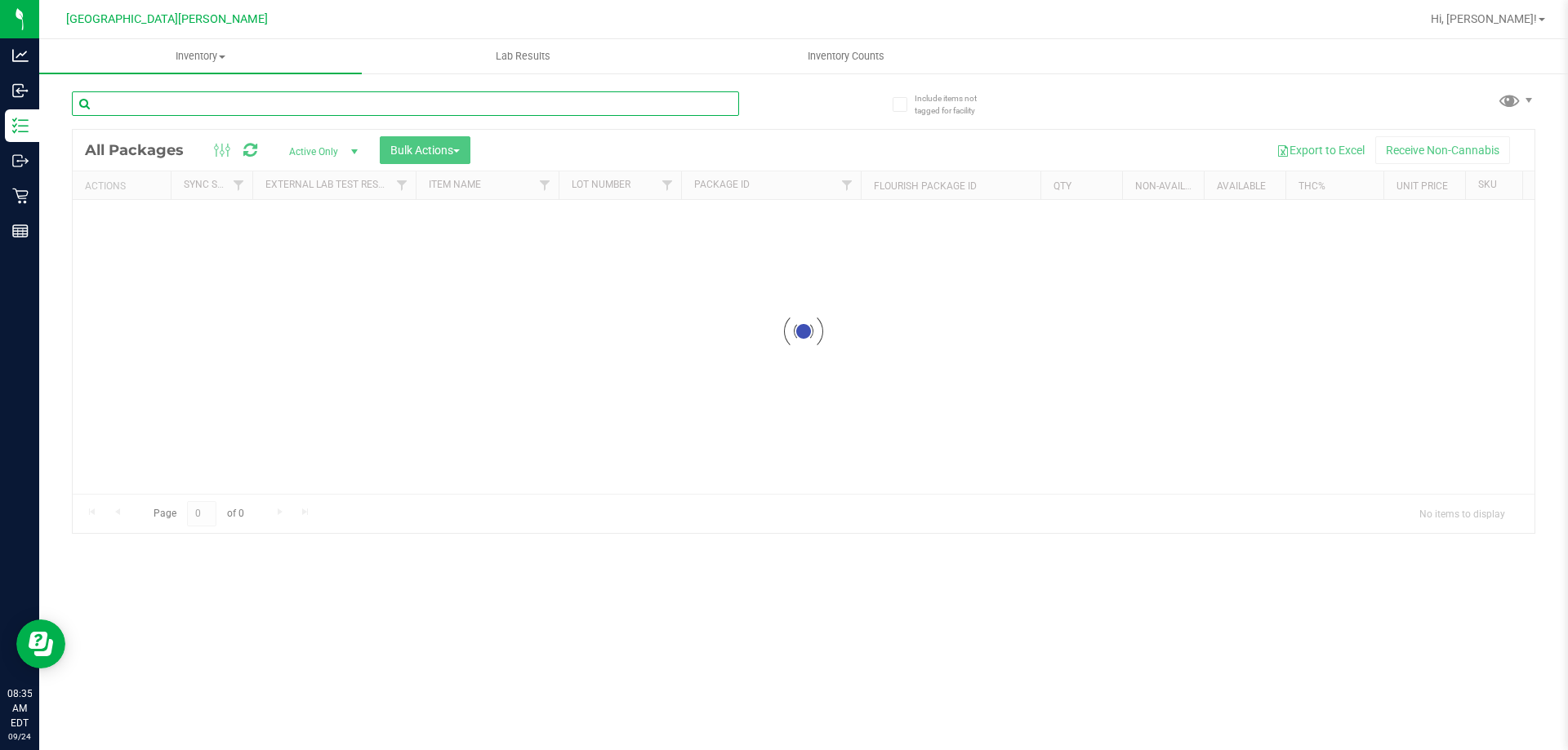
click at [278, 107] on input "text" at bounding box center [406, 103] width 667 height 24
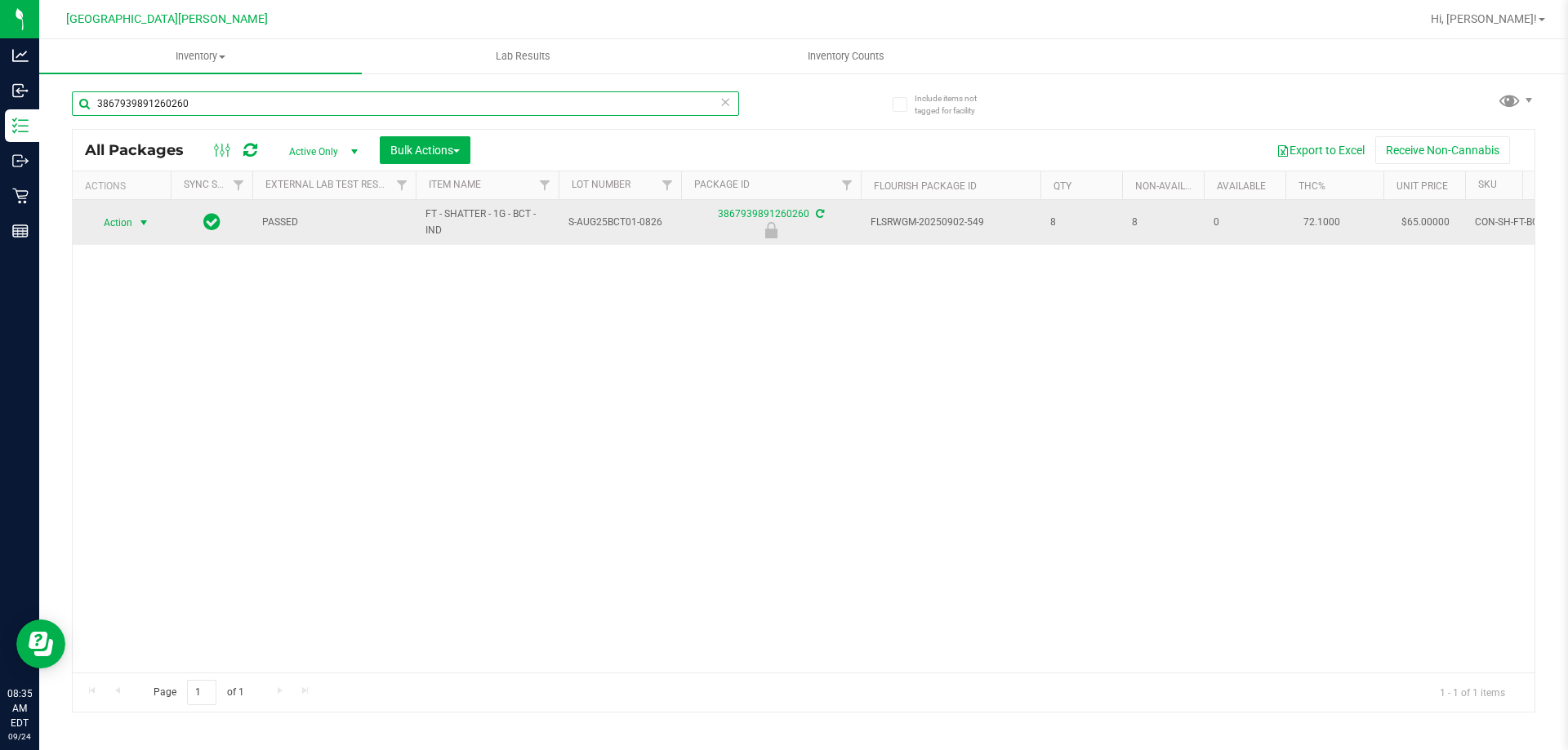
type input "3867939891260260"
click at [129, 222] on span "Action" at bounding box center [110, 222] width 44 height 22
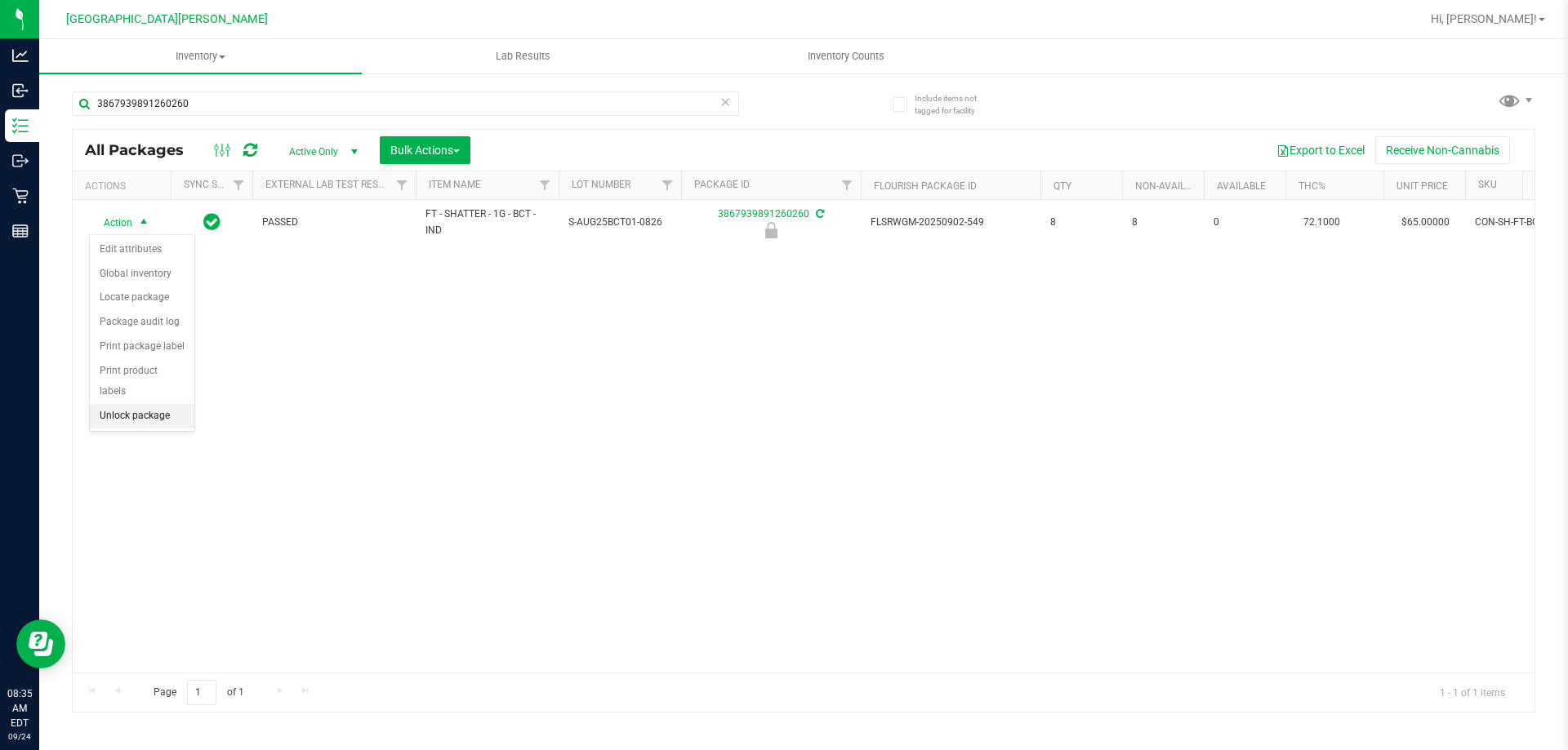
click at [127, 404] on li "Unlock package" at bounding box center [141, 415] width 104 height 24
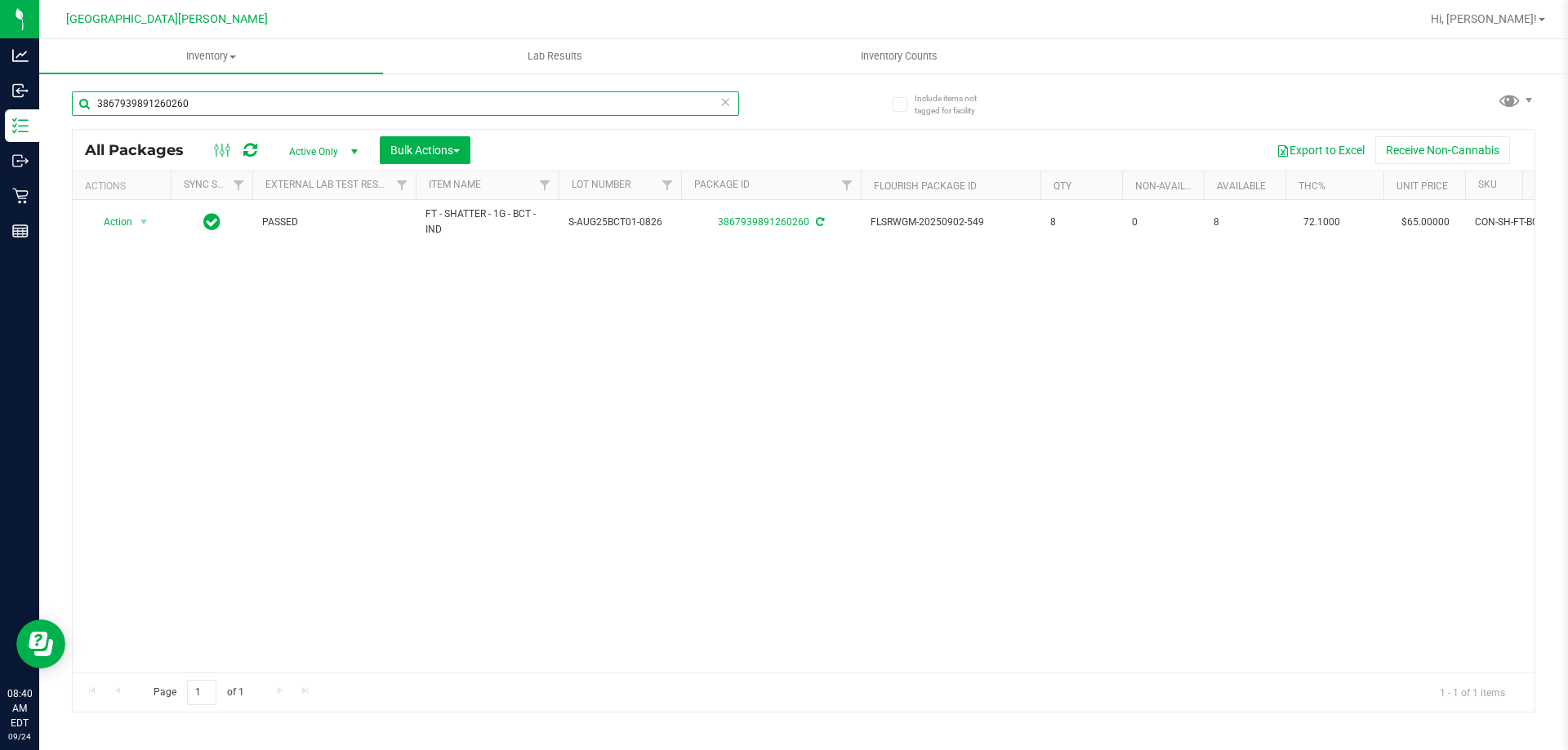
click at [374, 108] on input "3867939891260260" at bounding box center [406, 103] width 667 height 24
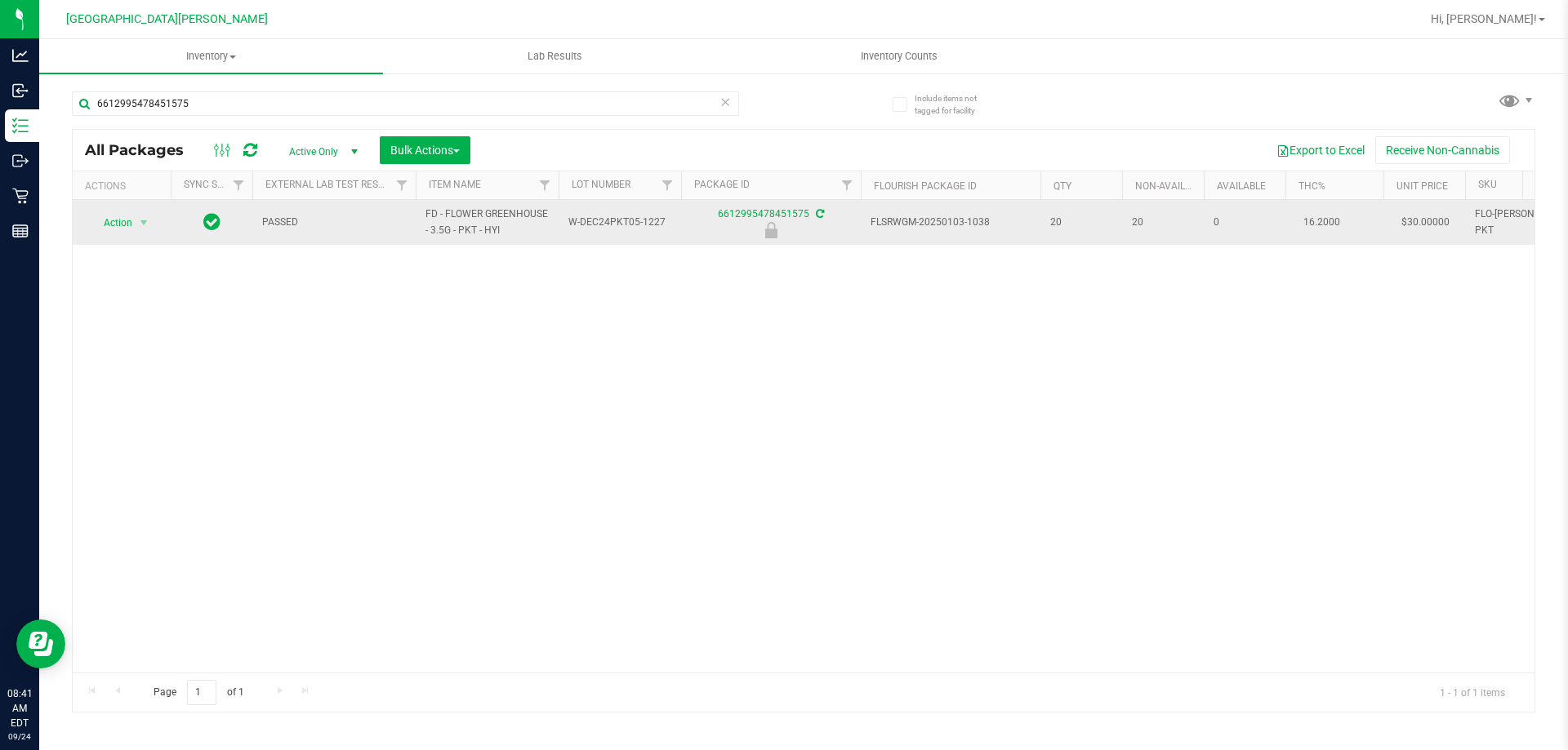
drag, startPoint x: 511, startPoint y: 235, endPoint x: 421, endPoint y: 217, distance: 91.8
click at [421, 217] on td "FD - FLOWER GREENHOUSE - 3.5G - PKT - HYI" at bounding box center [487, 222] width 142 height 45
copy span "FD - FLOWER GREENHOUSE - 3.5G - PKT - HYI"
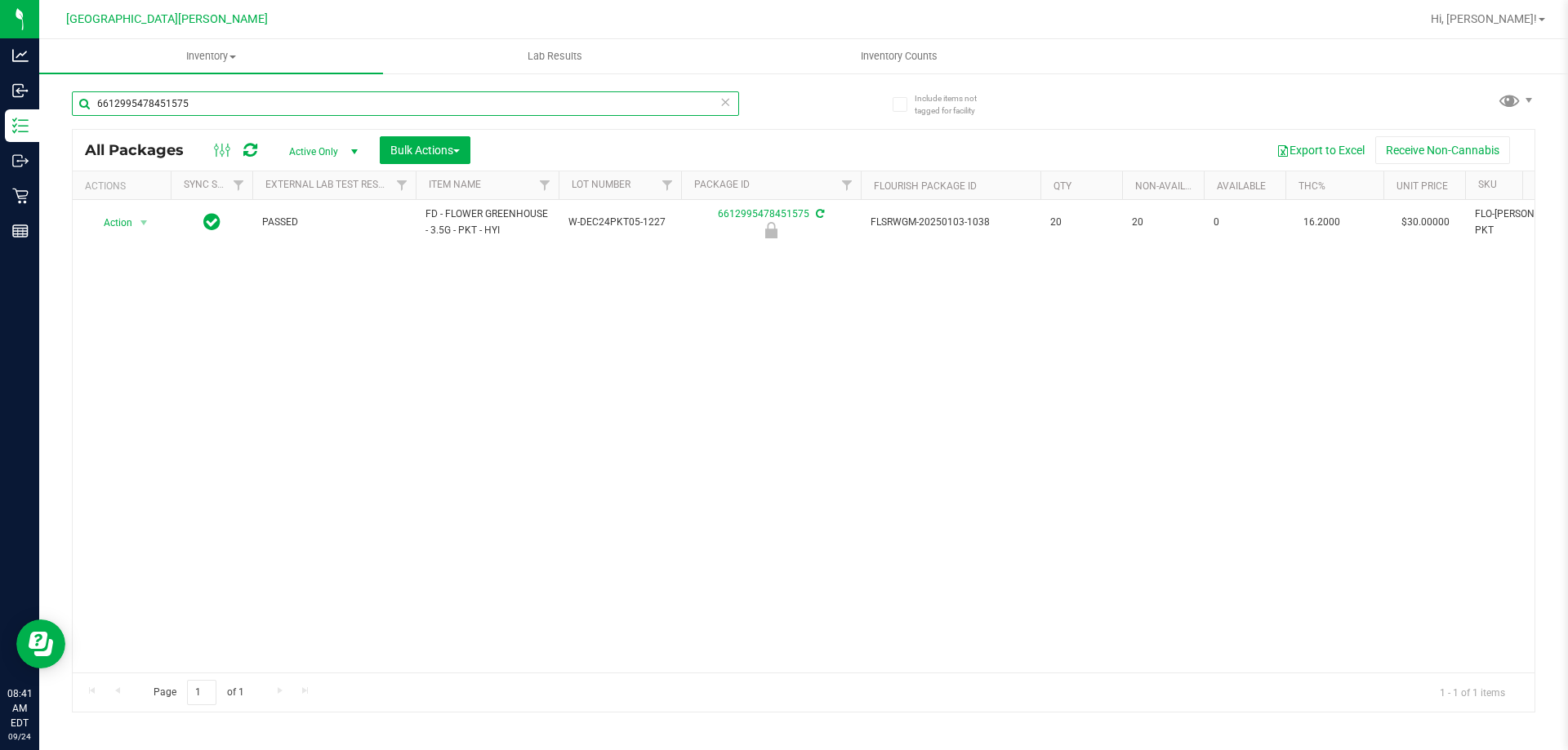
click at [313, 107] on input "6612995478451575" at bounding box center [406, 103] width 667 height 24
paste input "FD - FLOWER GREENHOUSE - 3.5G - PKT - HYI"
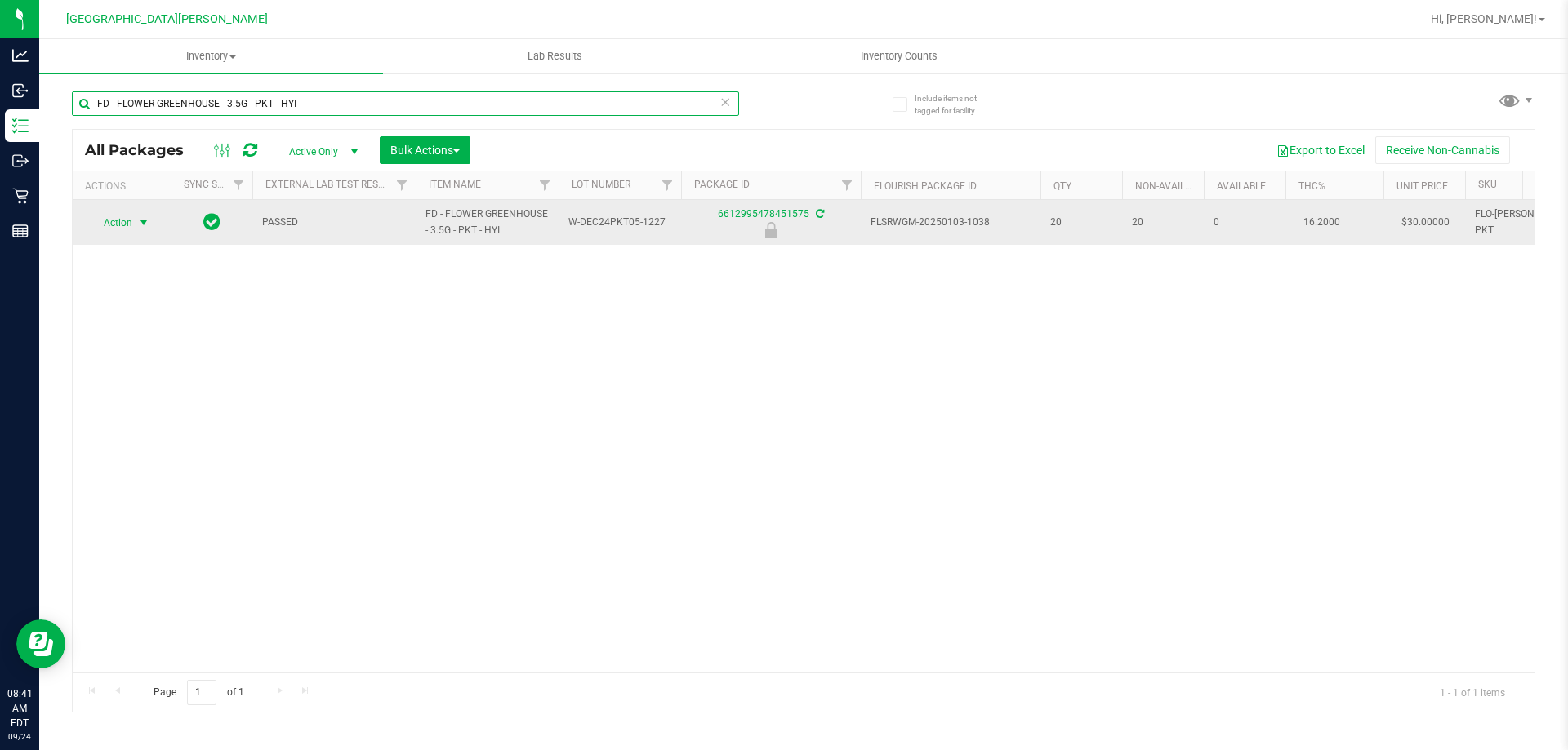
type input "FD - FLOWER GREENHOUSE - 3.5G - PKT - HYI"
click at [123, 218] on span "Action" at bounding box center [110, 222] width 44 height 22
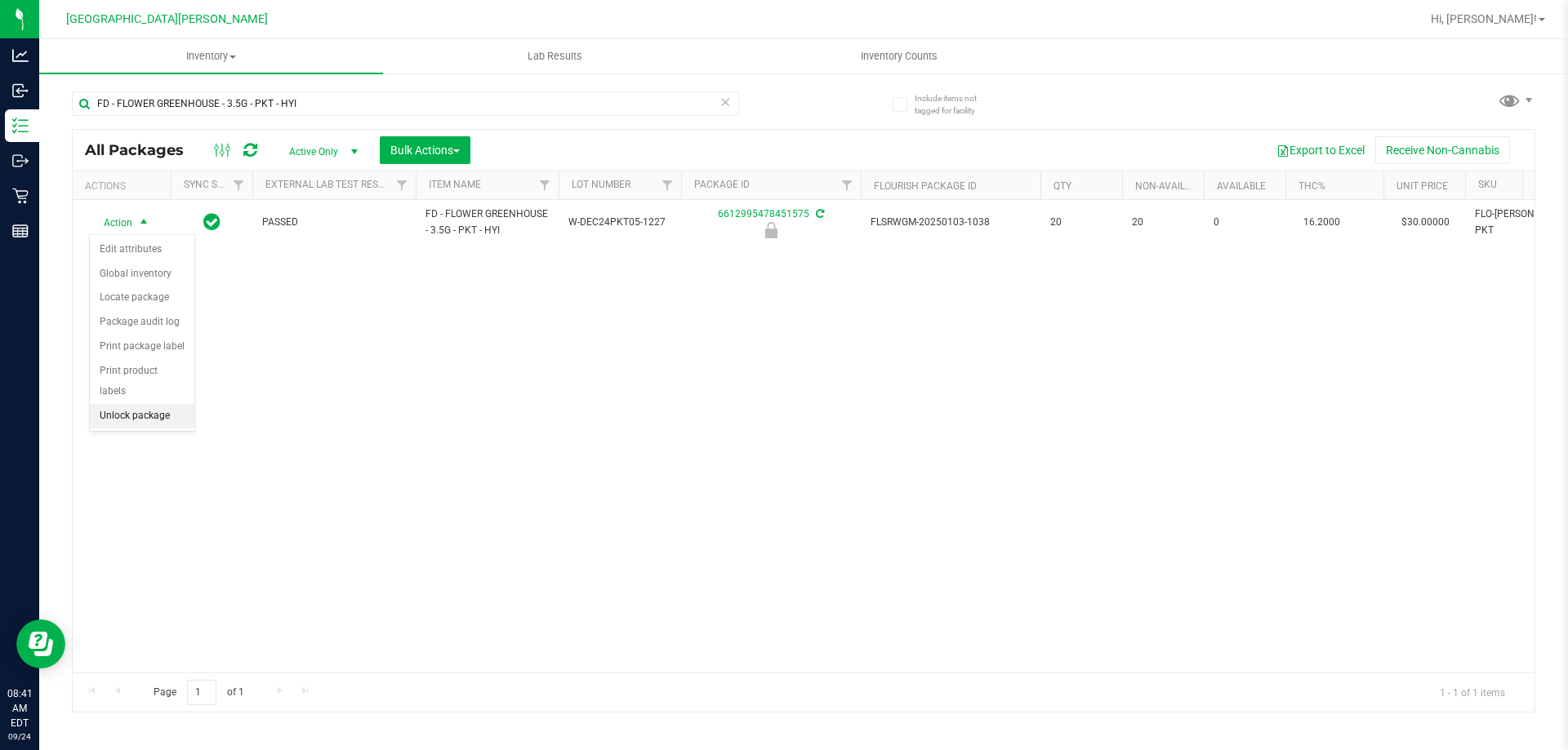
click at [118, 404] on li "Unlock package" at bounding box center [141, 415] width 104 height 24
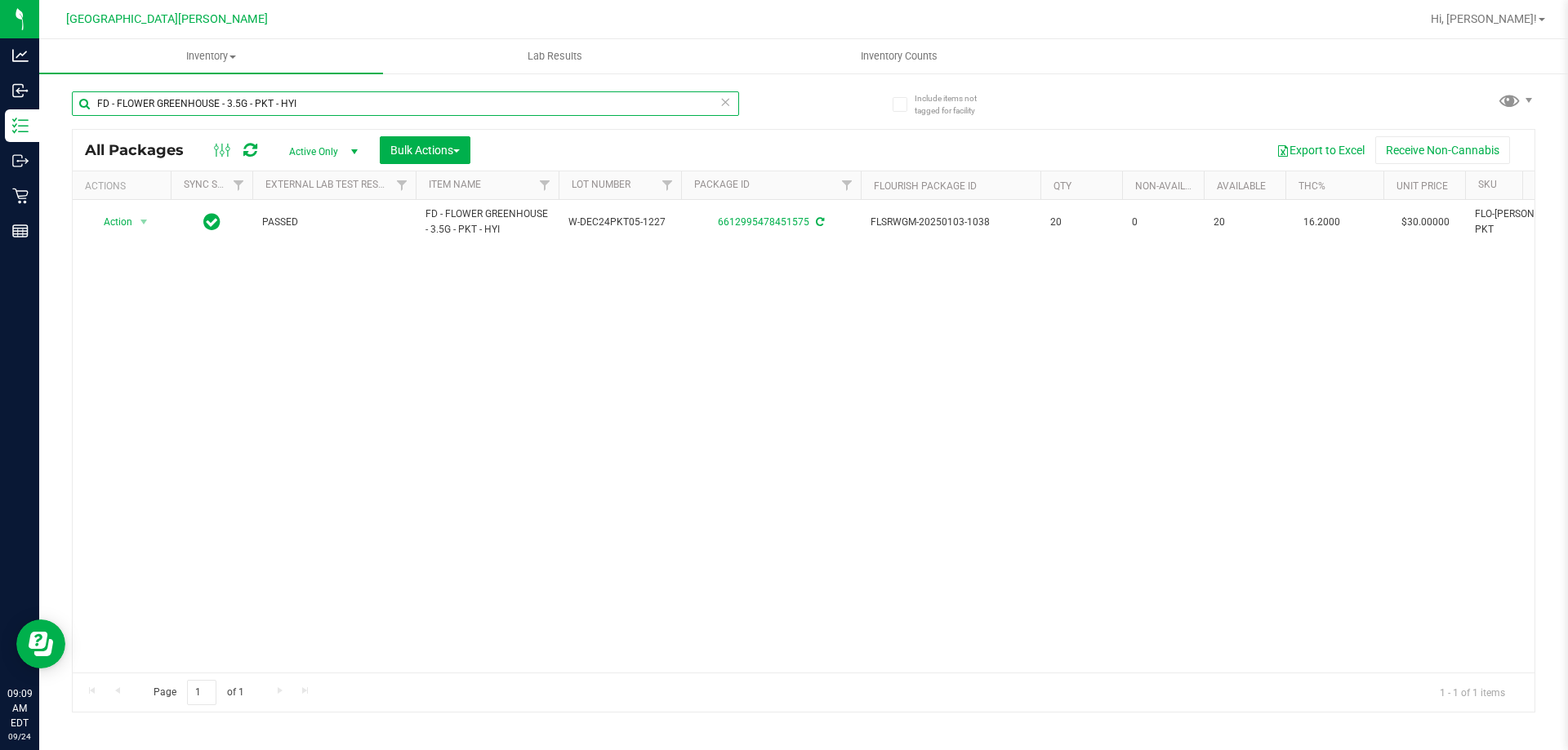
click at [523, 98] on input "FD - FLOWER GREENHOUSE - 3.5G - PKT - HYI" at bounding box center [406, 103] width 667 height 24
click at [524, 98] on input "FD - FLOWER GREENHOUSE - 3.5G - PKT - HYI" at bounding box center [406, 103] width 667 height 24
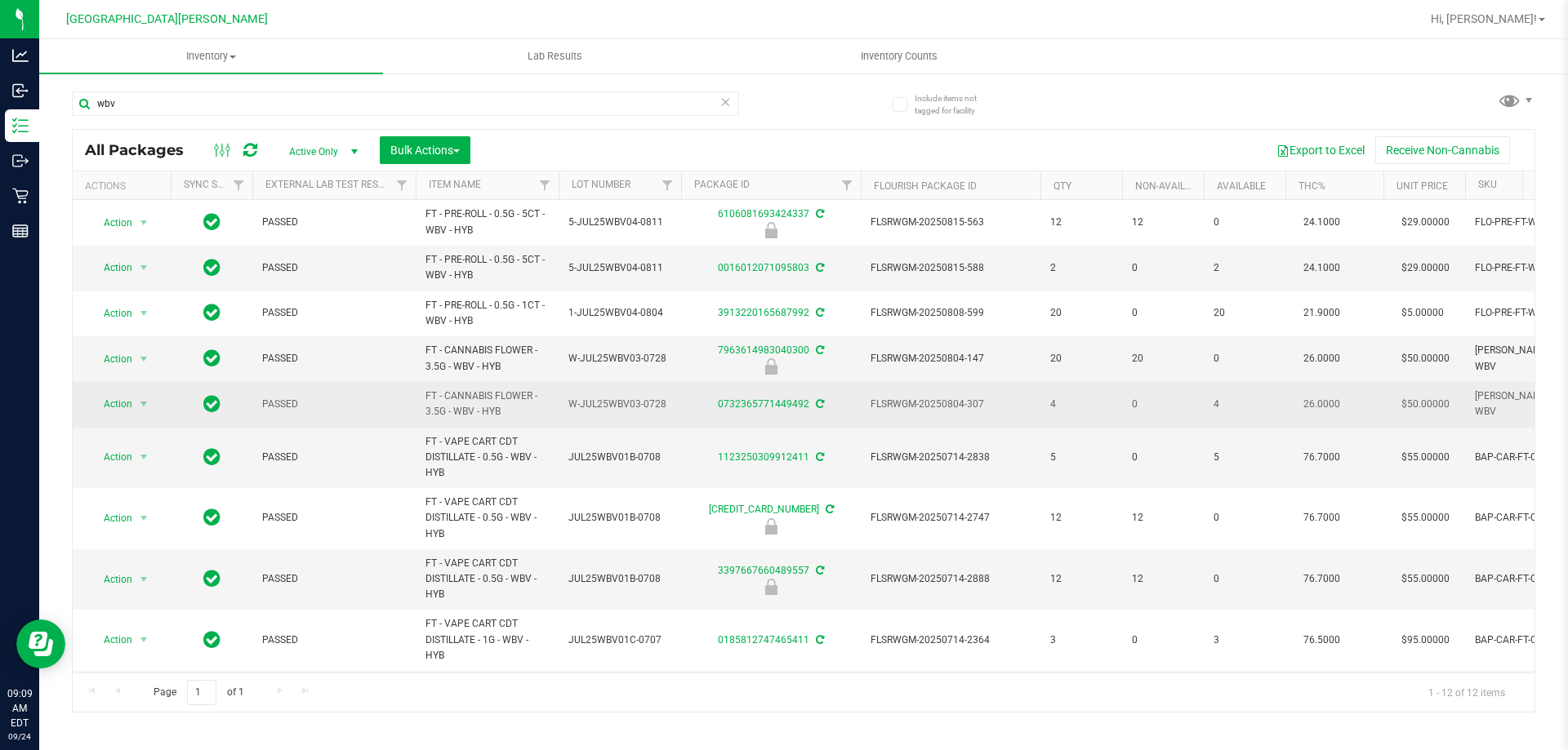
drag, startPoint x: 513, startPoint y: 412, endPoint x: 430, endPoint y: 389, distance: 86.1
click at [430, 389] on span "FT - CANNABIS FLOWER - 3.5G - WBV - HYB" at bounding box center [487, 404] width 123 height 31
copy span "T - CANNABIS FLOWER - 3.5G - WBV - HYB"
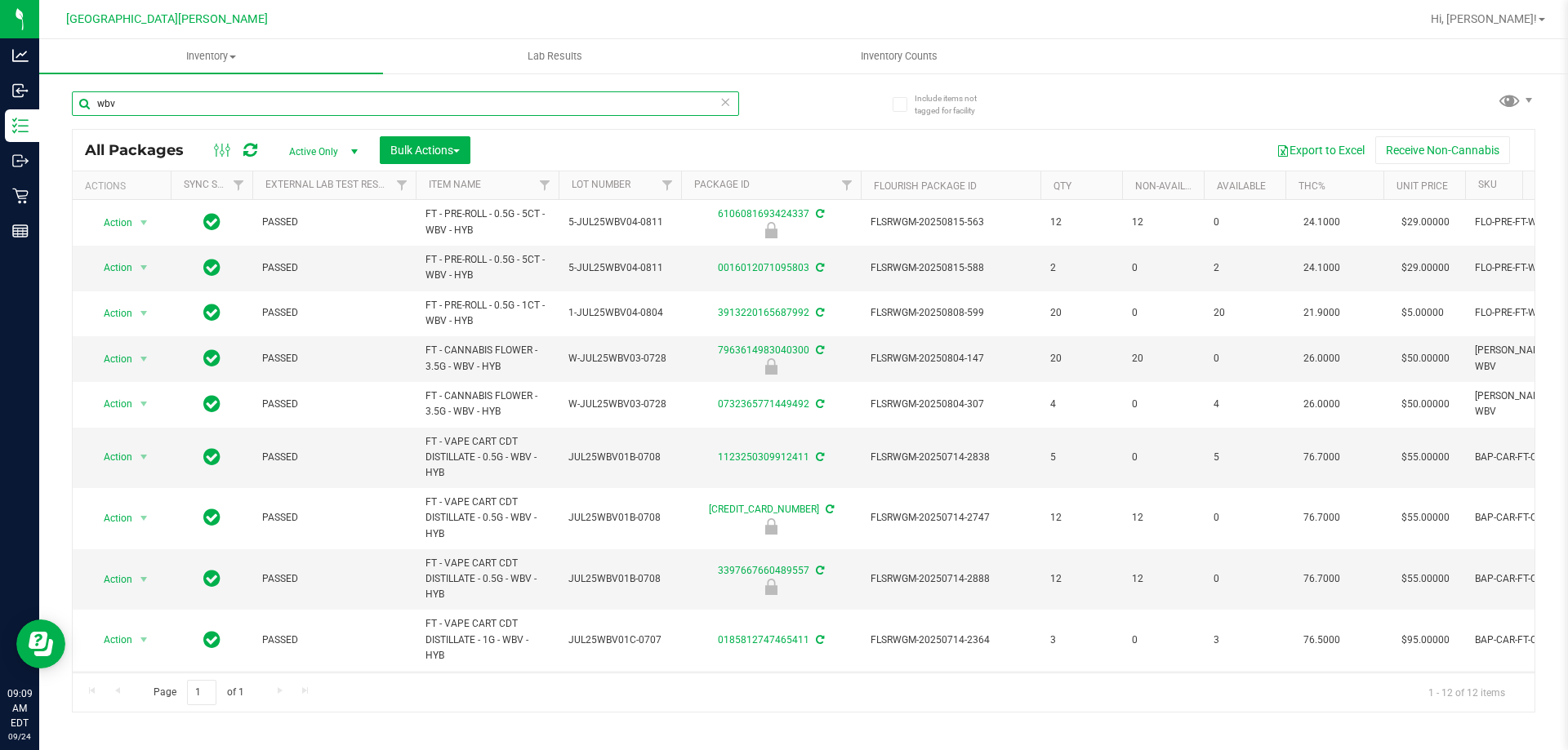
click at [260, 106] on input "wbv" at bounding box center [406, 103] width 667 height 24
paste input "T - CANNABIS FLOWER - 3.5G - WBV - HYB"
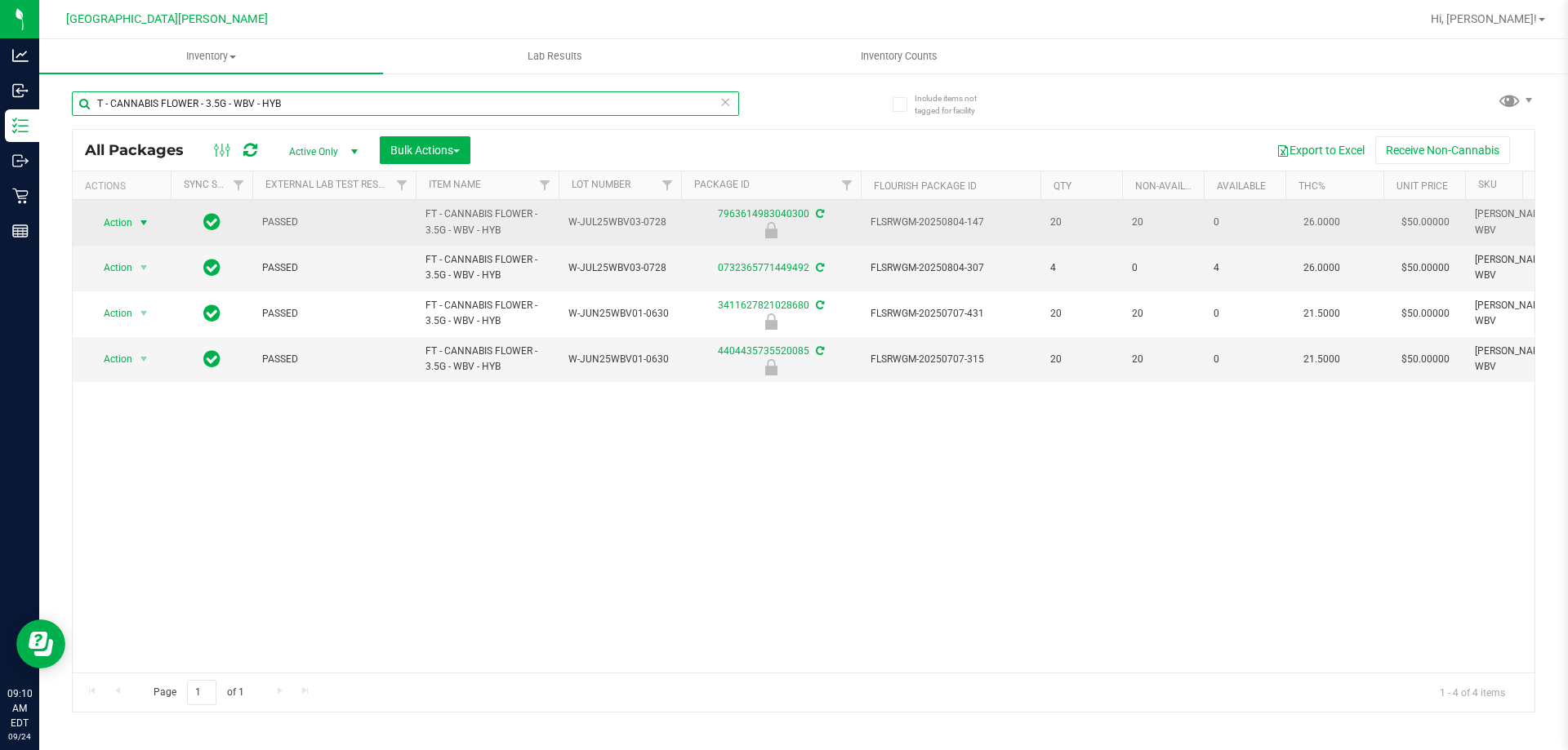
type input "T - CANNABIS FLOWER - 3.5G - WBV - HYB"
click at [123, 218] on span "Action" at bounding box center [110, 222] width 44 height 22
click at [122, 213] on span "Action" at bounding box center [110, 222] width 44 height 22
click at [114, 221] on span "Action" at bounding box center [110, 222] width 44 height 22
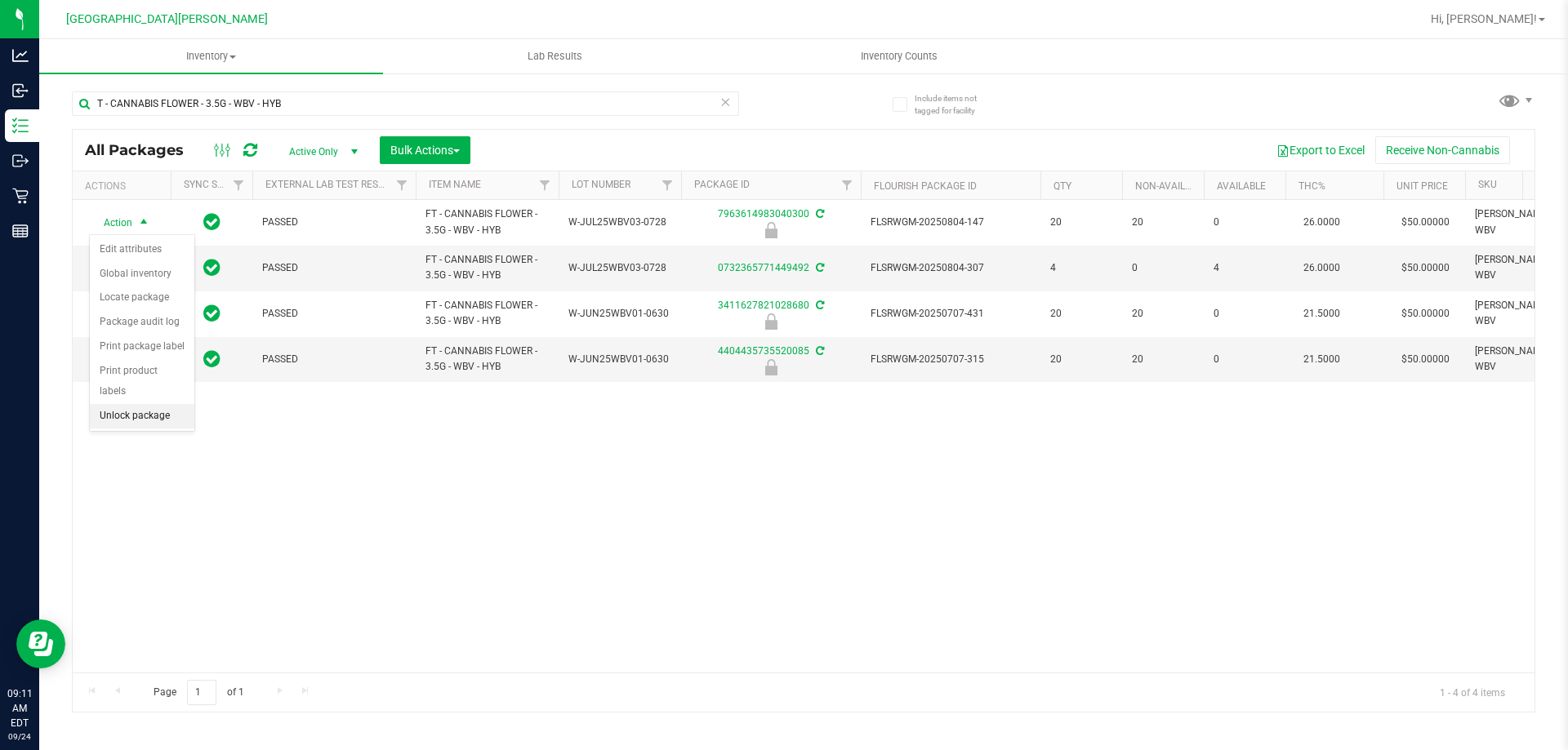
click at [133, 404] on li "Unlock package" at bounding box center [141, 415] width 104 height 24
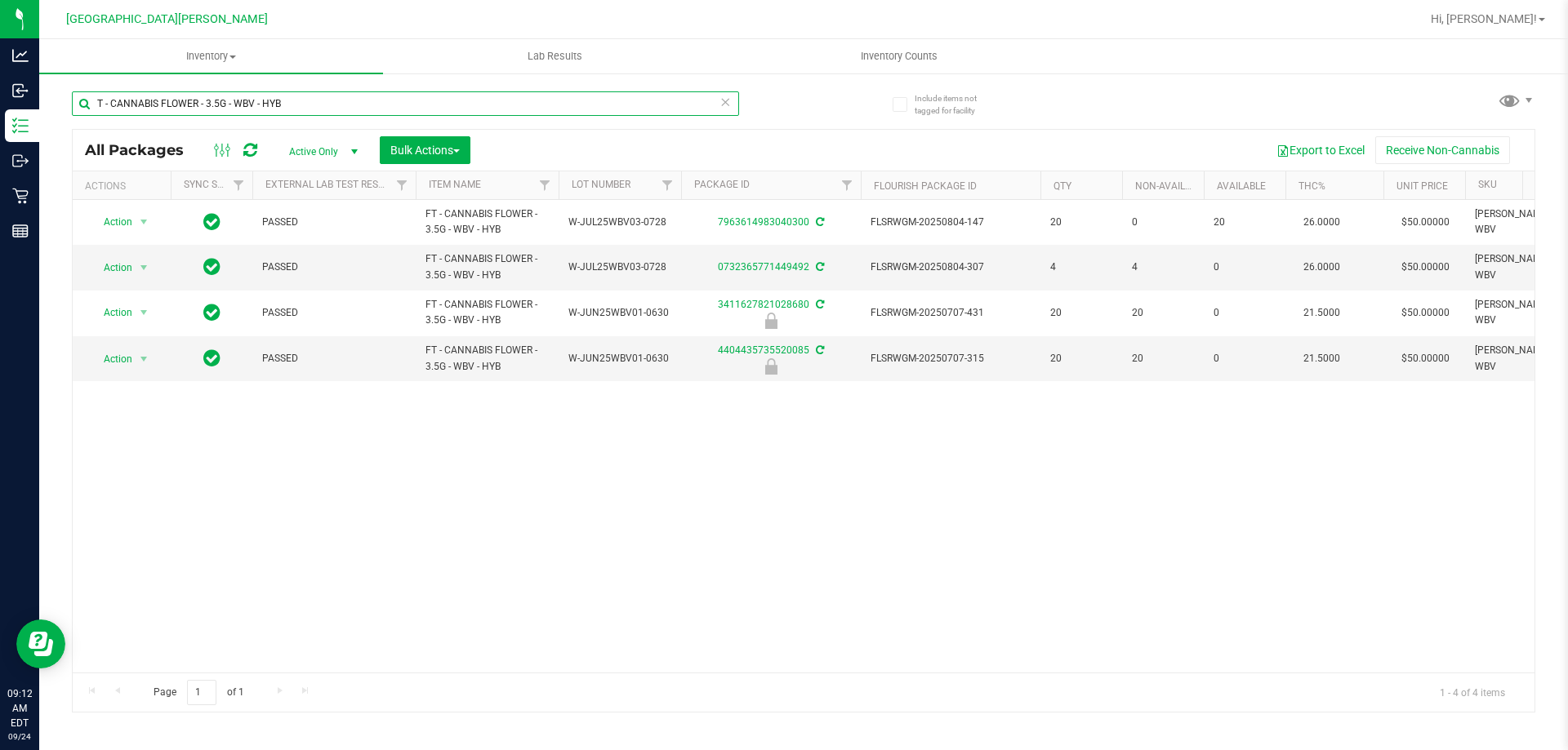
click at [350, 100] on input "T - CANNABIS FLOWER - 3.5G - WBV - HYB" at bounding box center [406, 103] width 667 height 24
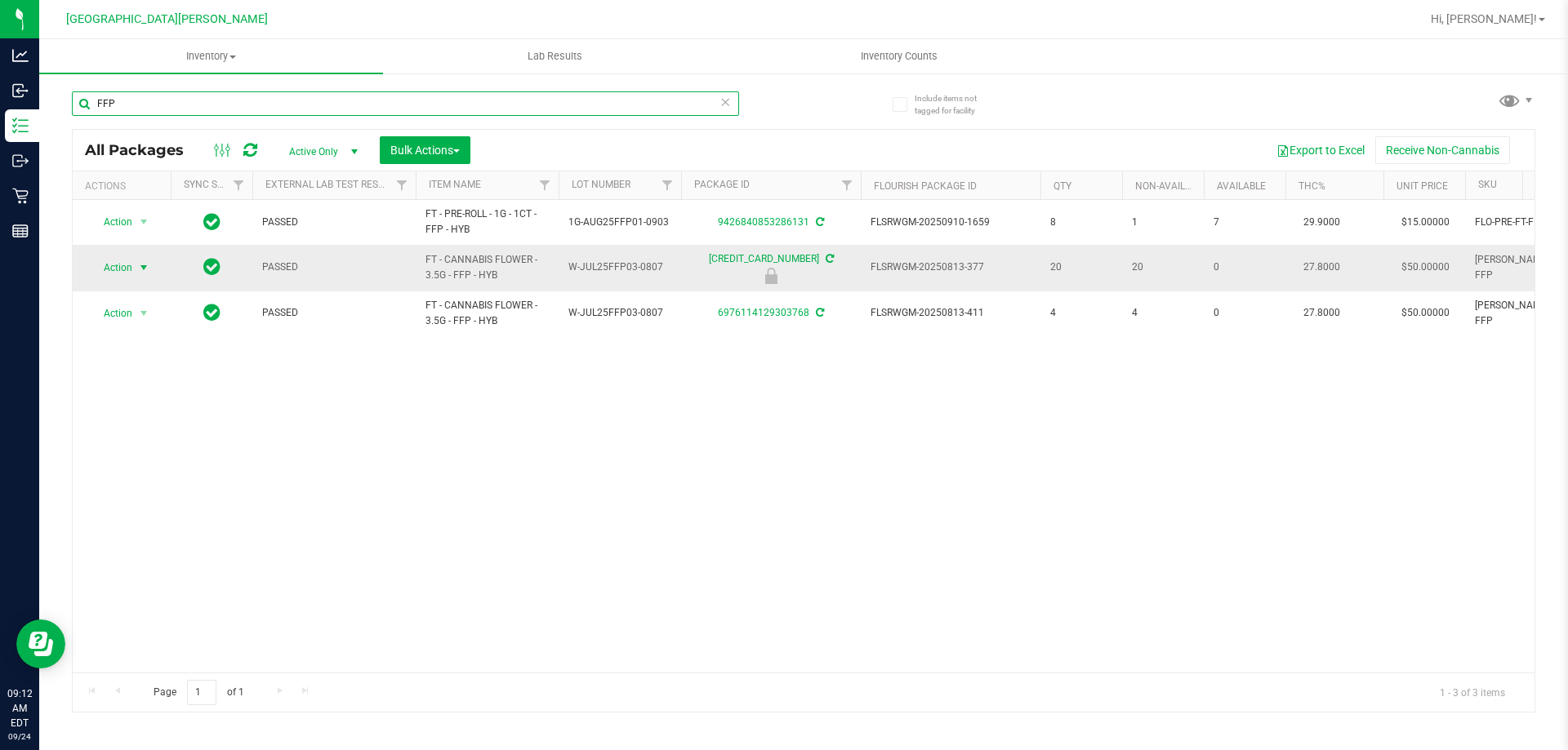
type input "FFP"
click at [109, 268] on span "Action" at bounding box center [110, 267] width 44 height 22
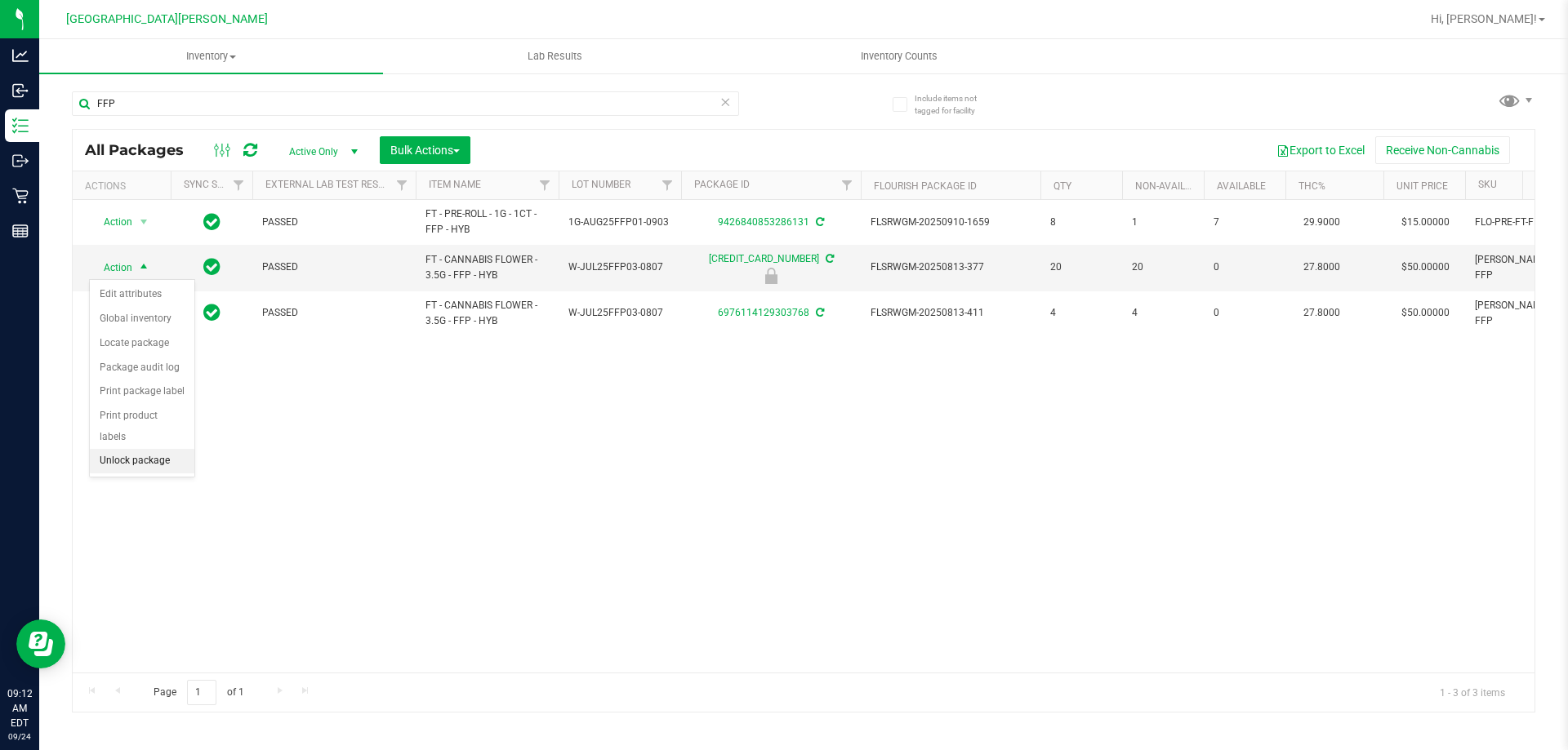
click at [137, 449] on li "Unlock package" at bounding box center [141, 460] width 104 height 24
